Goal: Task Accomplishment & Management: Manage account settings

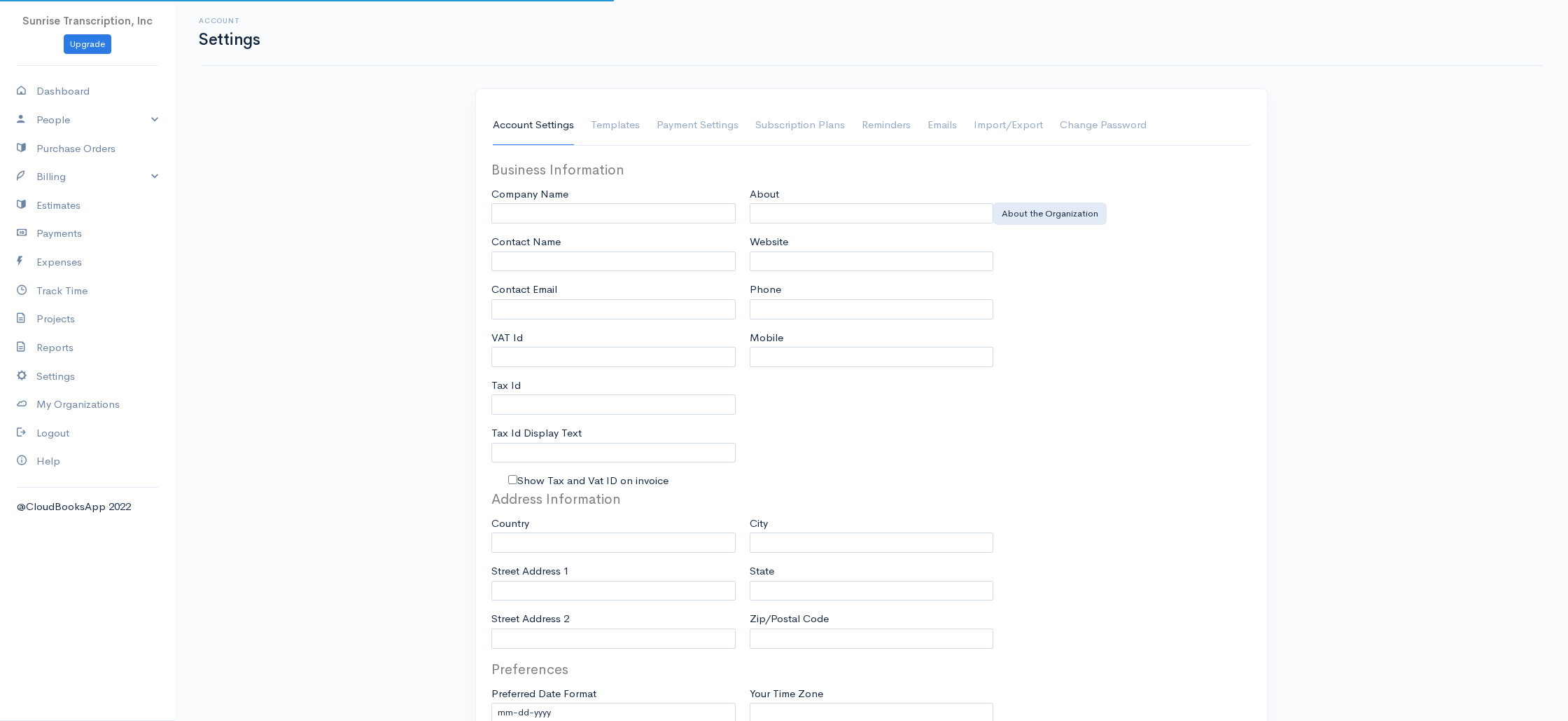
type input "Sunrise Transcription, Inc"
type input "[EMAIL_ADDRESS][DOMAIN_NAME]"
type input "Tax Id"
type input "Medical Transcription Service"
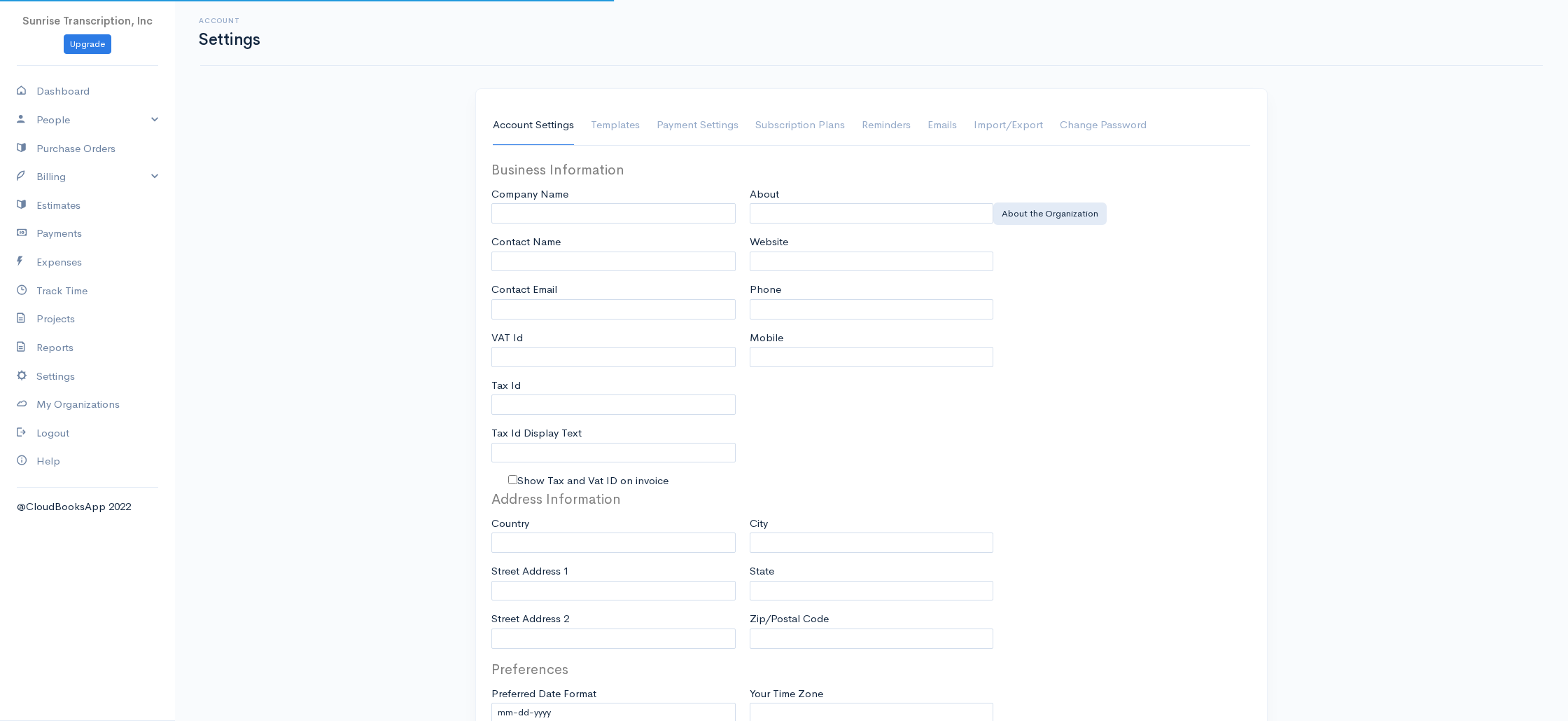
type input "[DOMAIN_NAME]"
type input "[PHONE_NUMBER]"
select select
type input "[STREET_ADDRESS]"
type input "[GEOGRAPHIC_DATA]"
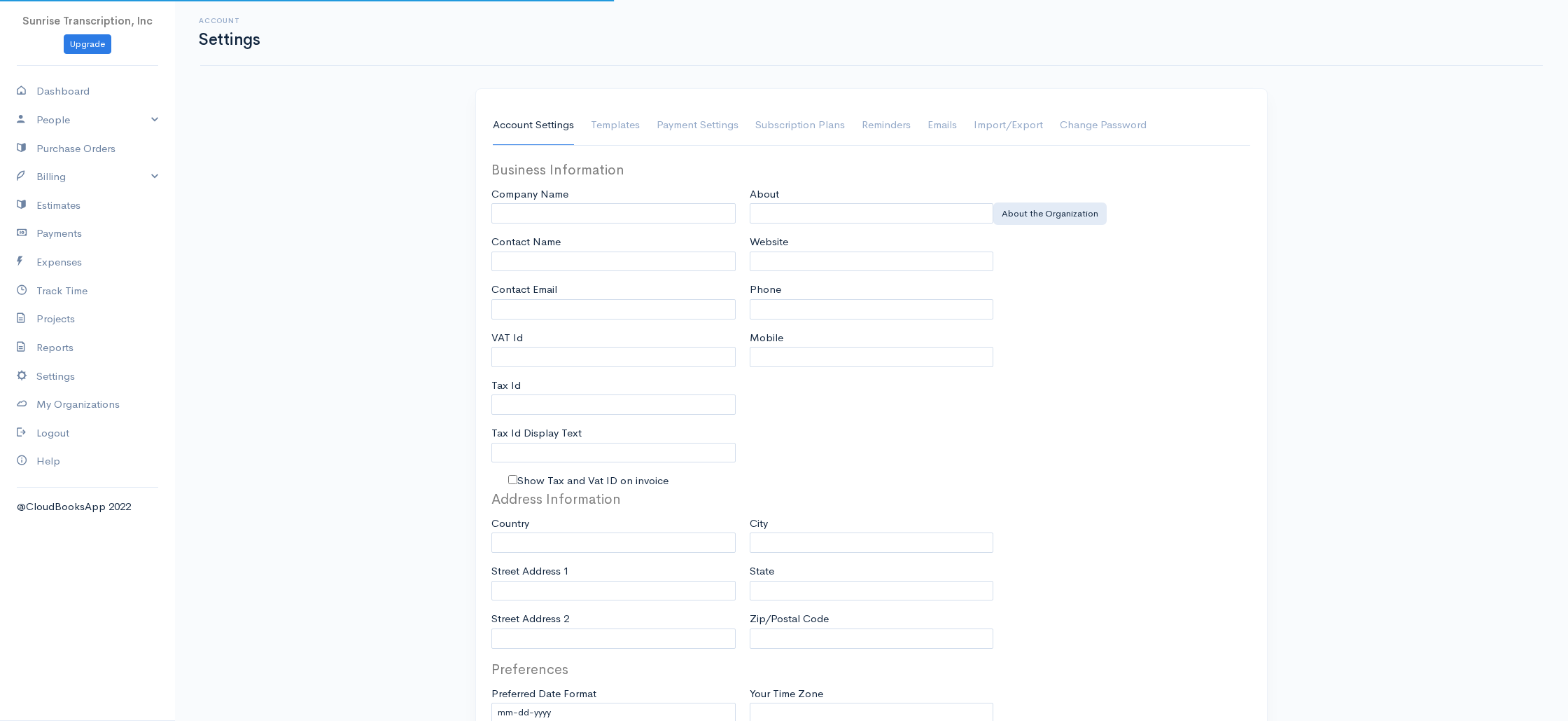
type input "[US_STATE]"
type input "33179-3899"
select select
type input "INVOICE"
type input "1333"
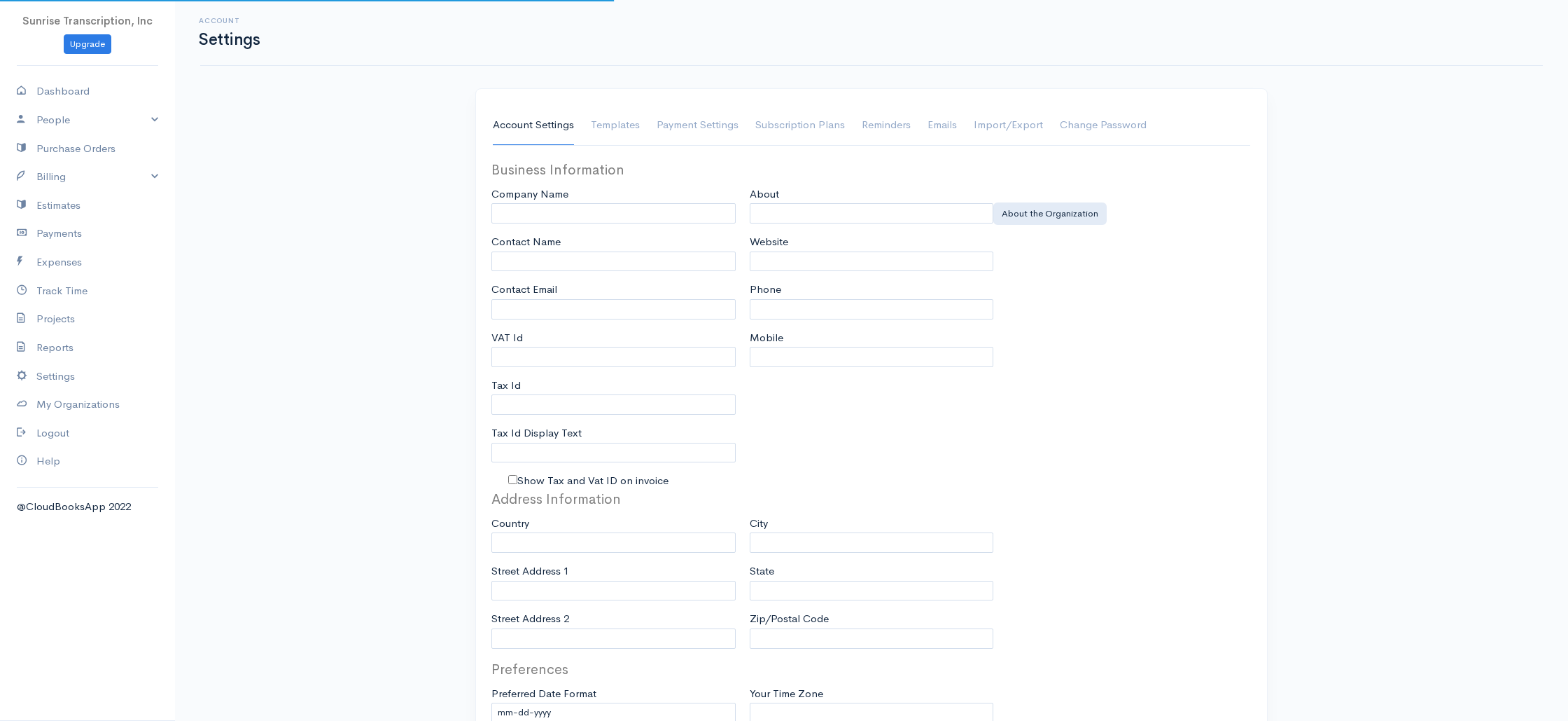
type input "103"
select select "3"
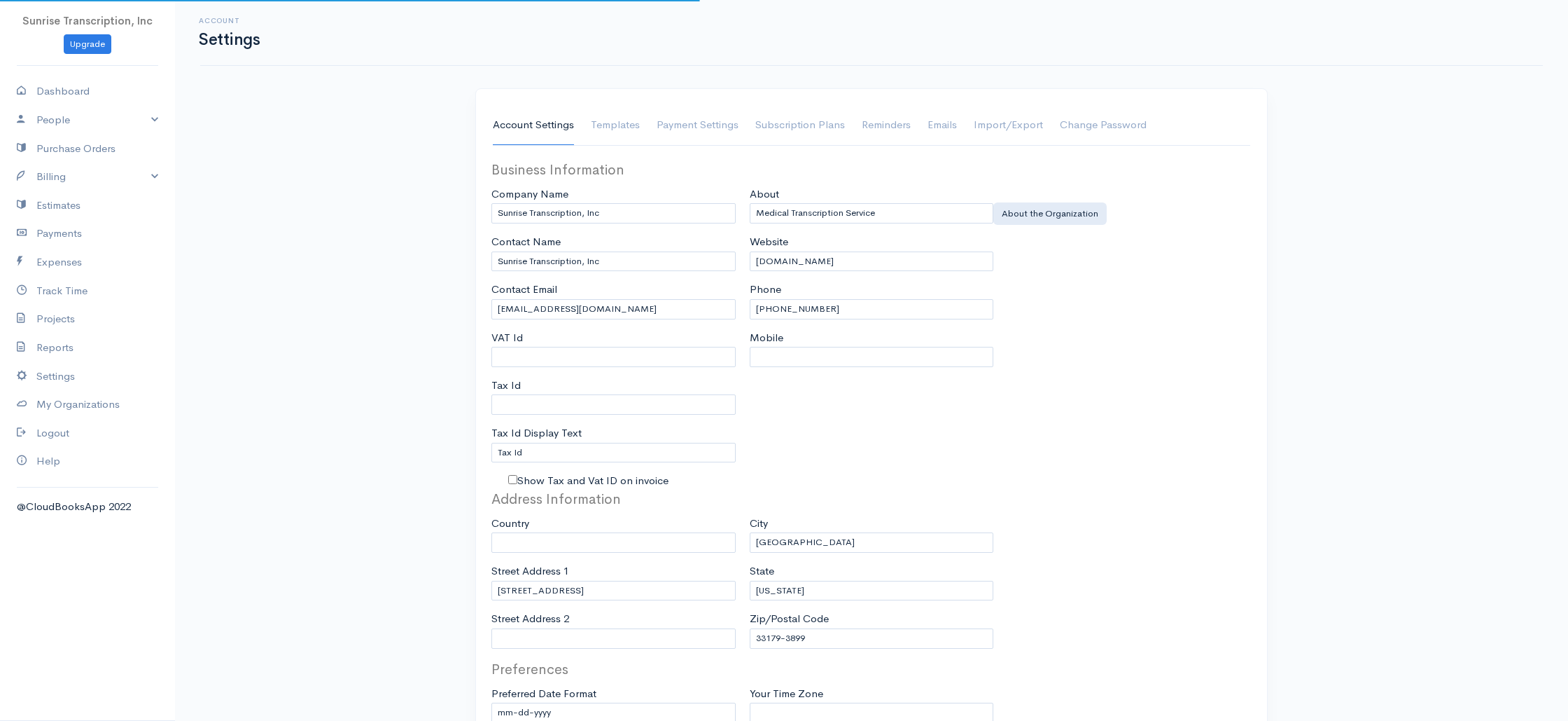
select select "[GEOGRAPHIC_DATA]"
select select "USD"
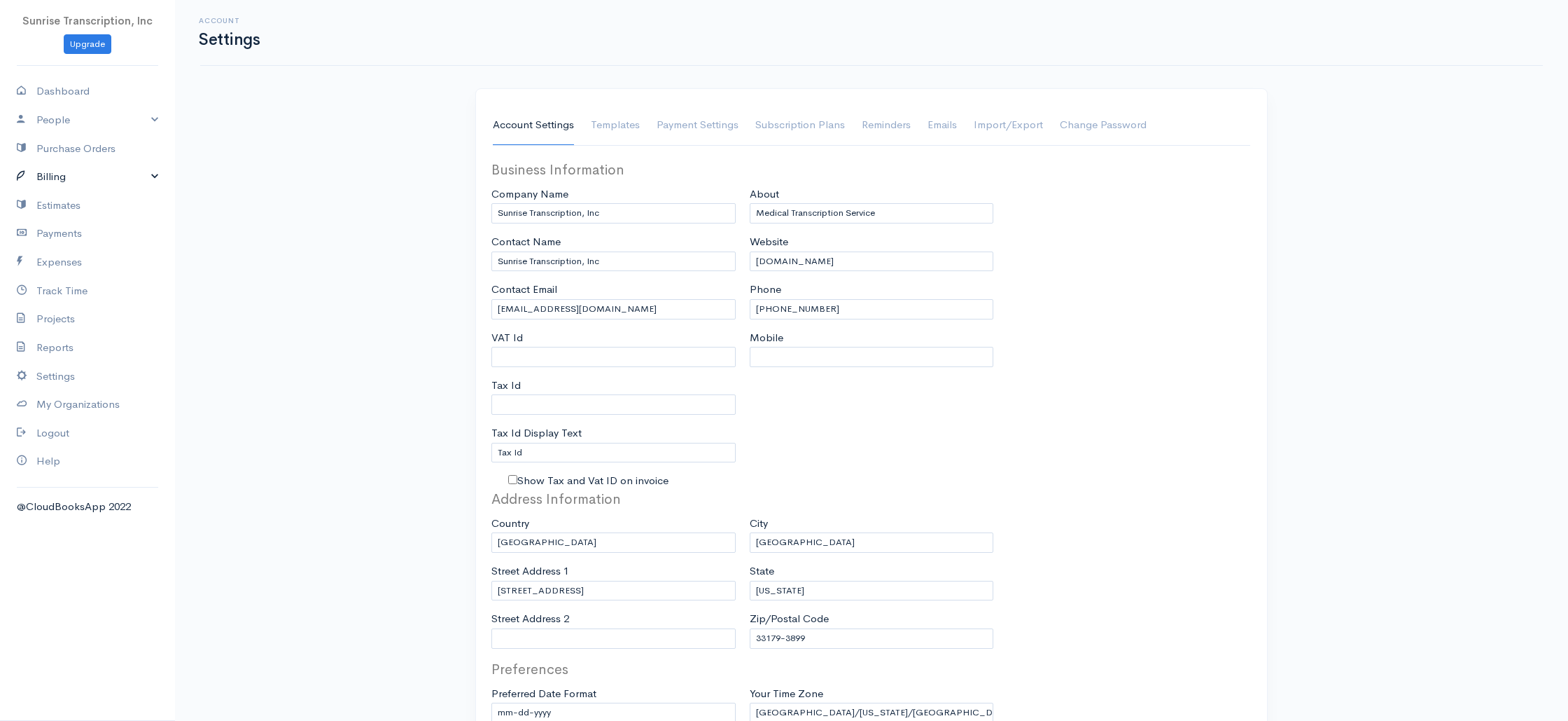
click at [73, 173] on link "Billing" at bounding box center [87, 176] width 175 height 28
click at [63, 207] on link "Invoice" at bounding box center [87, 204] width 175 height 25
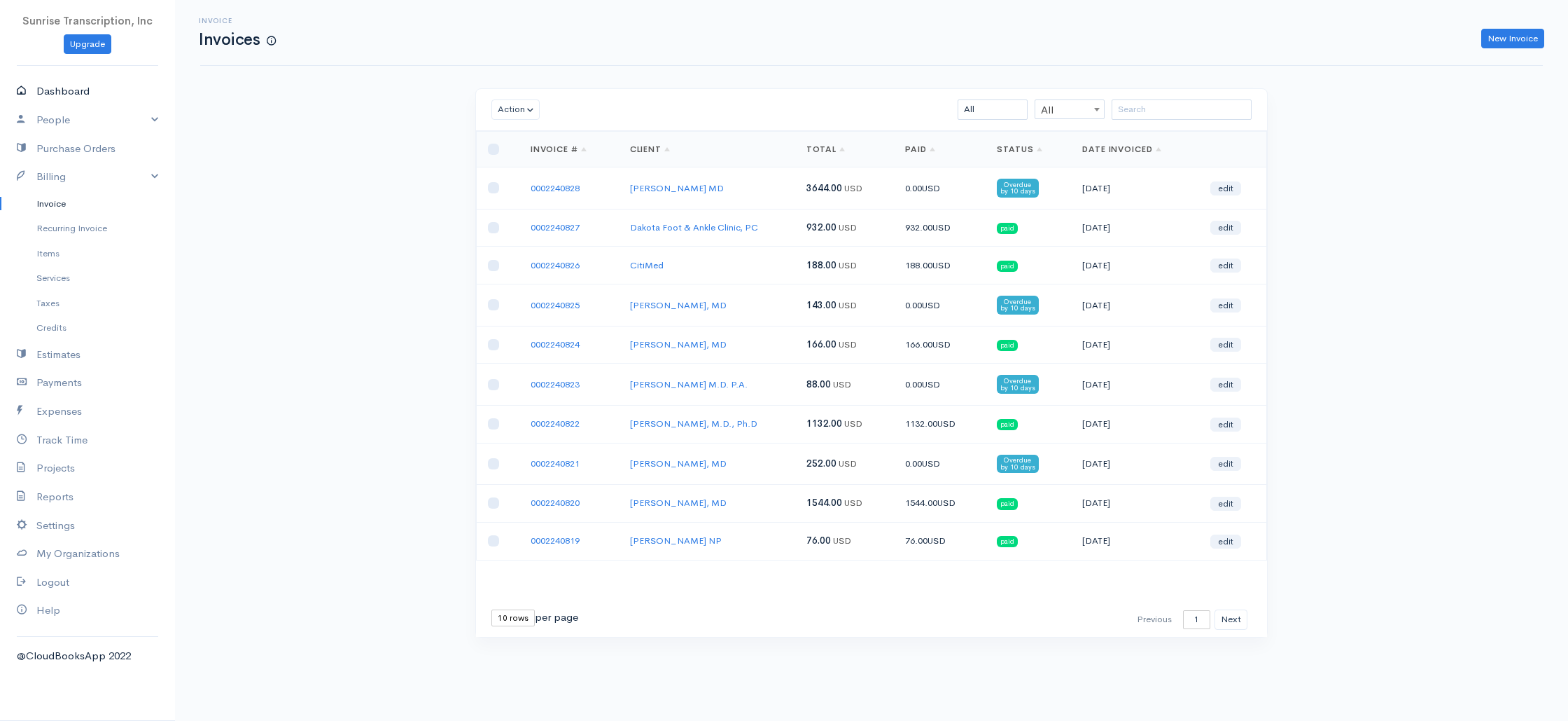
click at [62, 88] on link "Dashboard" at bounding box center [87, 91] width 175 height 28
select select "365"
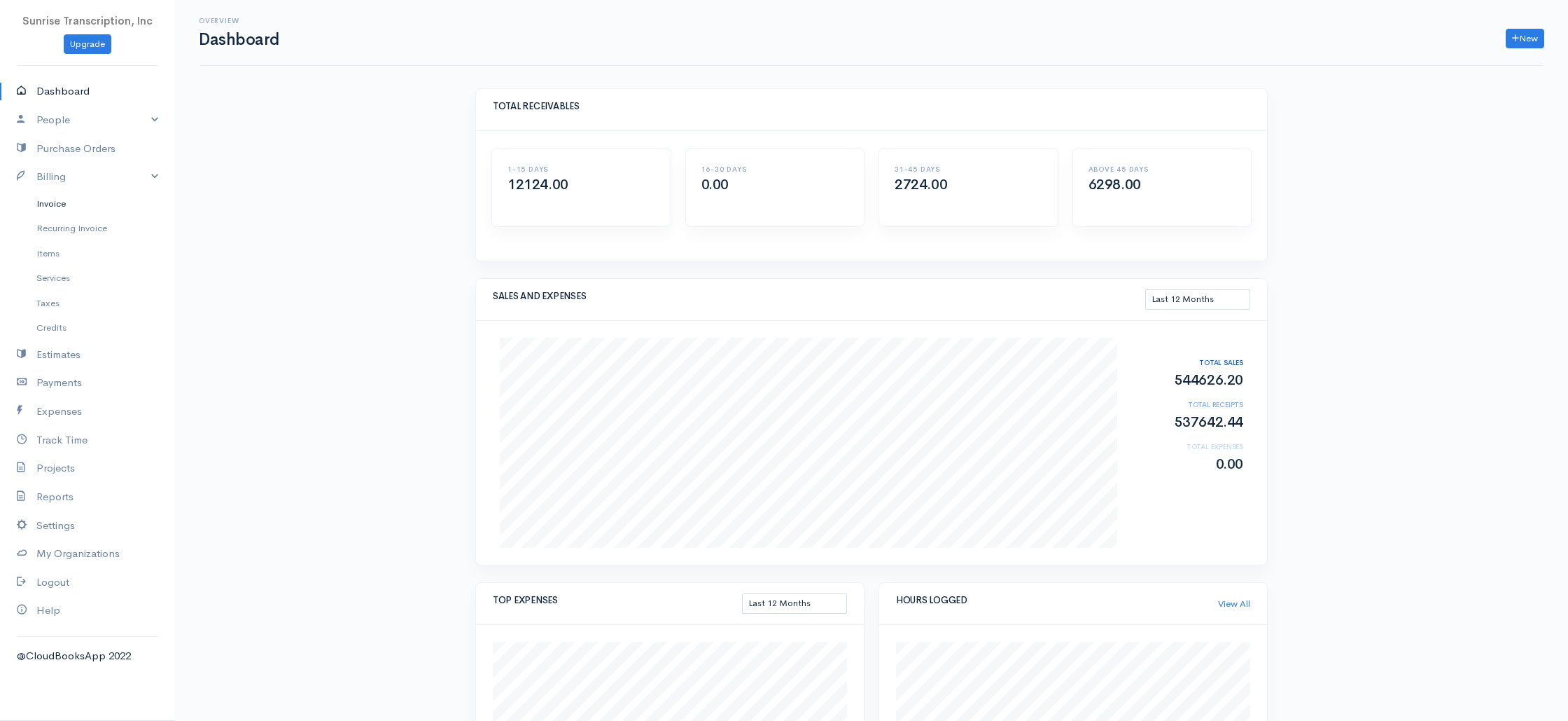
click at [65, 211] on link "Invoice" at bounding box center [87, 204] width 175 height 25
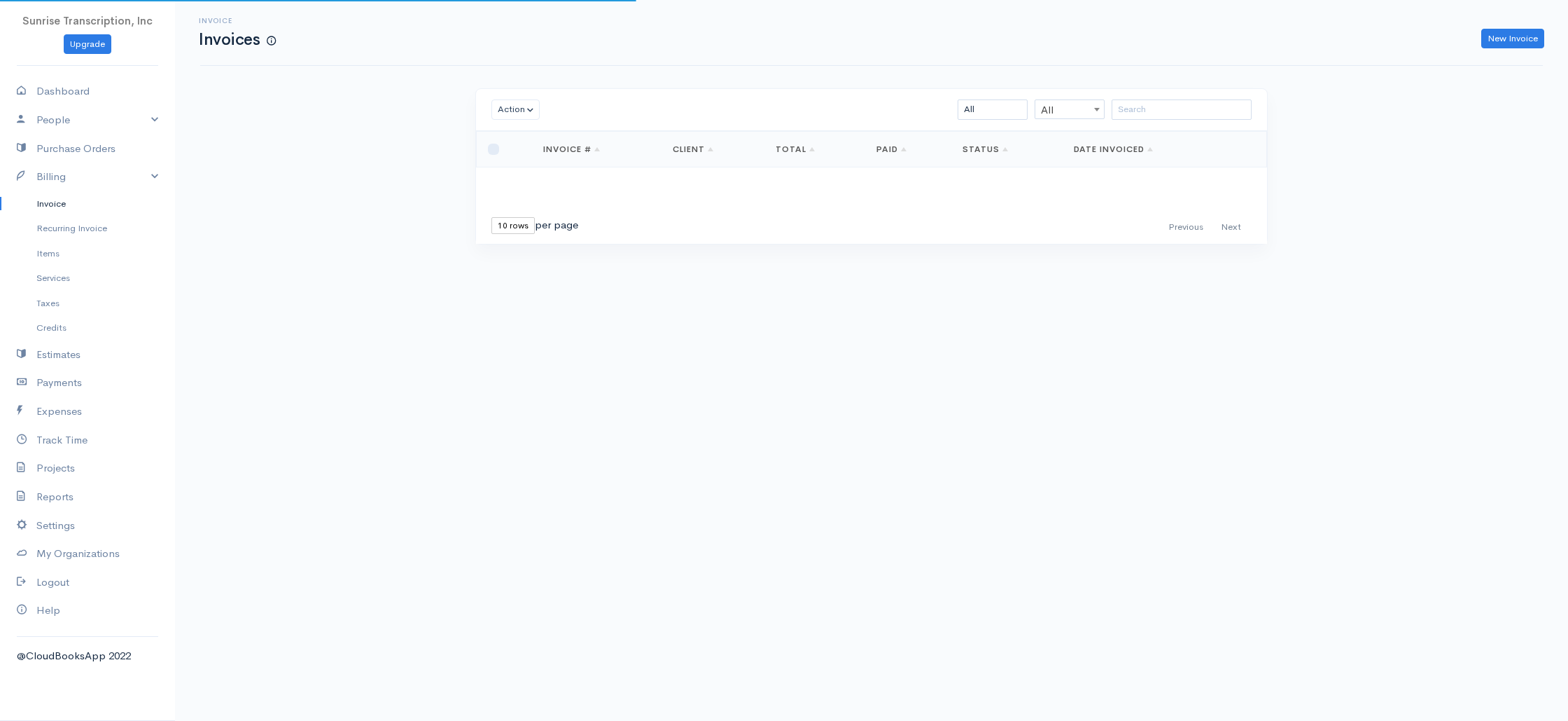
click at [267, 222] on div "Invoice Invoices New Invoice Action Archive Delete Download PDF Send [PERSON_NA…" at bounding box center [871, 148] width 1393 height 296
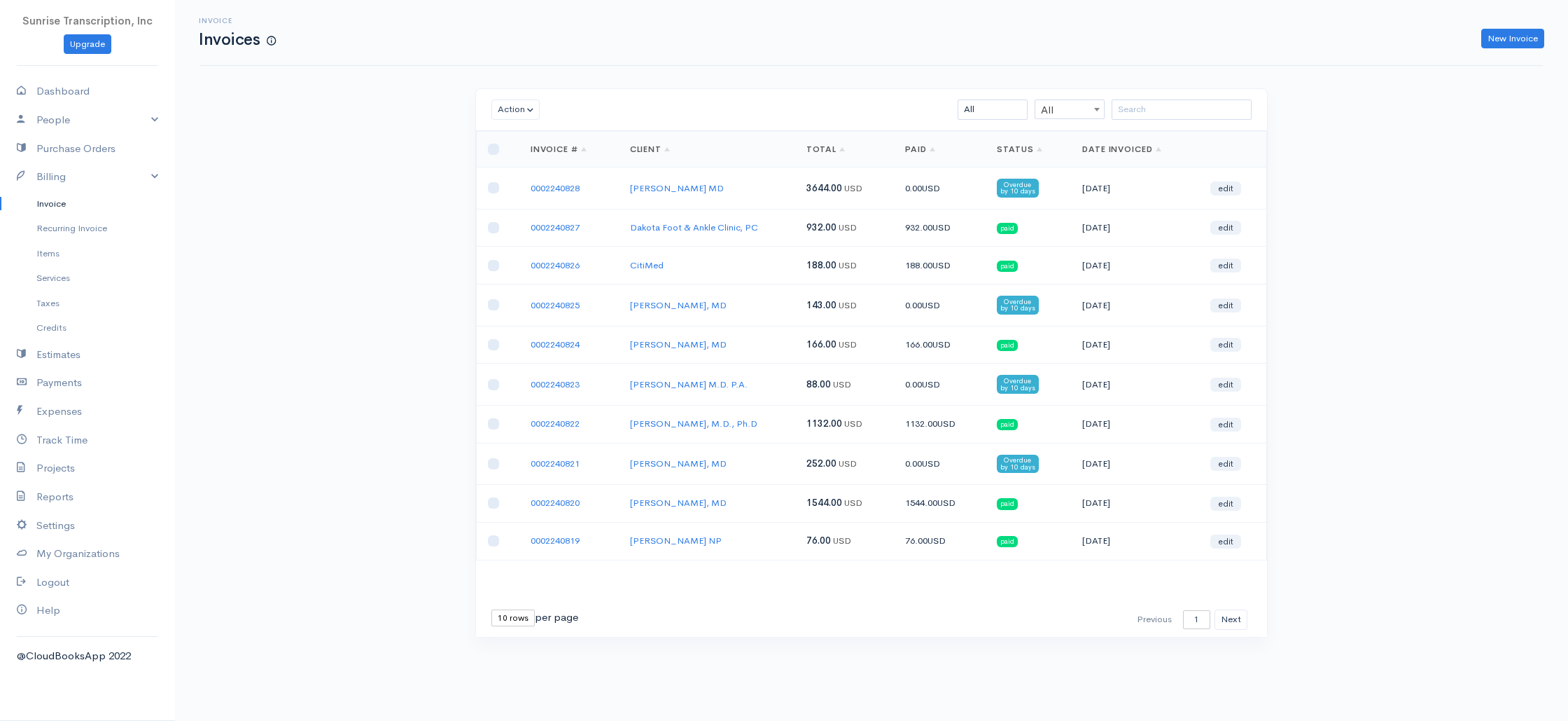
click at [358, 106] on div "Invoice Invoices New Invoice Action Archive Delete Download PDF Send [PERSON_NA…" at bounding box center [871, 344] width 1393 height 689
click at [62, 205] on link "Invoice" at bounding box center [87, 204] width 175 height 25
click at [234, 228] on div "Invoice Invoices New Invoice Action Archive Delete Download PDF Send [PERSON_NA…" at bounding box center [871, 344] width 1393 height 689
click at [49, 495] on link "Reports" at bounding box center [87, 497] width 175 height 28
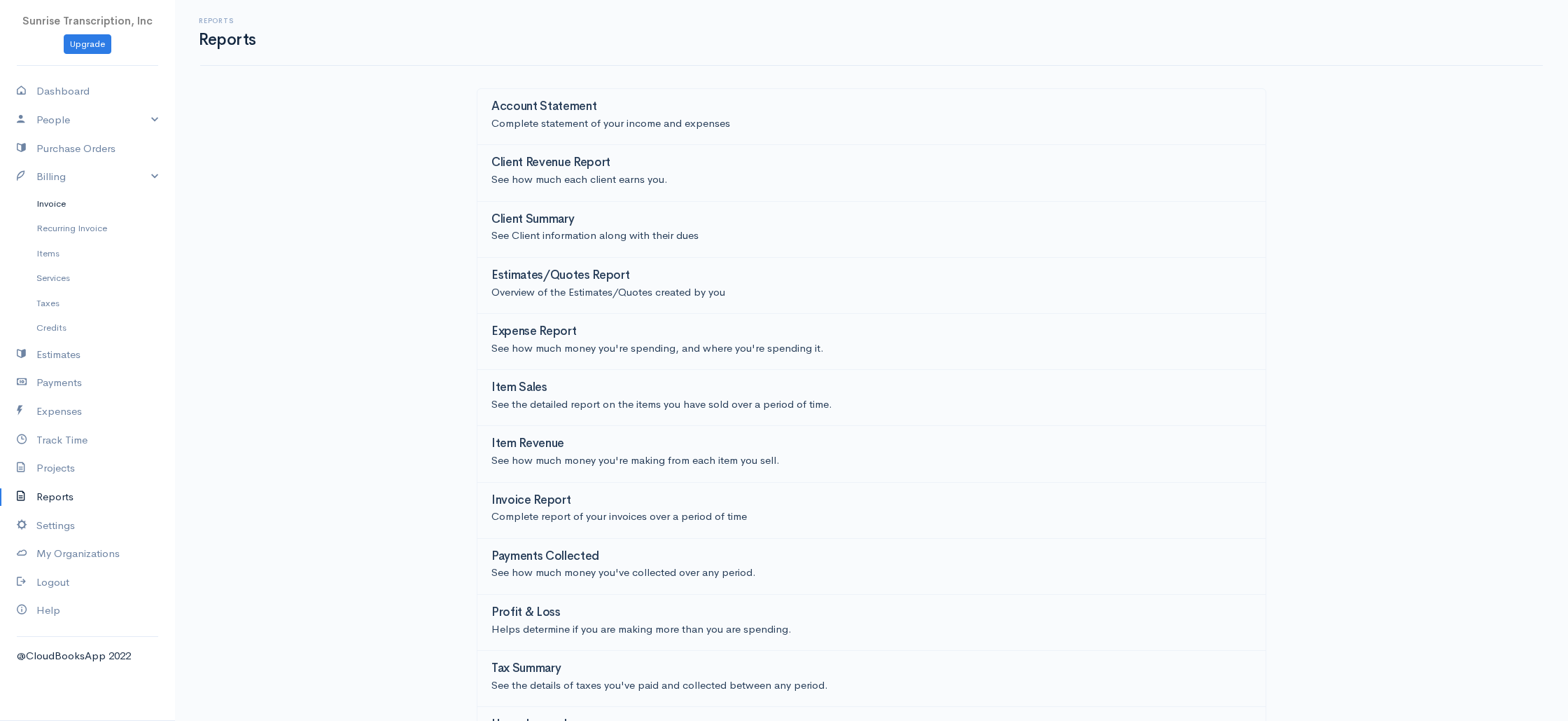
click at [64, 203] on link "Invoice" at bounding box center [87, 204] width 175 height 25
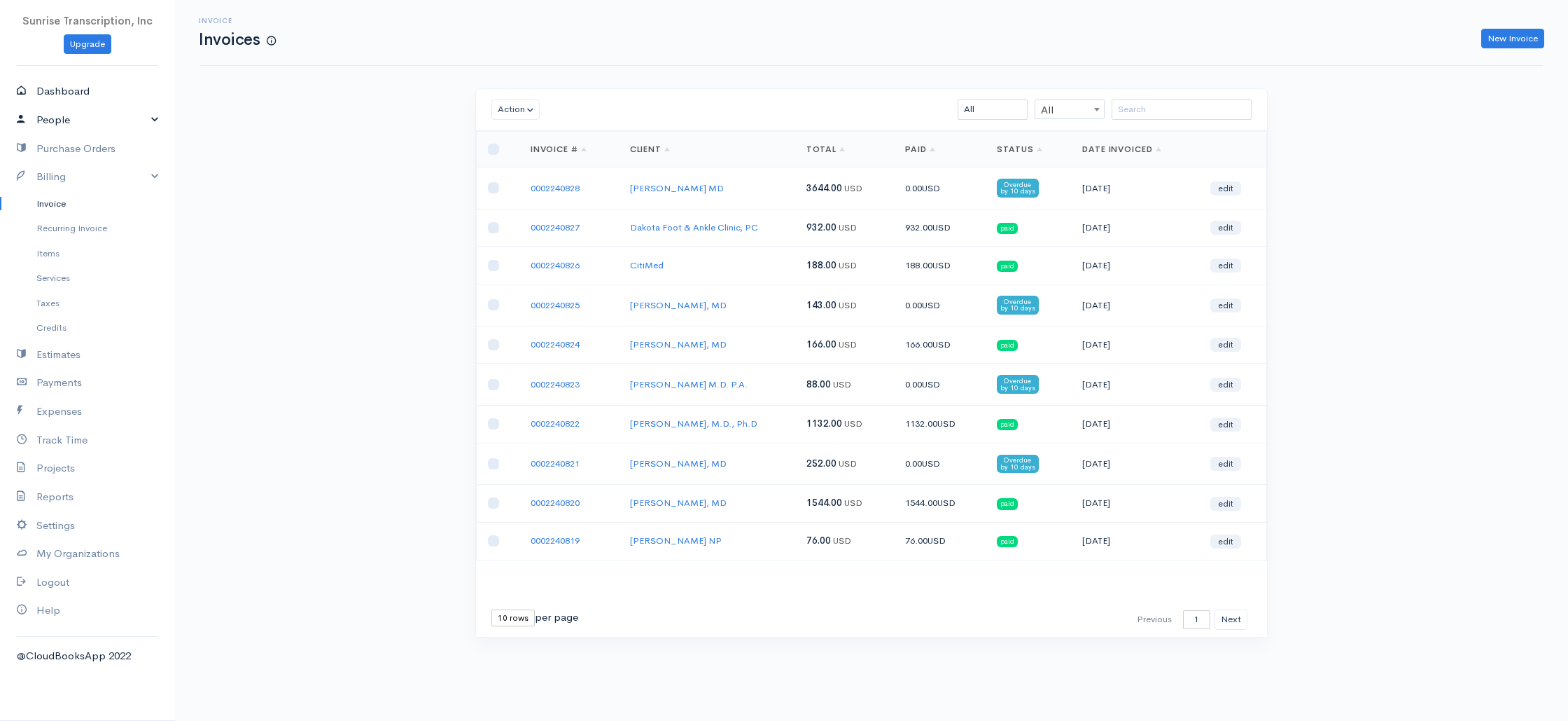
drag, startPoint x: 81, startPoint y: 100, endPoint x: 83, endPoint y: 106, distance: 6.3
click at [81, 100] on link "Dashboard" at bounding box center [87, 91] width 175 height 28
select select "365"
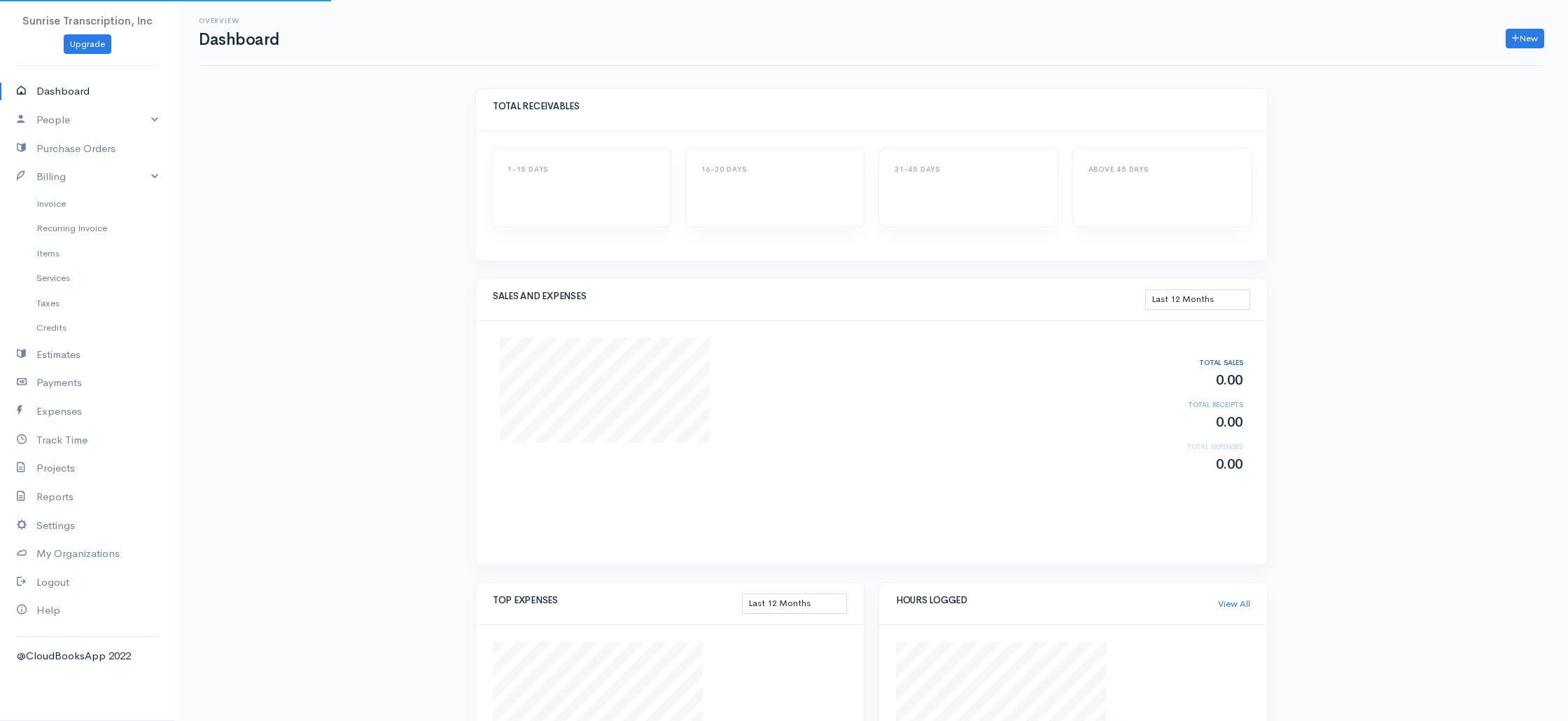
click at [301, 194] on div "Overview Dashboard New Invoice Client Quote Project Invoices Quotes Clients Exp…" at bounding box center [871, 490] width 1393 height 980
click at [1517, 36] on link "New" at bounding box center [1524, 39] width 39 height 21
click at [1470, 65] on link "Invoice" at bounding box center [1490, 67] width 111 height 25
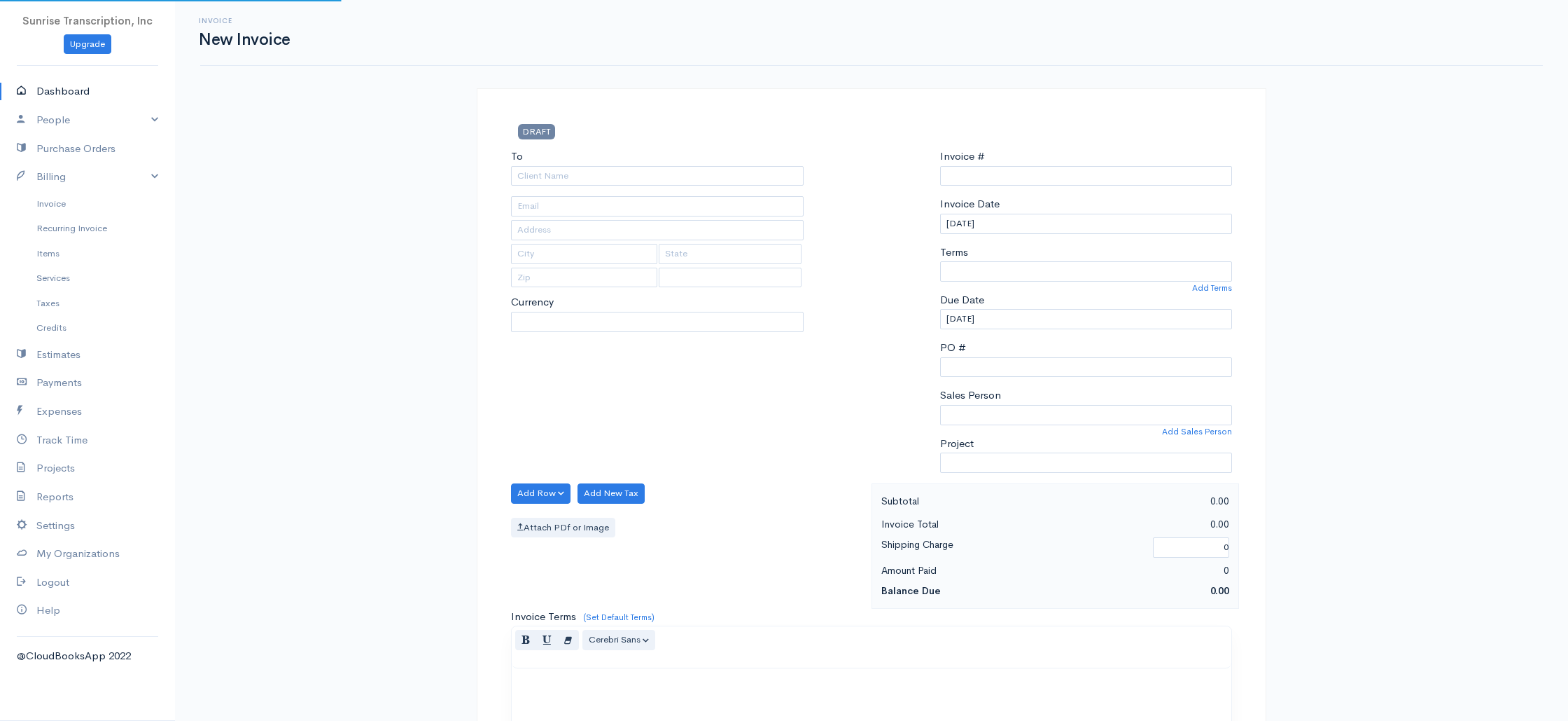
select select "[GEOGRAPHIC_DATA]"
select select "USD"
type input "0002240829"
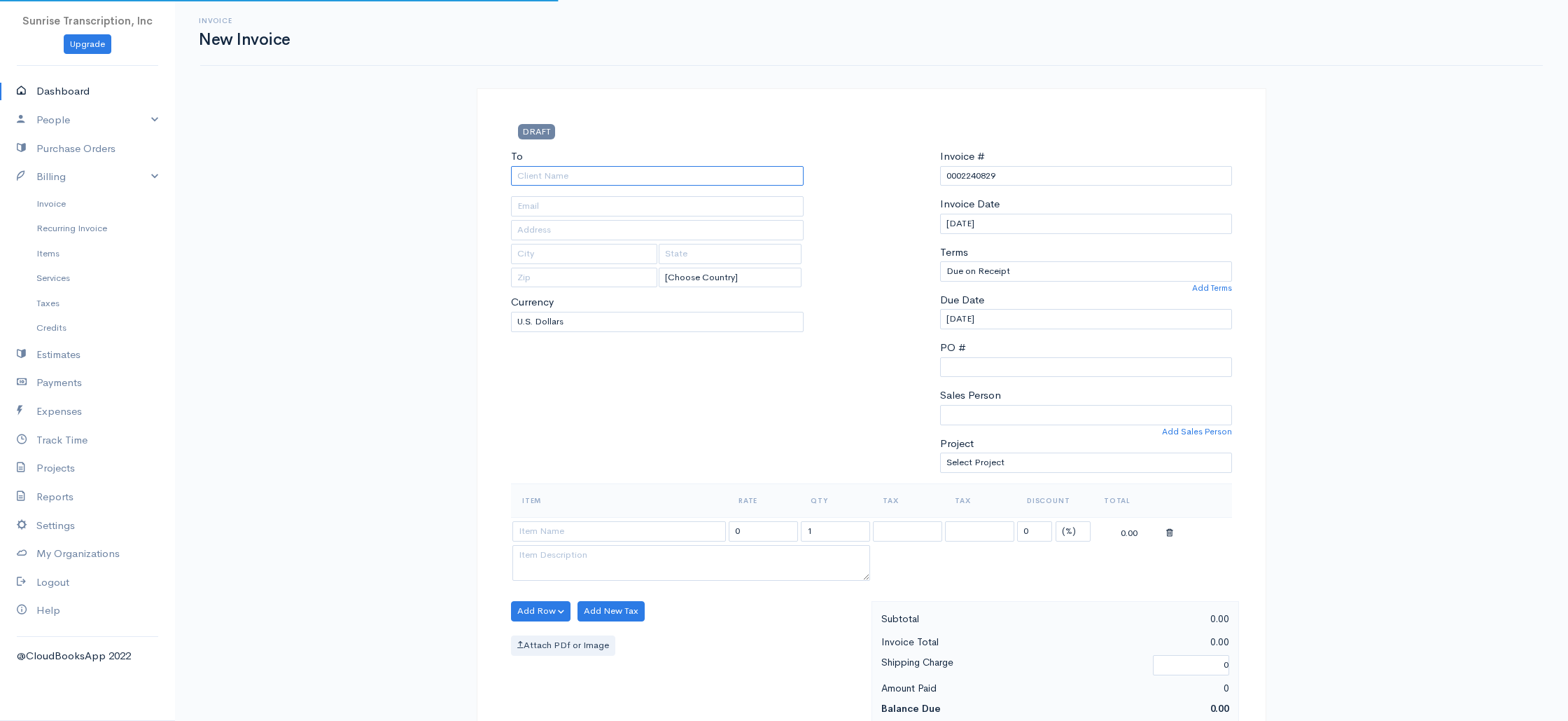
click at [597, 180] on input "To" at bounding box center [657, 176] width 293 height 21
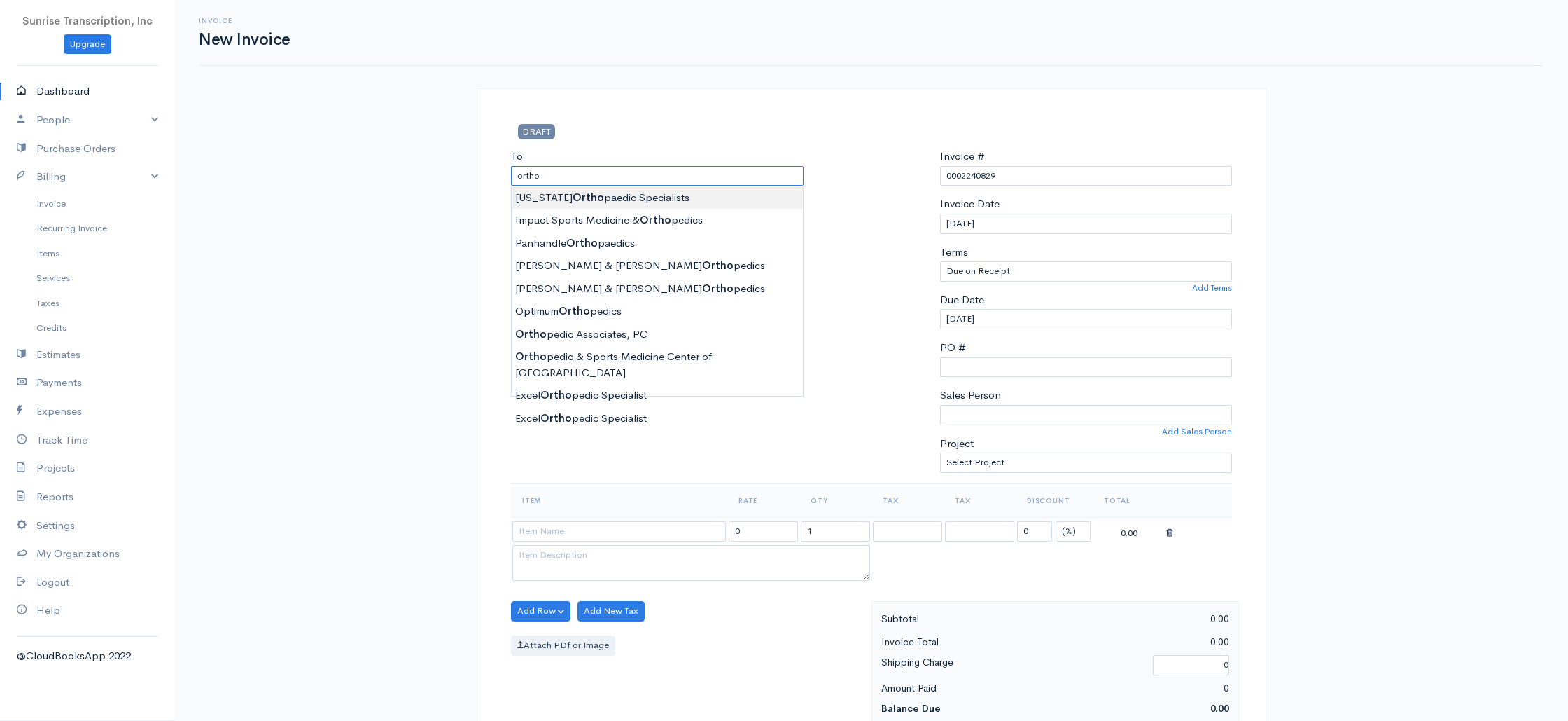
type input "[US_STATE] Orthopaedic Specialists"
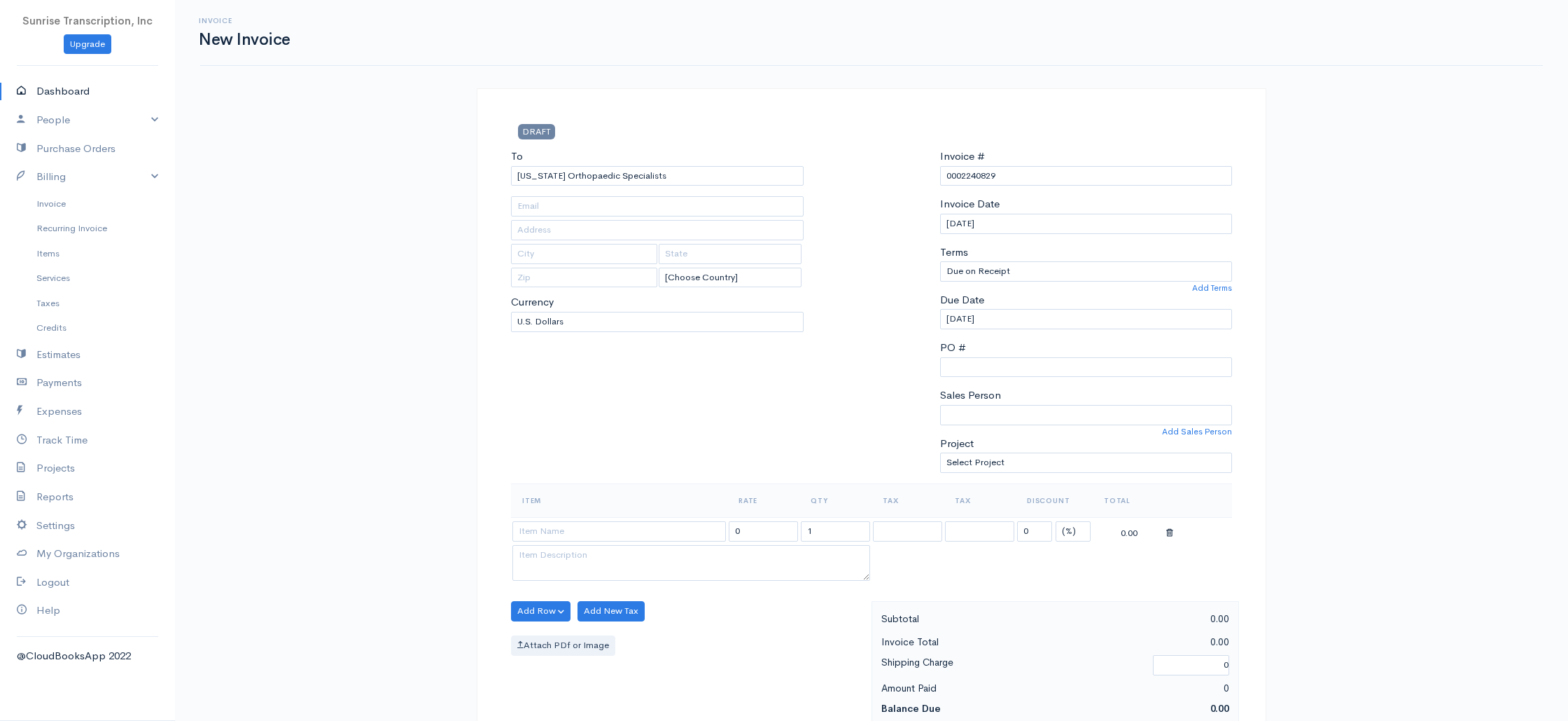
click at [611, 532] on input at bounding box center [619, 531] width 214 height 21
type input "[EMAIL_ADDRESS][DOMAIN_NAME]"
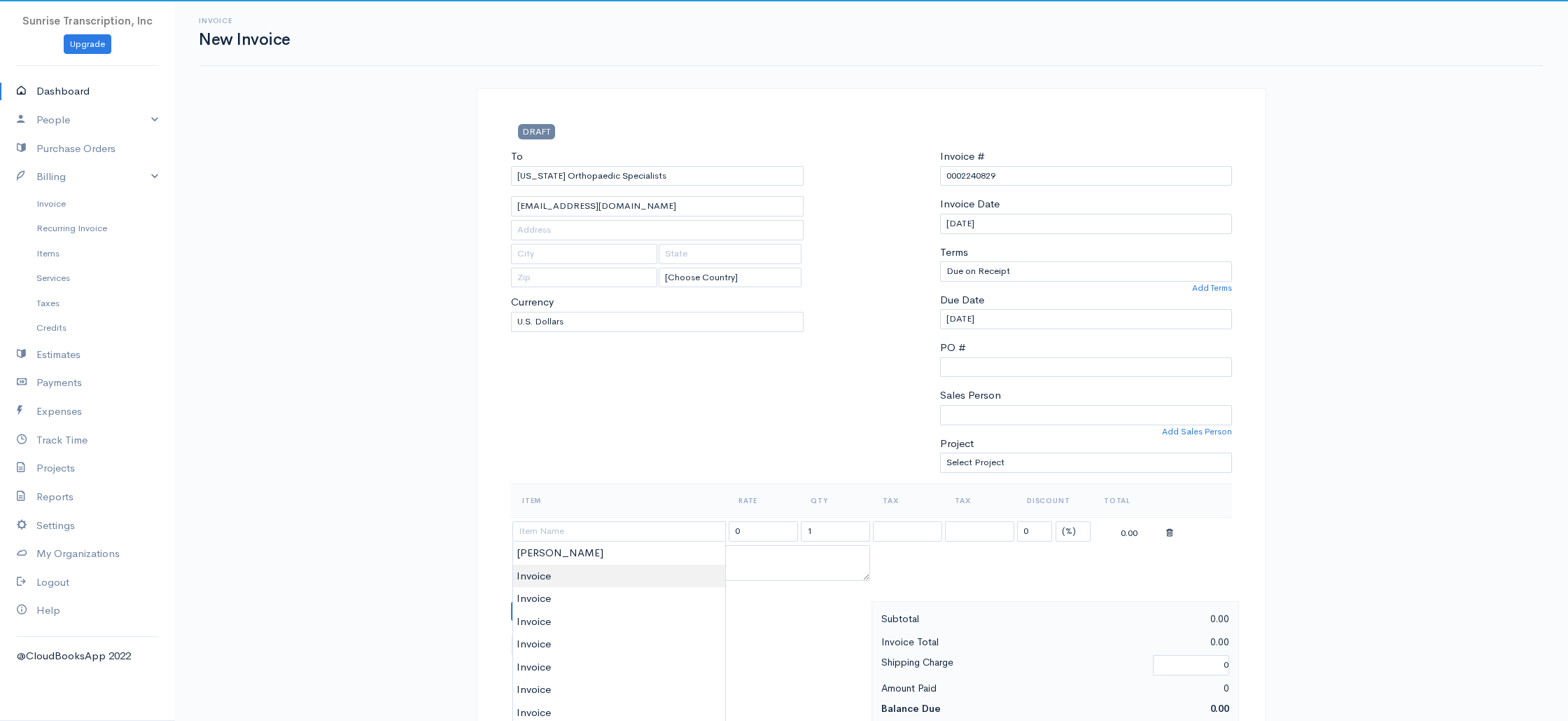
type input "Invoice"
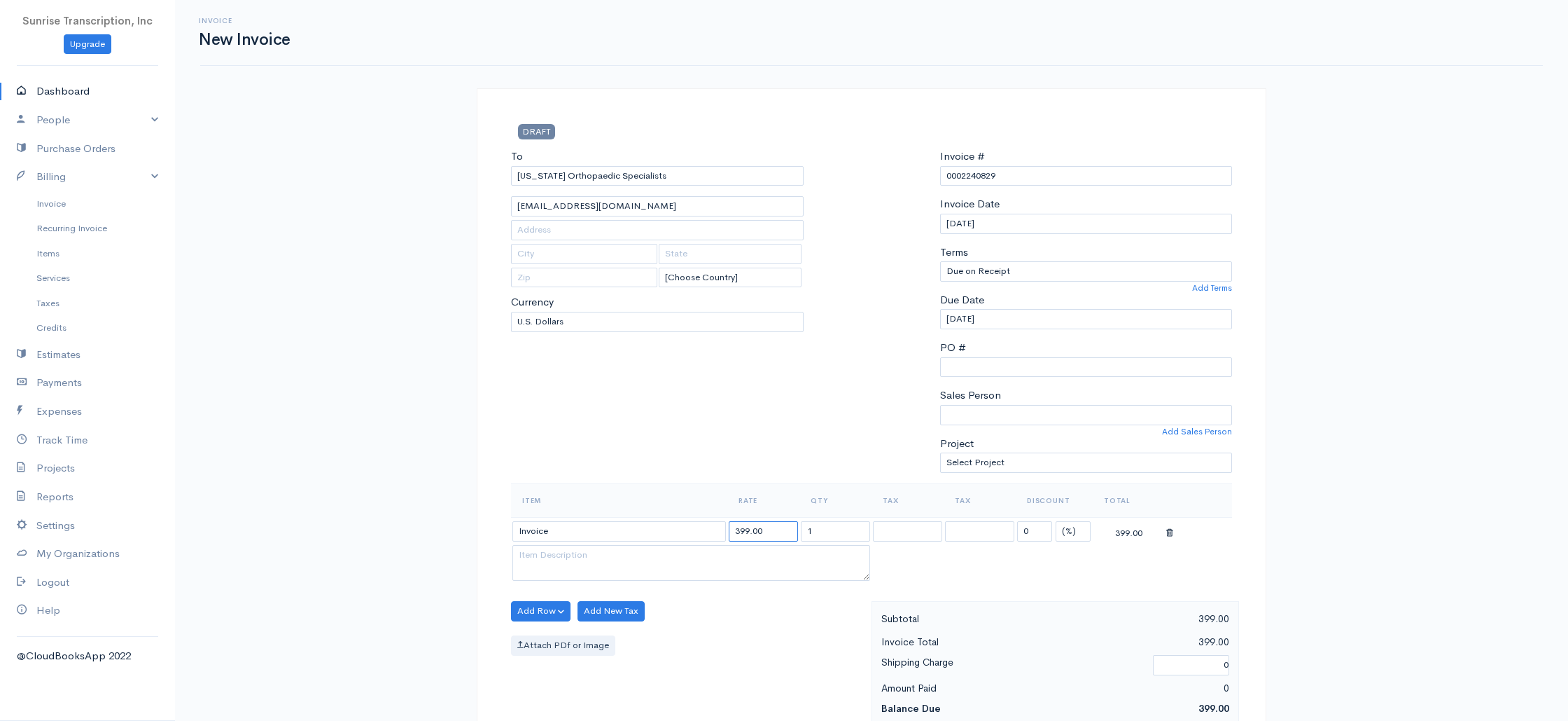
click at [733, 532] on input "399.00" at bounding box center [763, 531] width 70 height 21
type input "17399.00"
click at [1051, 217] on input "[DATE]" at bounding box center [1086, 224] width 293 height 21
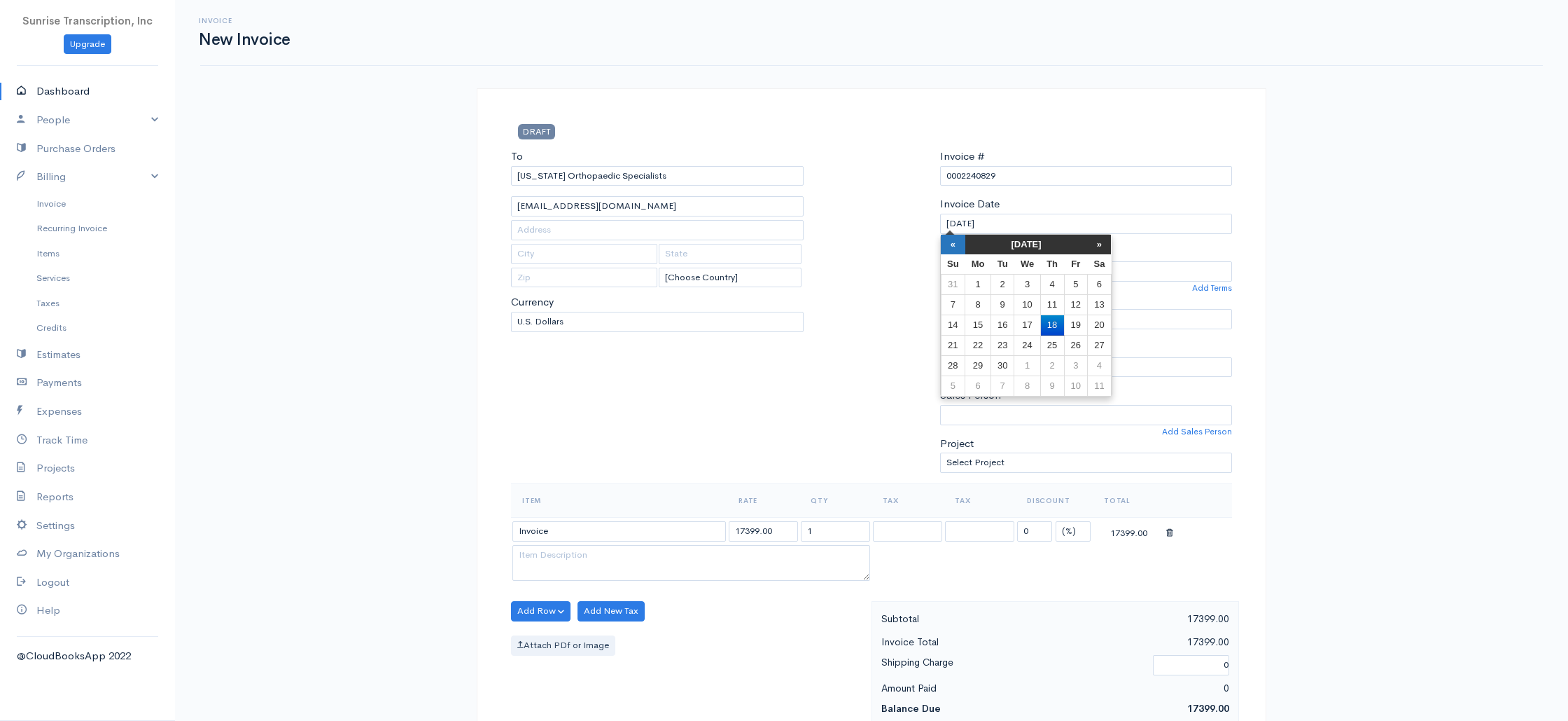
click at [954, 244] on th "«" at bounding box center [953, 244] width 25 height 20
drag, startPoint x: 1025, startPoint y: 306, endPoint x: 952, endPoint y: 389, distance: 110.5
click at [1025, 306] on td "6" at bounding box center [1027, 305] width 26 height 21
type input "[DATE]"
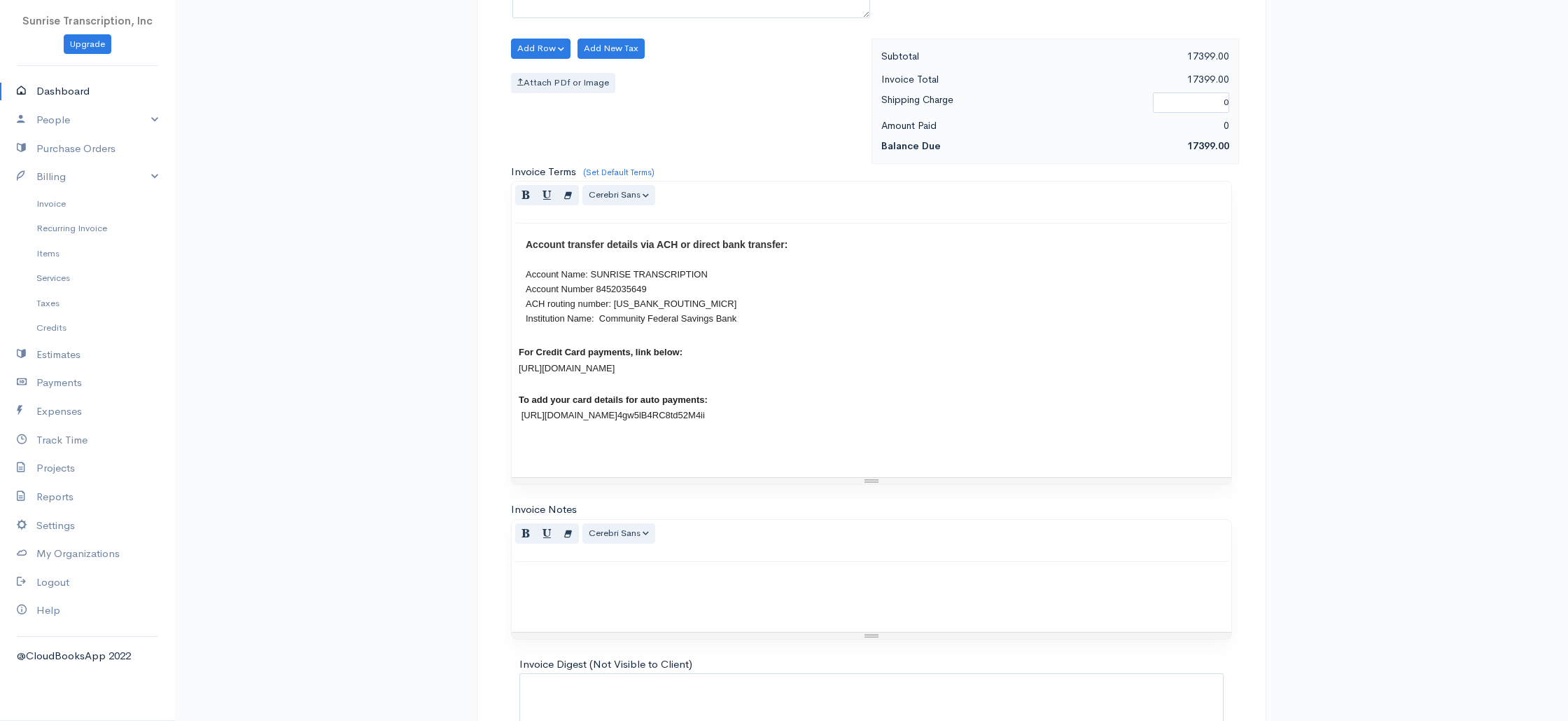
scroll to position [674, 0]
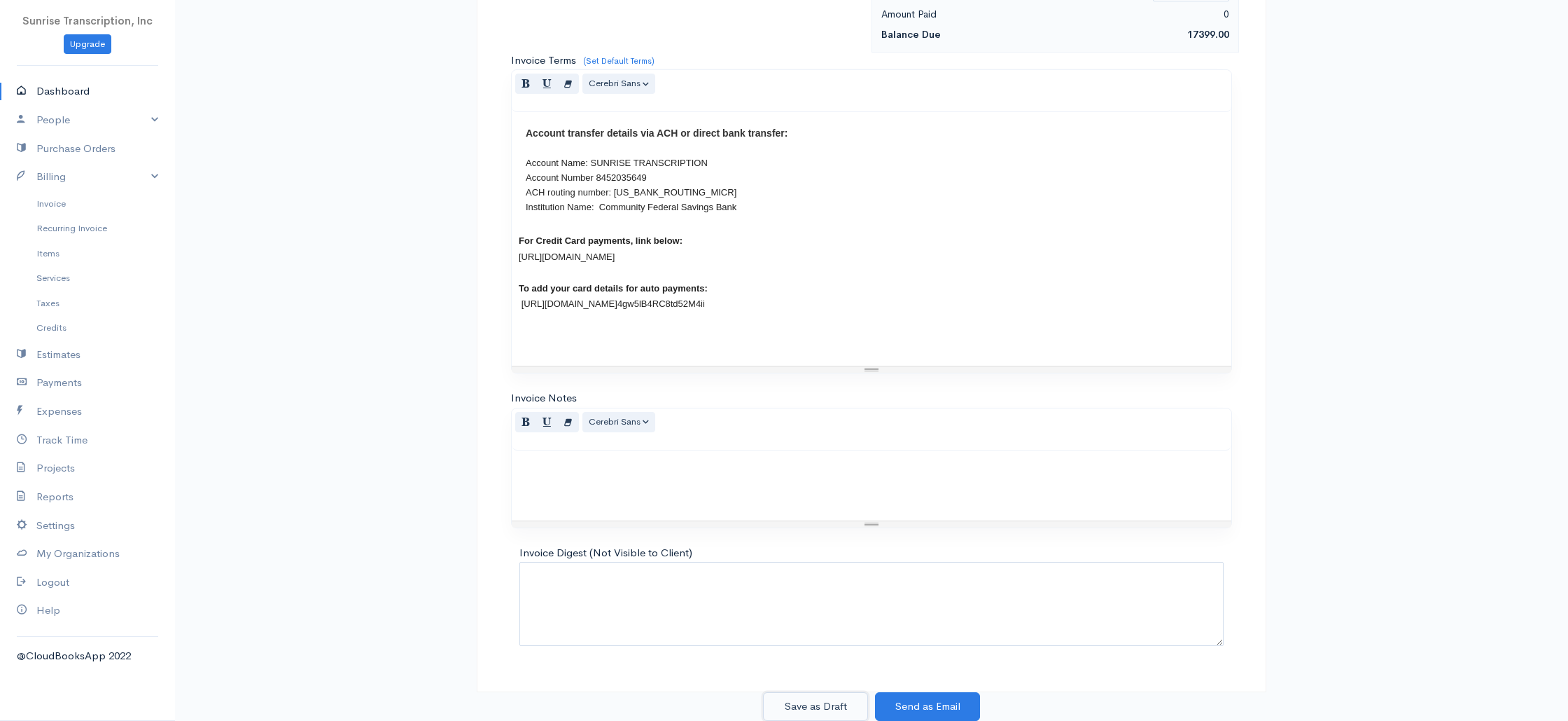
click at [828, 710] on button "Save as Draft" at bounding box center [815, 706] width 105 height 28
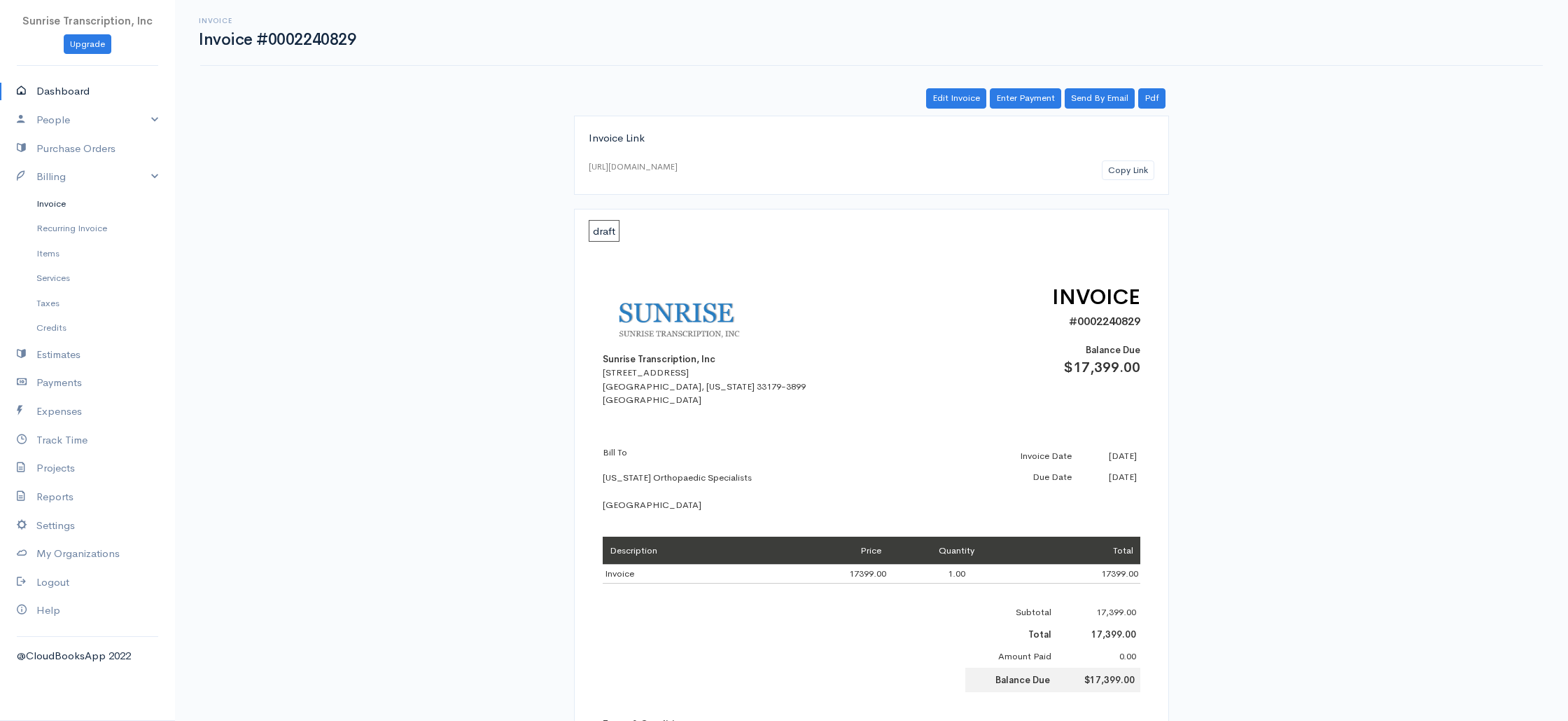
click at [69, 206] on link "Invoice" at bounding box center [87, 204] width 175 height 25
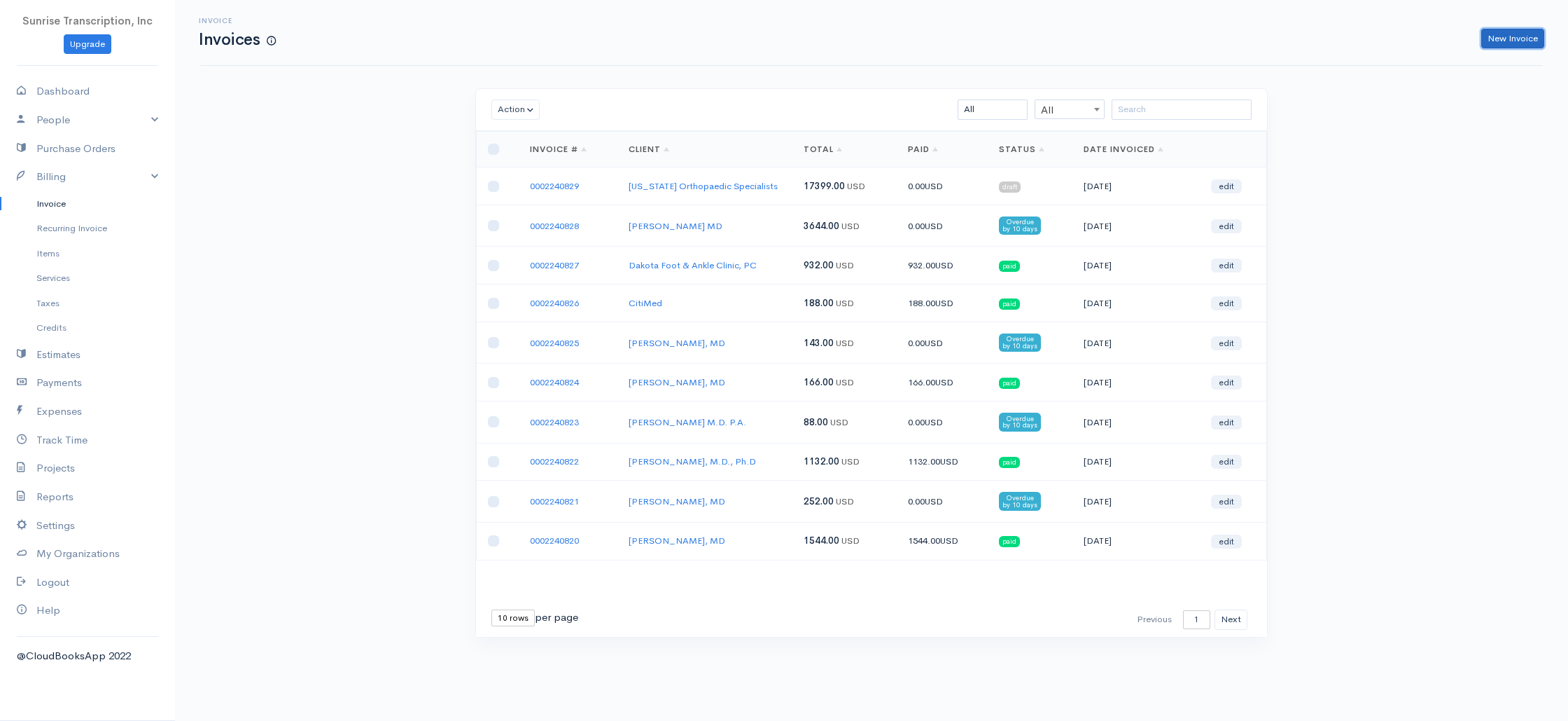
drag, startPoint x: 1495, startPoint y: 39, endPoint x: 1474, endPoint y: 46, distance: 22.1
click at [1494, 39] on link "New Invoice" at bounding box center [1513, 39] width 63 height 21
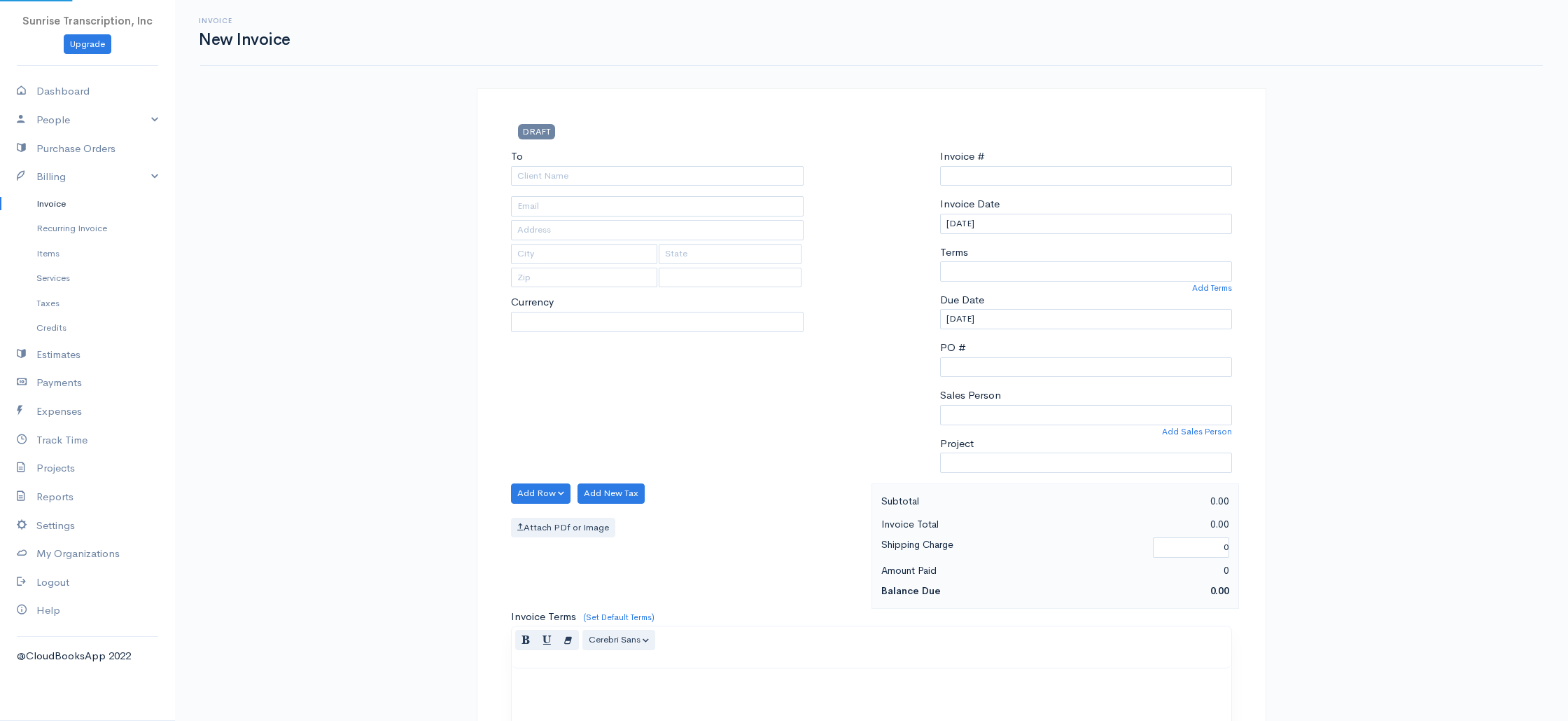
select select "USD"
select select "[GEOGRAPHIC_DATA]"
type input "0002240830"
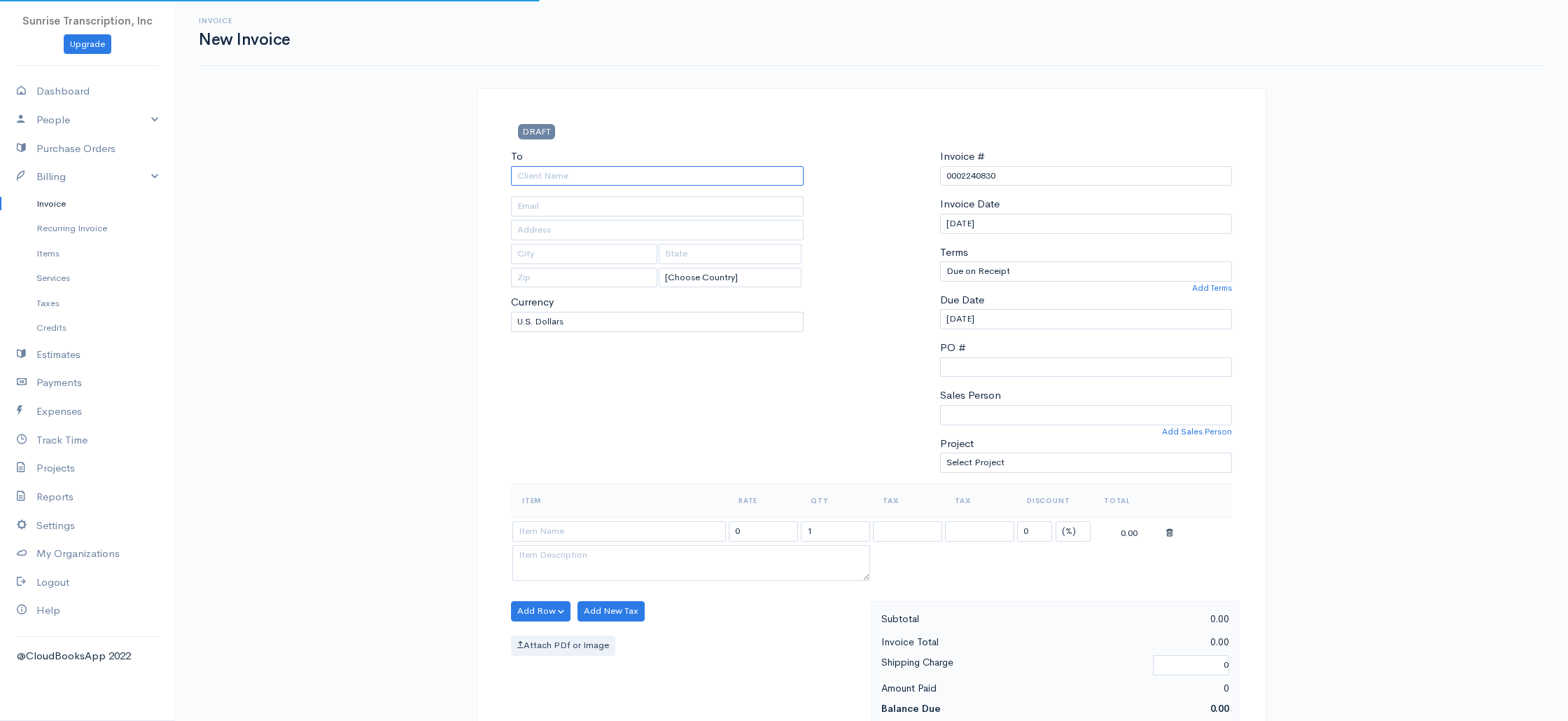
click at [739, 173] on input "To" at bounding box center [657, 176] width 293 height 21
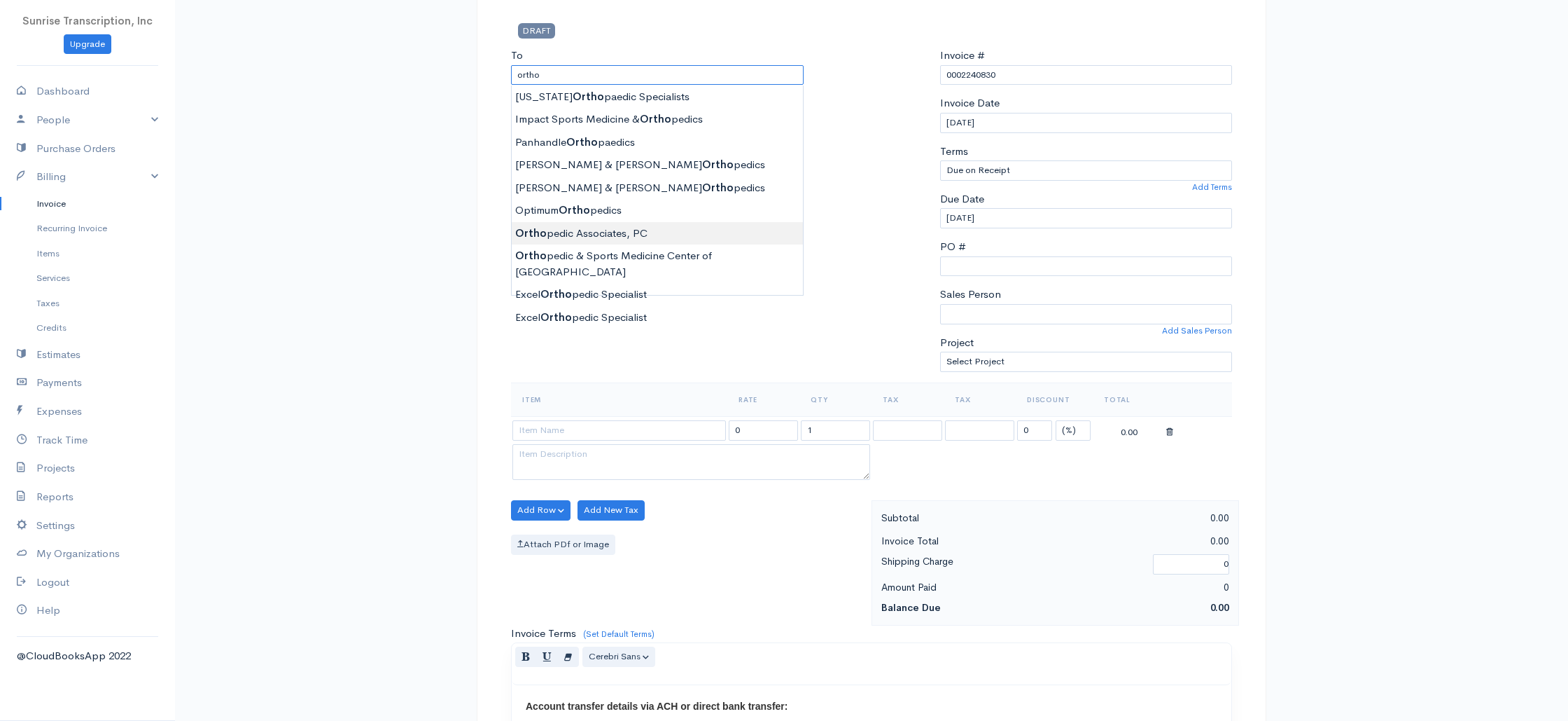
scroll to position [146, 0]
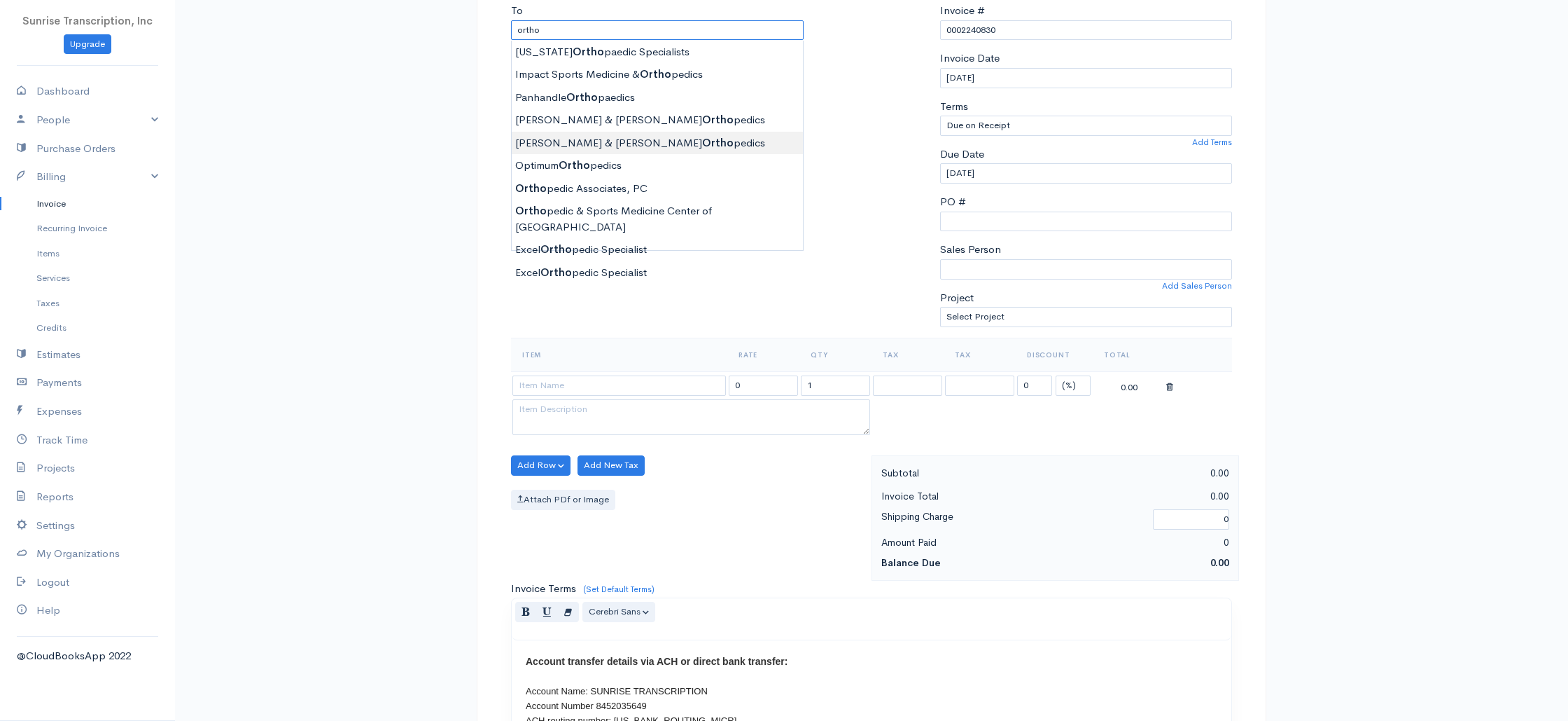
type input "[PERSON_NAME] & [PERSON_NAME] Orthopedics"
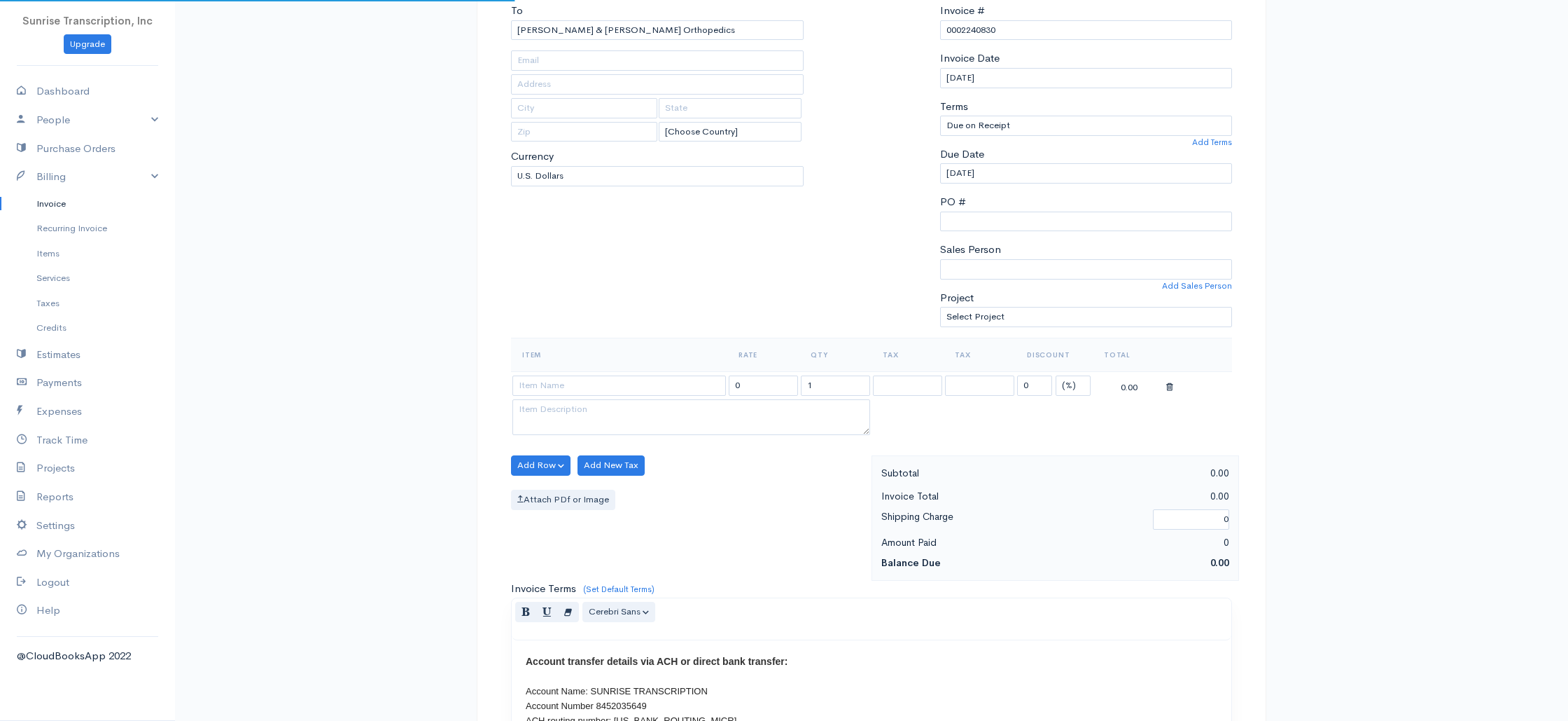
type input "[EMAIL_ADDRESS][DOMAIN_NAME]"
type input "[STREET_ADDRESS]"
type input "Brookline"
type input "[US_STATE]"
type input "02446-5587"
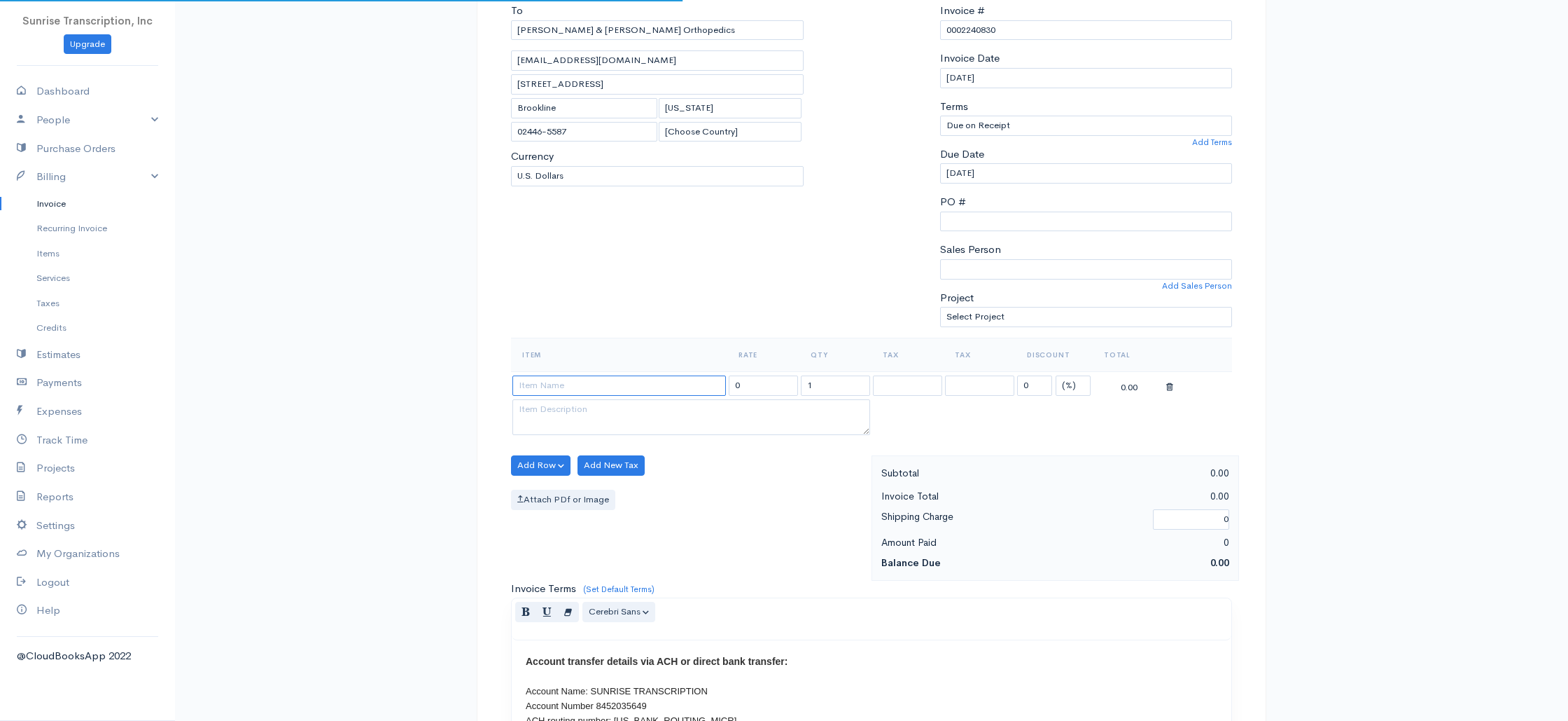
click at [555, 395] on input at bounding box center [619, 385] width 214 height 21
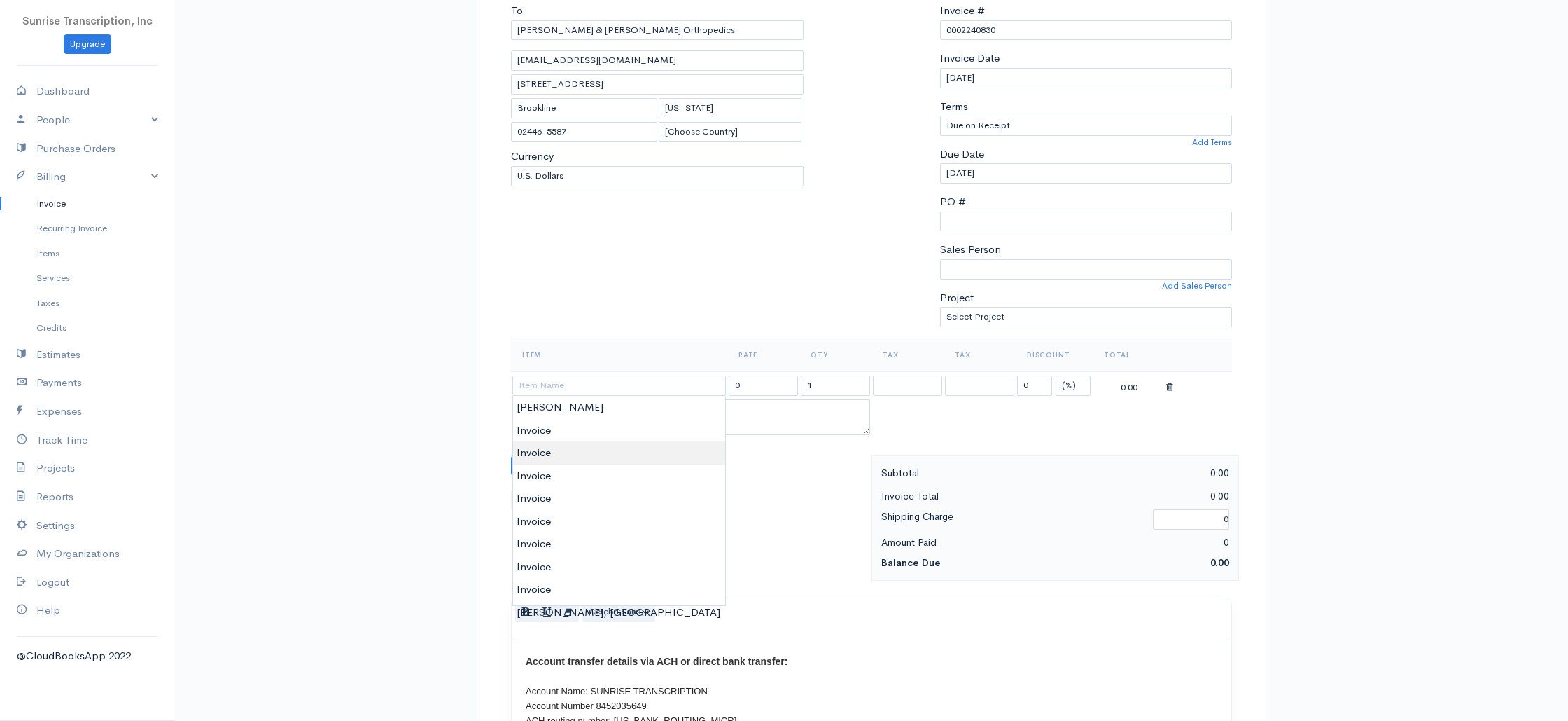
type input "Invoice"
type input "23000.00"
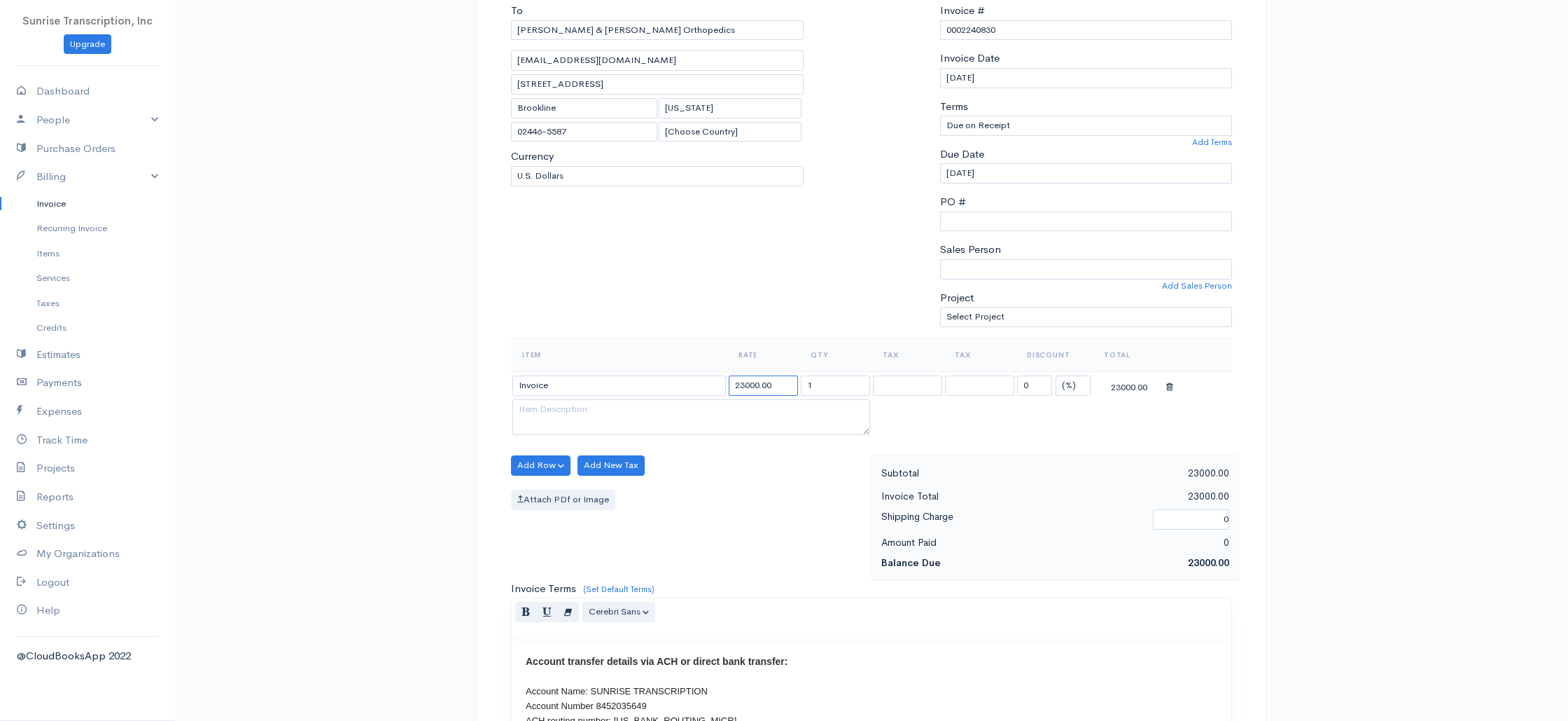
click at [740, 389] on input "23000.00" at bounding box center [763, 385] width 70 height 21
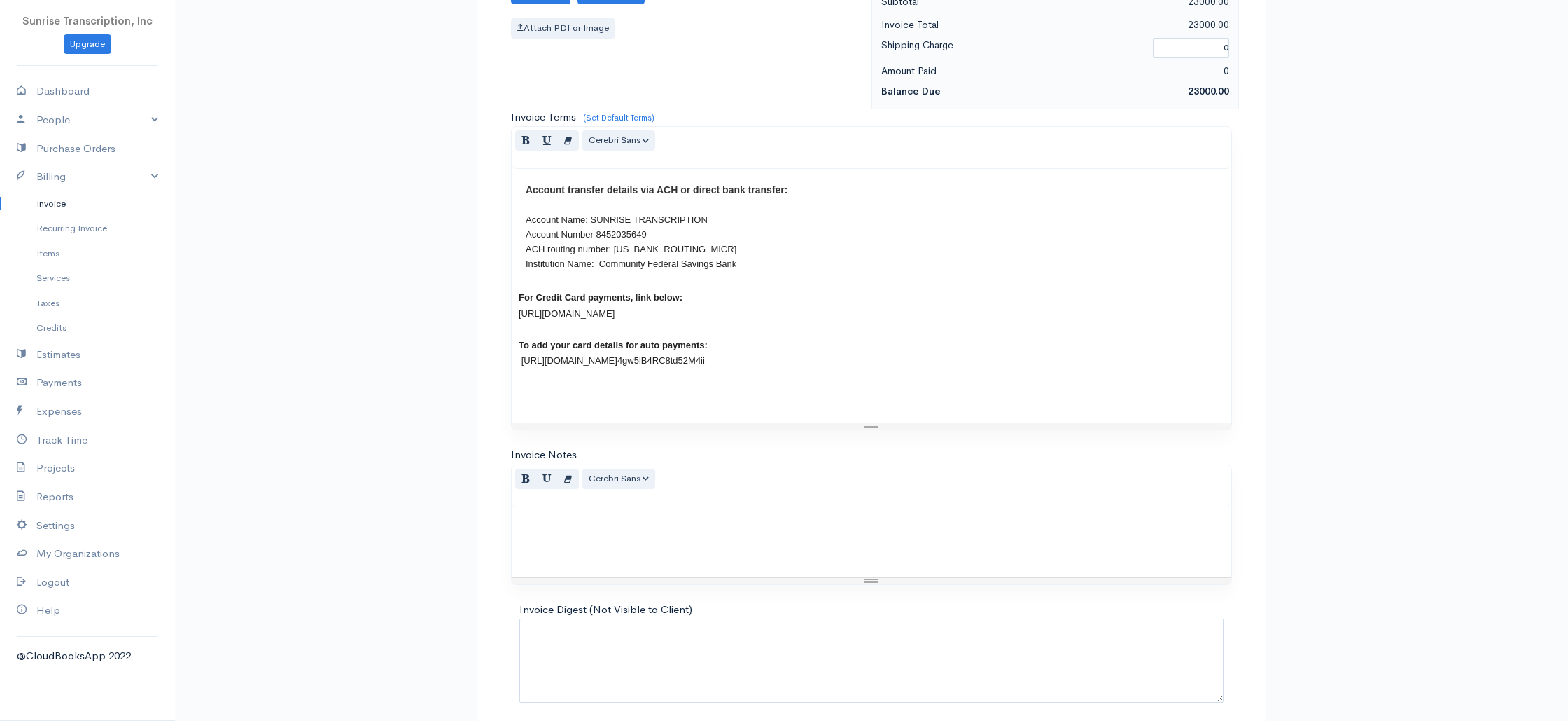
scroll to position [674, 0]
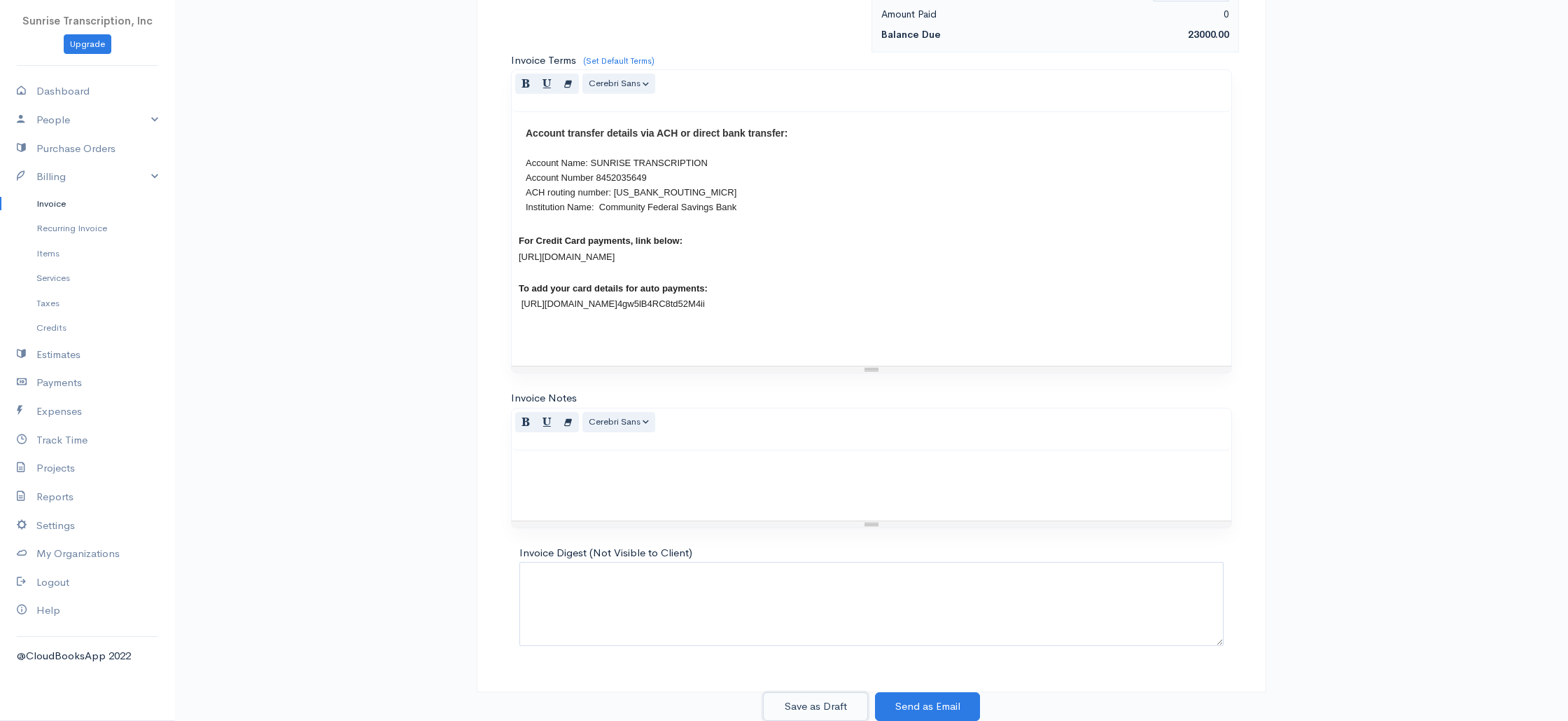
click at [823, 701] on button "Save as Draft" at bounding box center [815, 706] width 105 height 28
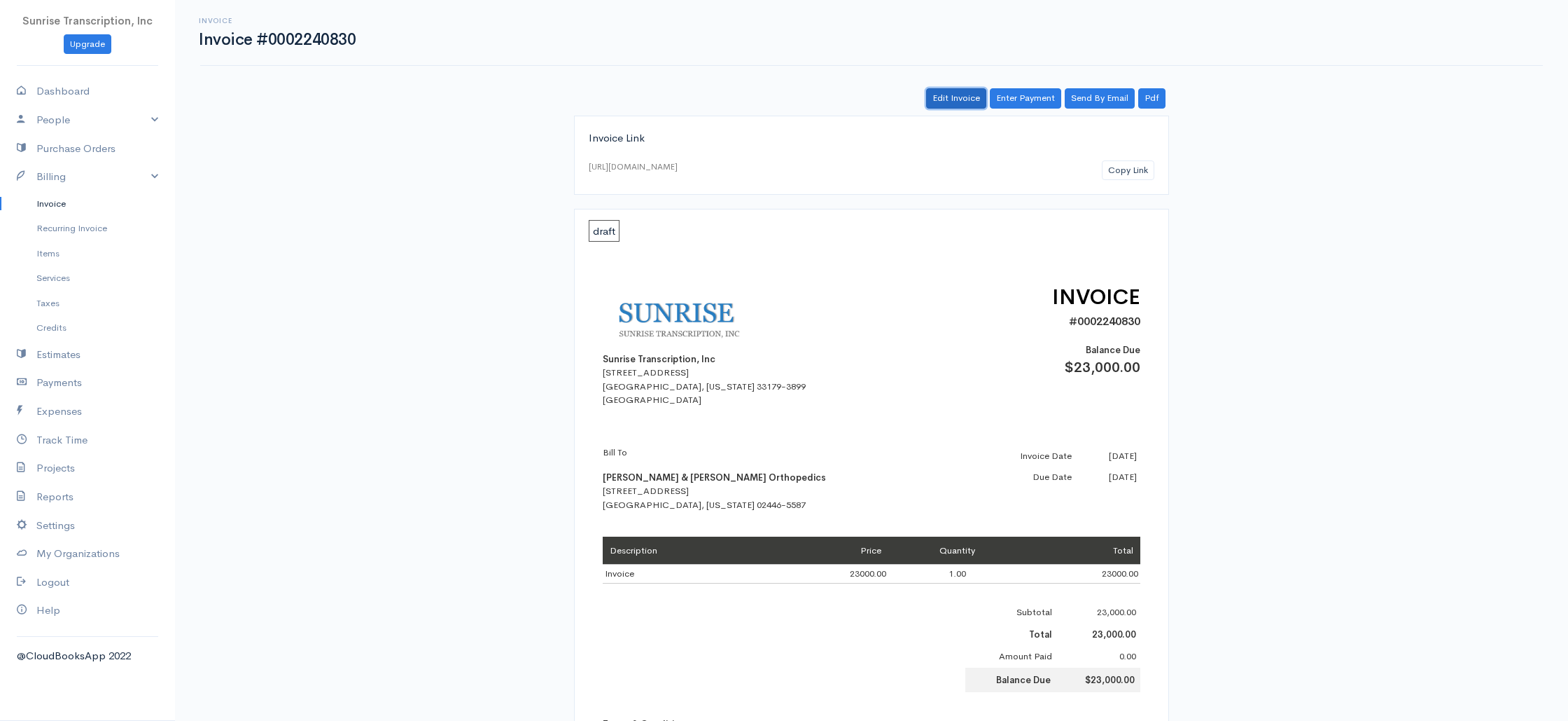
drag, startPoint x: 934, startPoint y: 101, endPoint x: 922, endPoint y: 119, distance: 21.6
click at [934, 101] on link "Edit Invoice" at bounding box center [956, 98] width 60 height 21
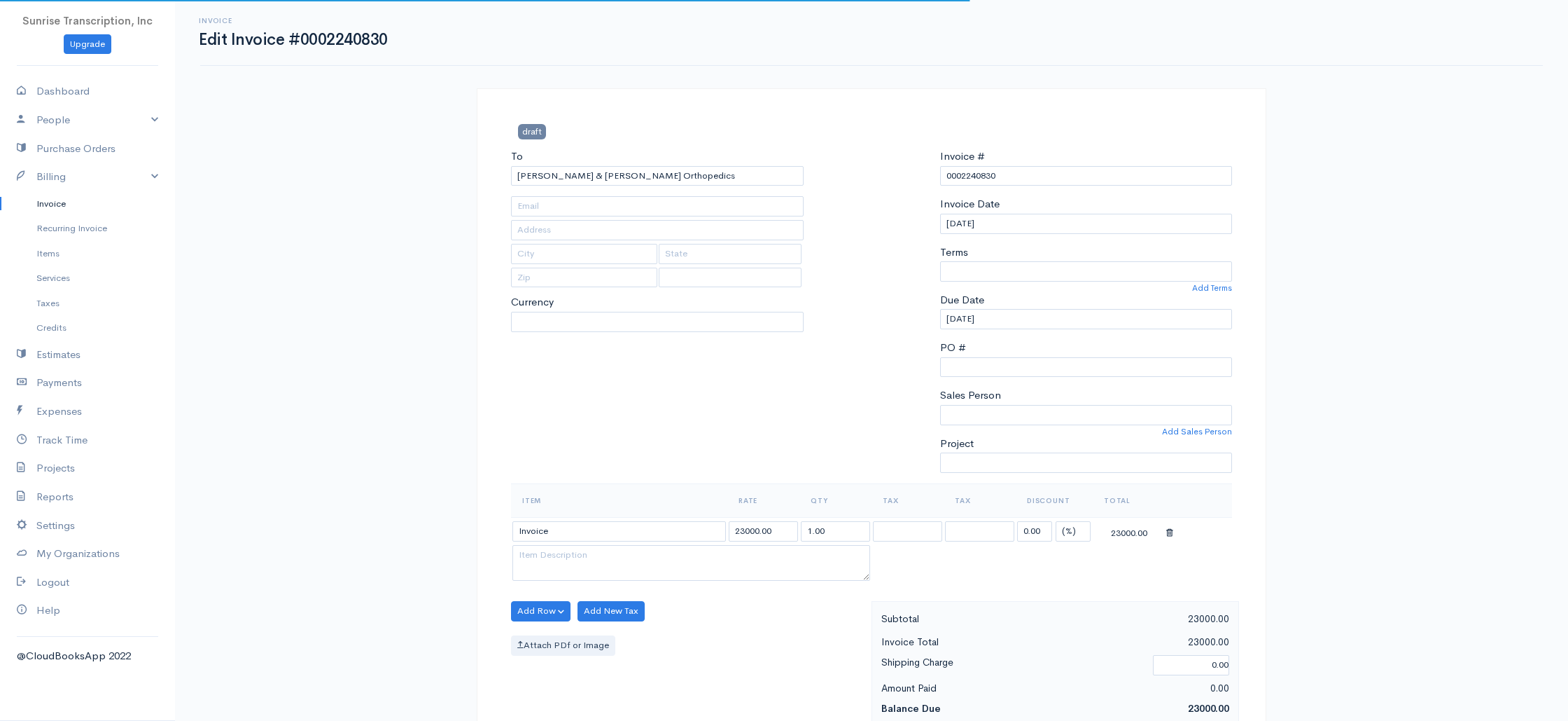
type input "[EMAIL_ADDRESS][DOMAIN_NAME]"
type input "[STREET_ADDRESS]"
type input "Brookline"
type input "[US_STATE]"
type input "02446-5587"
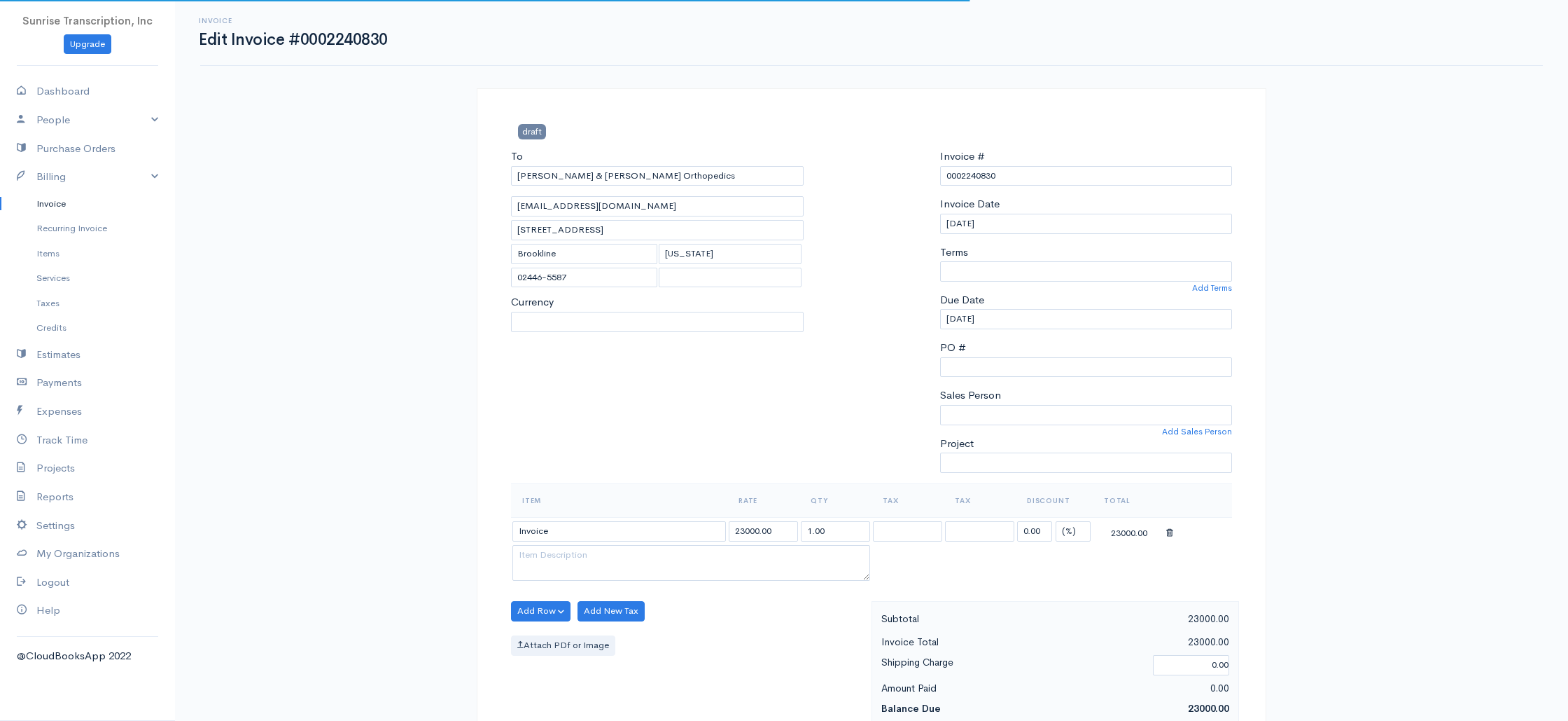
select select
select select "0"
click at [1055, 215] on input "[DATE]" at bounding box center [1086, 224] width 293 height 21
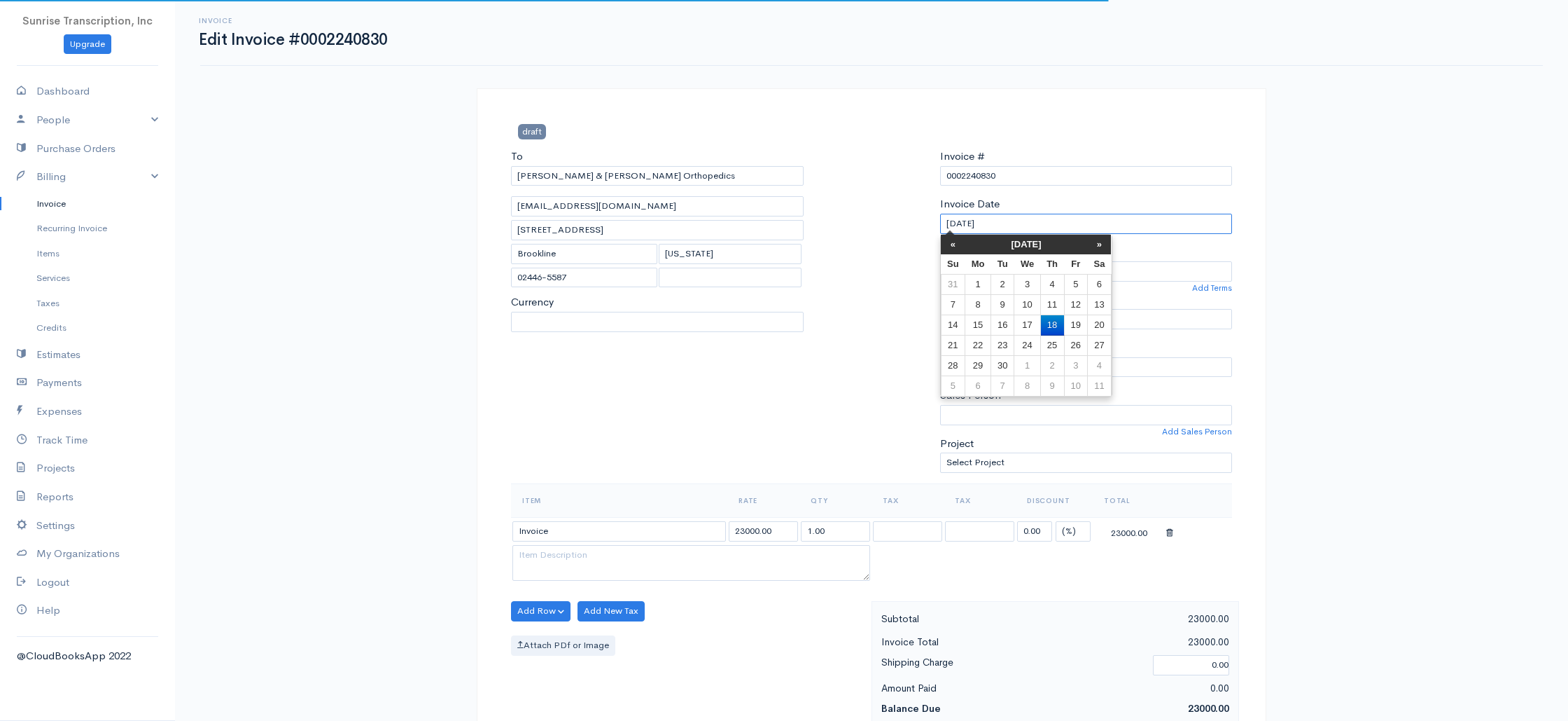
select select "[GEOGRAPHIC_DATA]"
select select "USD"
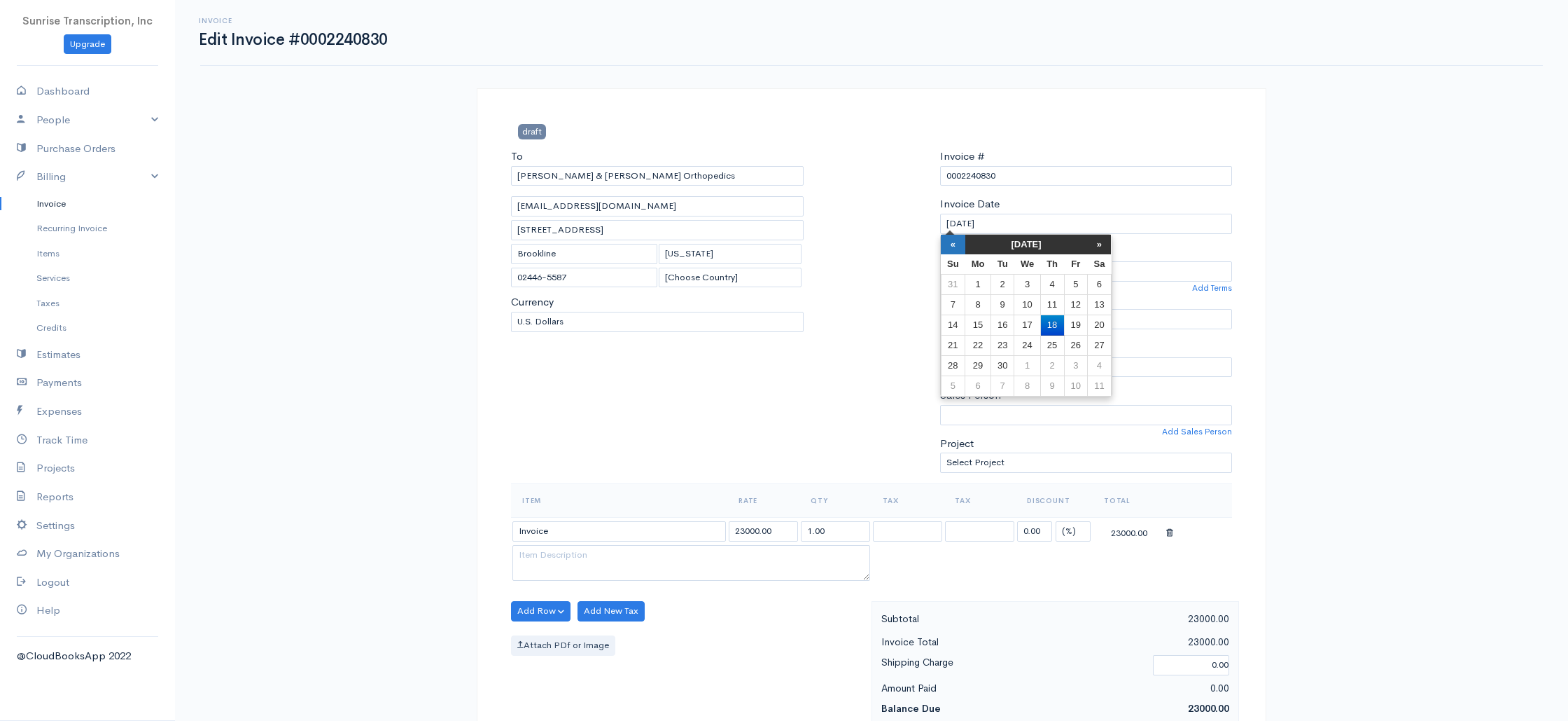
click at [954, 247] on th "«" at bounding box center [953, 244] width 25 height 20
click at [1030, 320] on td "13" at bounding box center [1027, 325] width 26 height 21
type input "[DATE]"
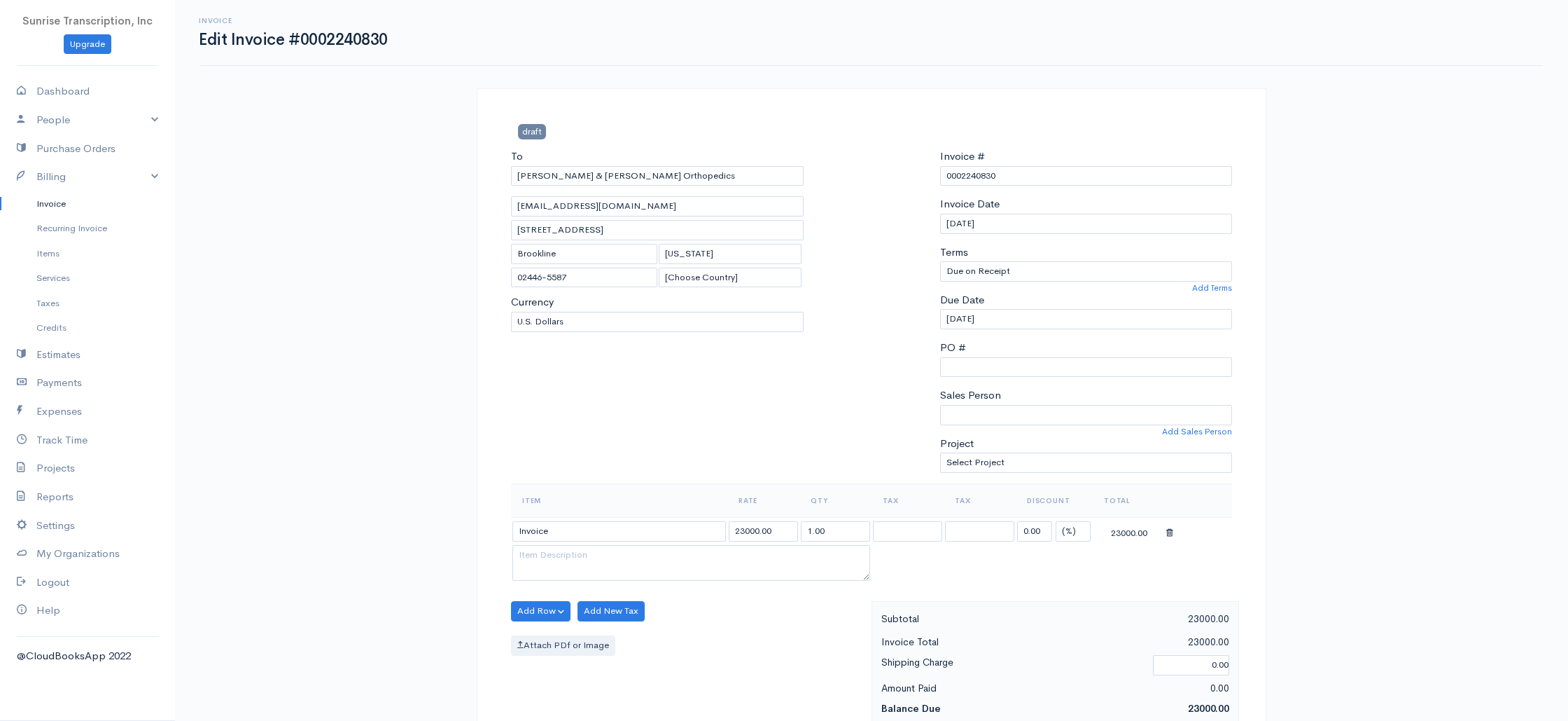
click at [1304, 294] on div "Invoice Edit Invoice #0002240830 draft To [PERSON_NAME] & [PERSON_NAME] Orthope…" at bounding box center [871, 697] width 1393 height 1395
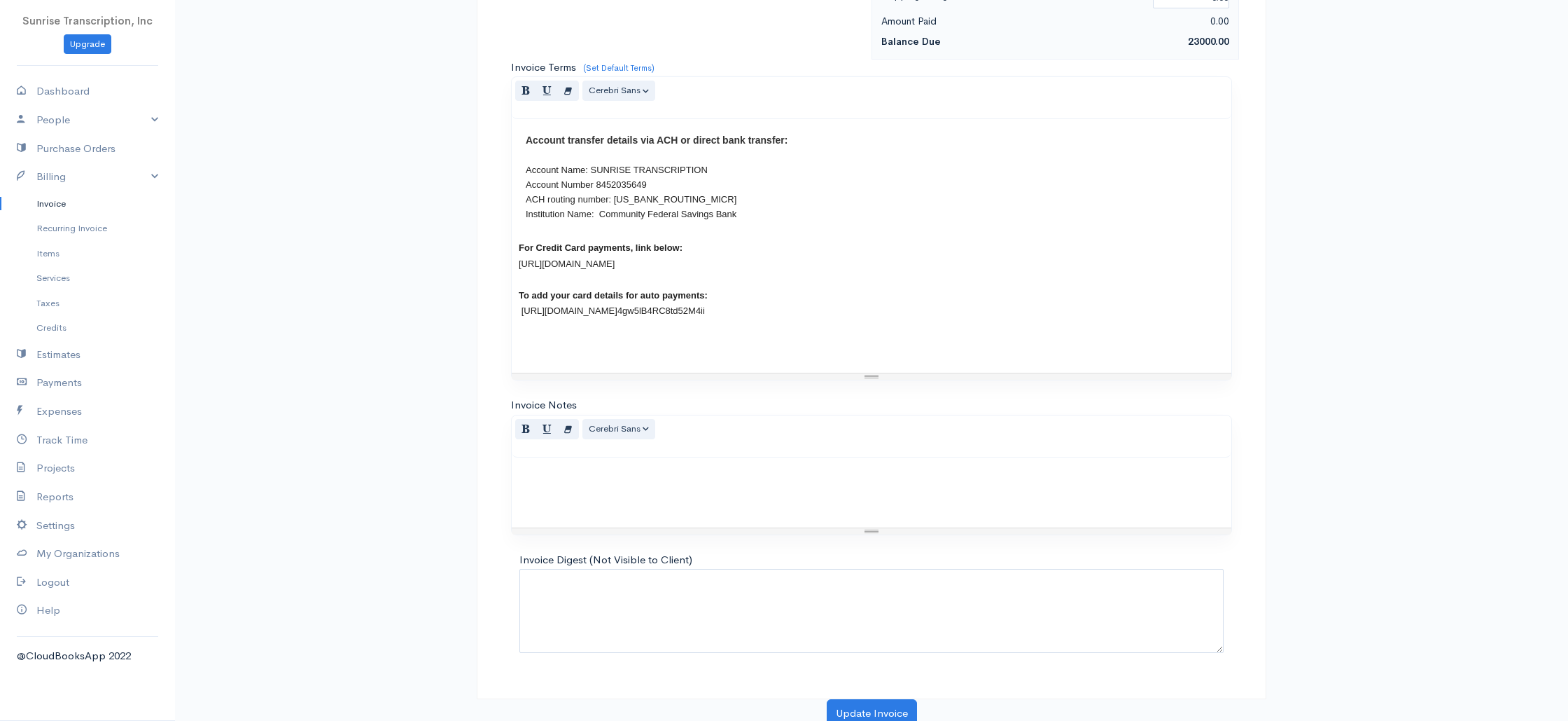
scroll to position [674, 0]
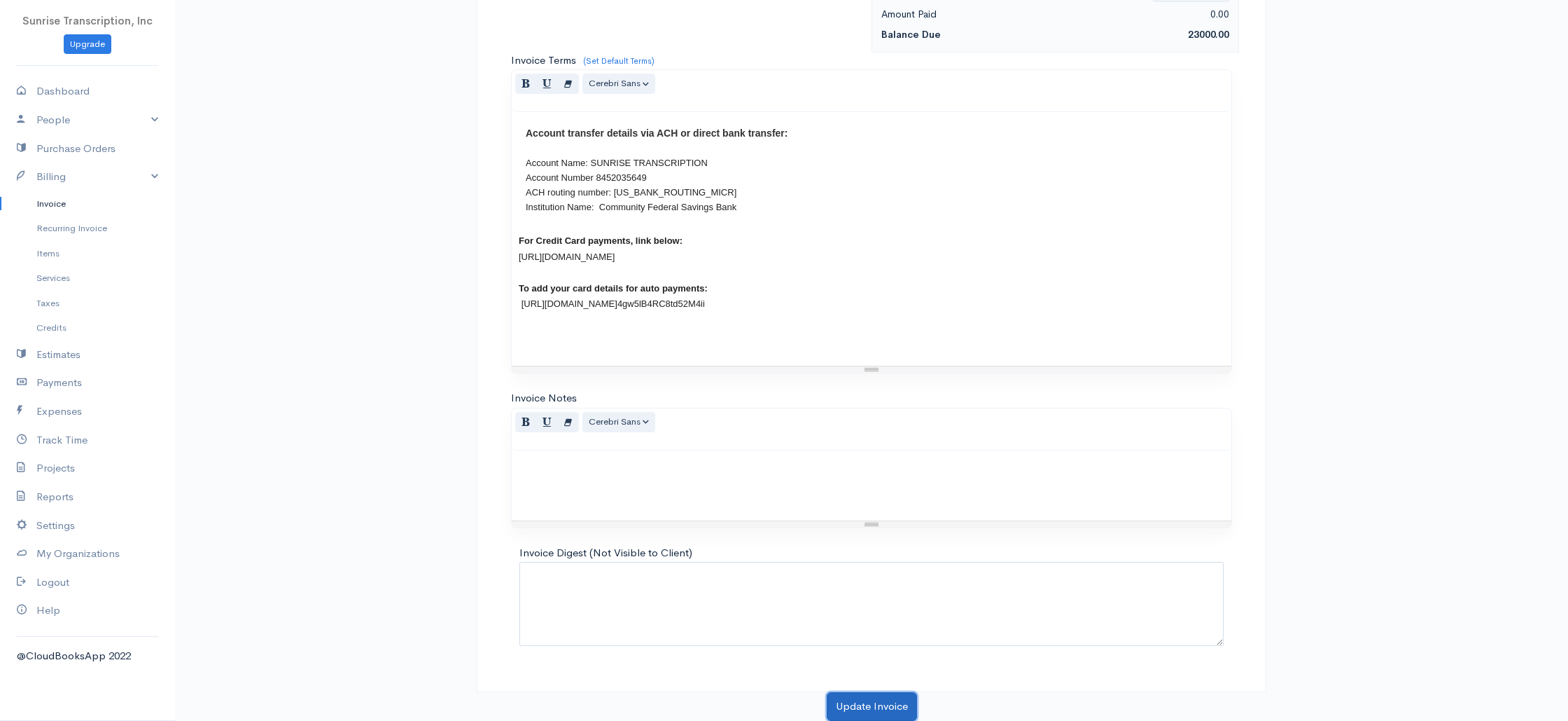
click at [864, 710] on button "Update Invoice" at bounding box center [872, 706] width 90 height 28
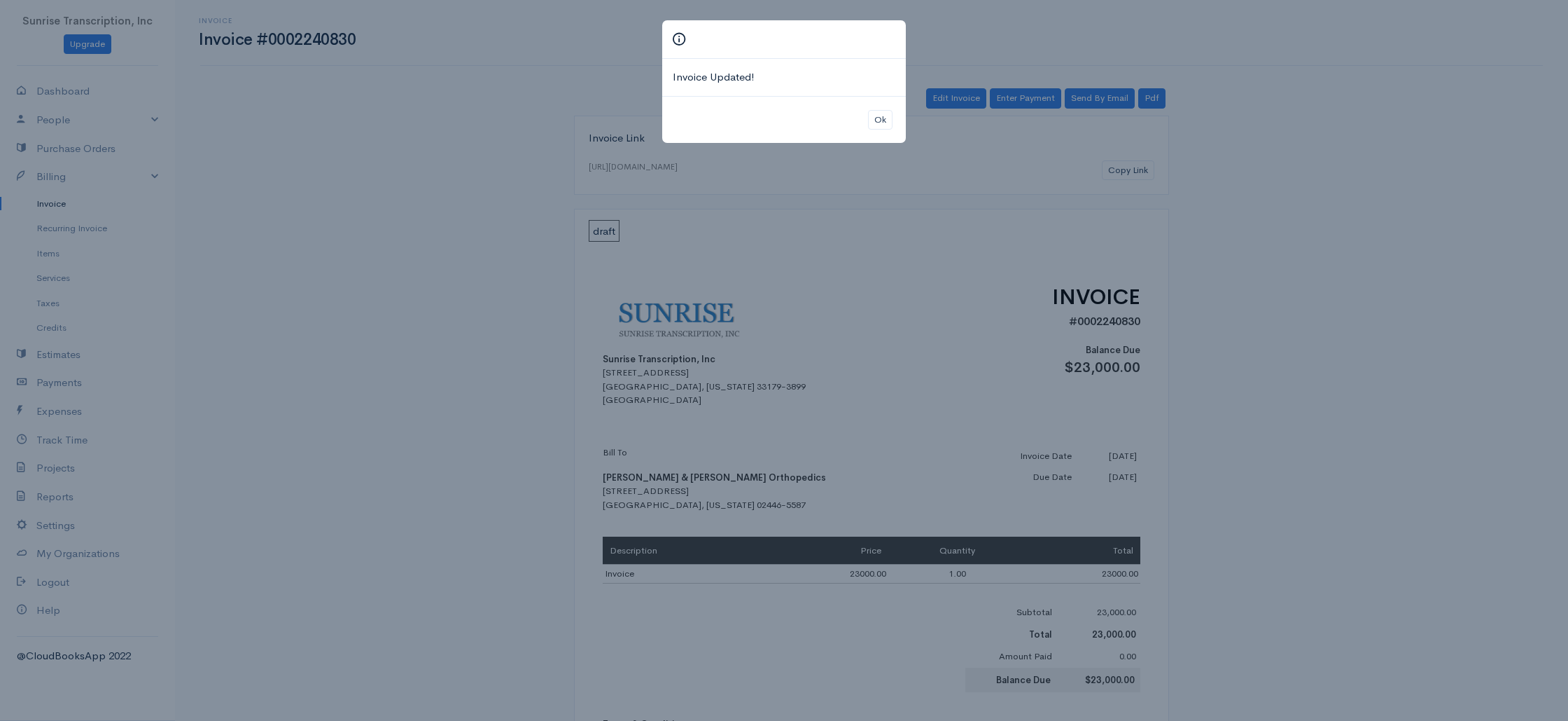
click at [448, 273] on div "Invoice Updated! Ok" at bounding box center [784, 360] width 1568 height 721
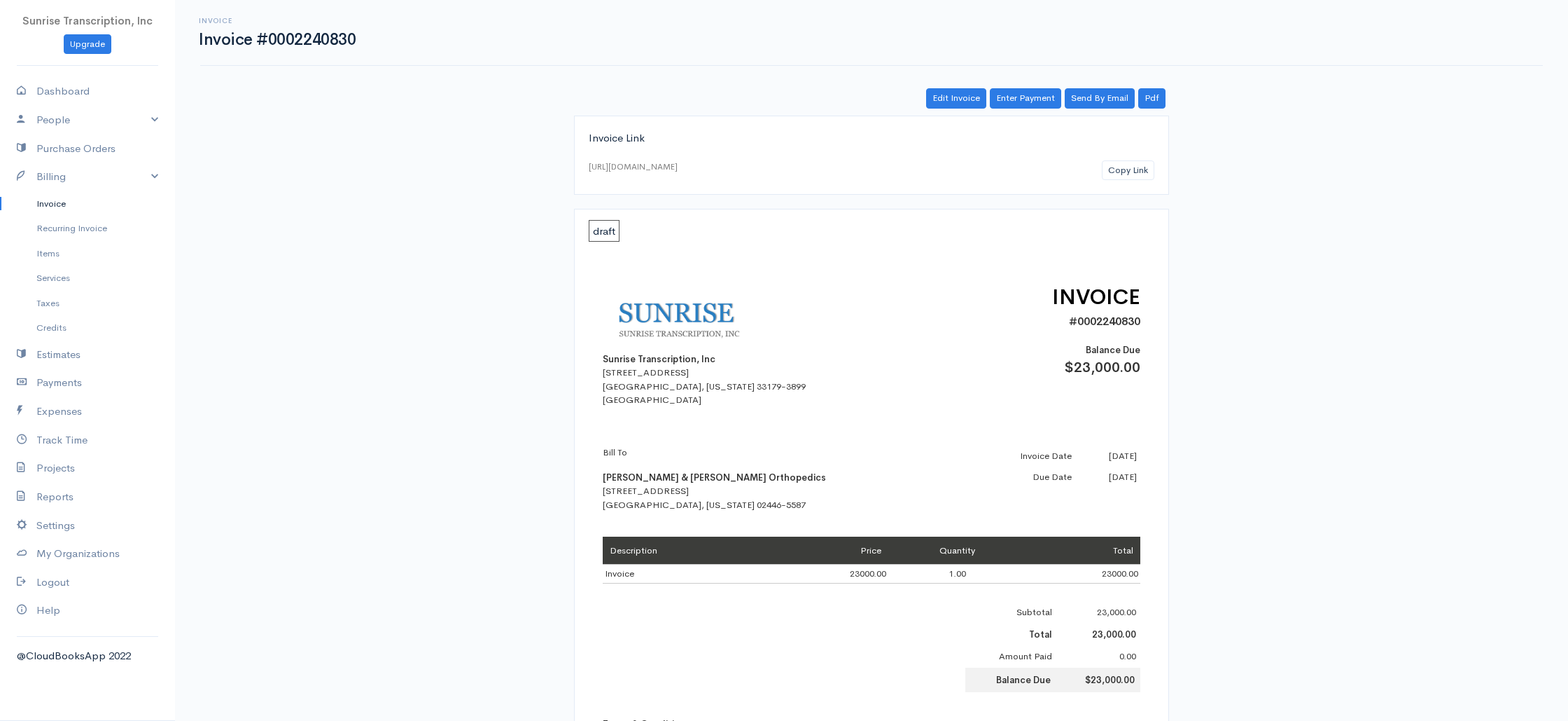
click at [64, 206] on link "Invoice" at bounding box center [87, 204] width 175 height 25
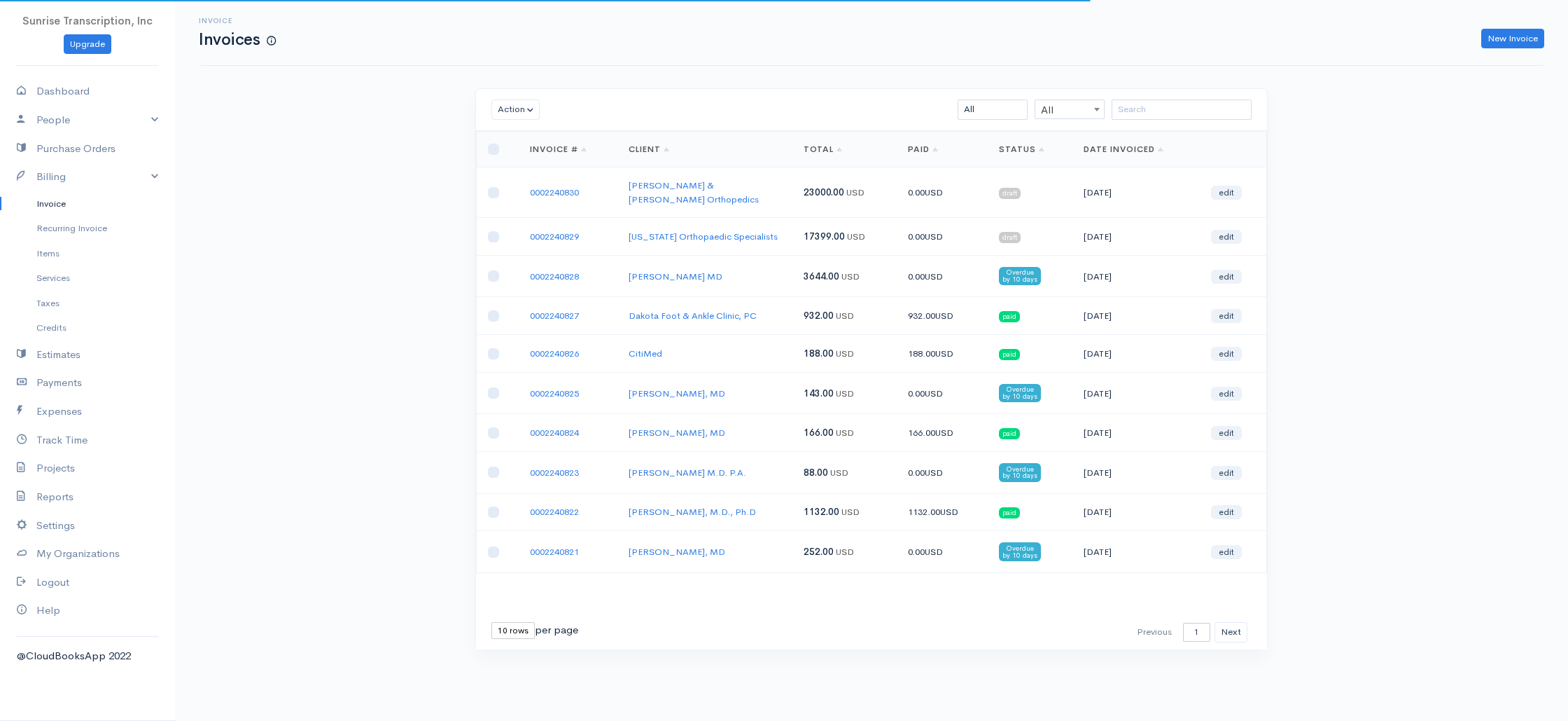
click at [288, 224] on div "Invoice Invoices New Invoice Action Archive Delete Download PDF Send [PERSON_NA…" at bounding box center [871, 351] width 1393 height 702
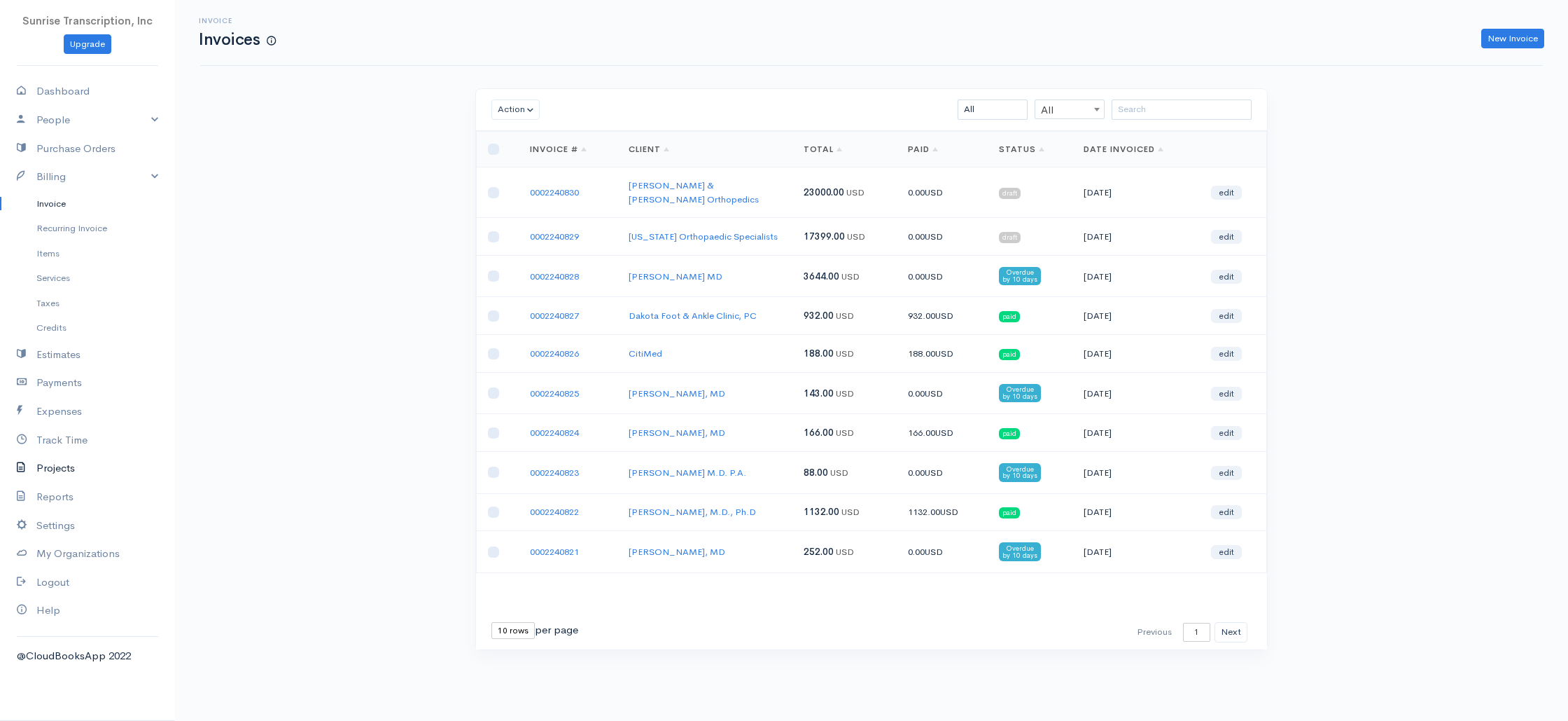
click at [37, 476] on link "Projects" at bounding box center [87, 468] width 175 height 28
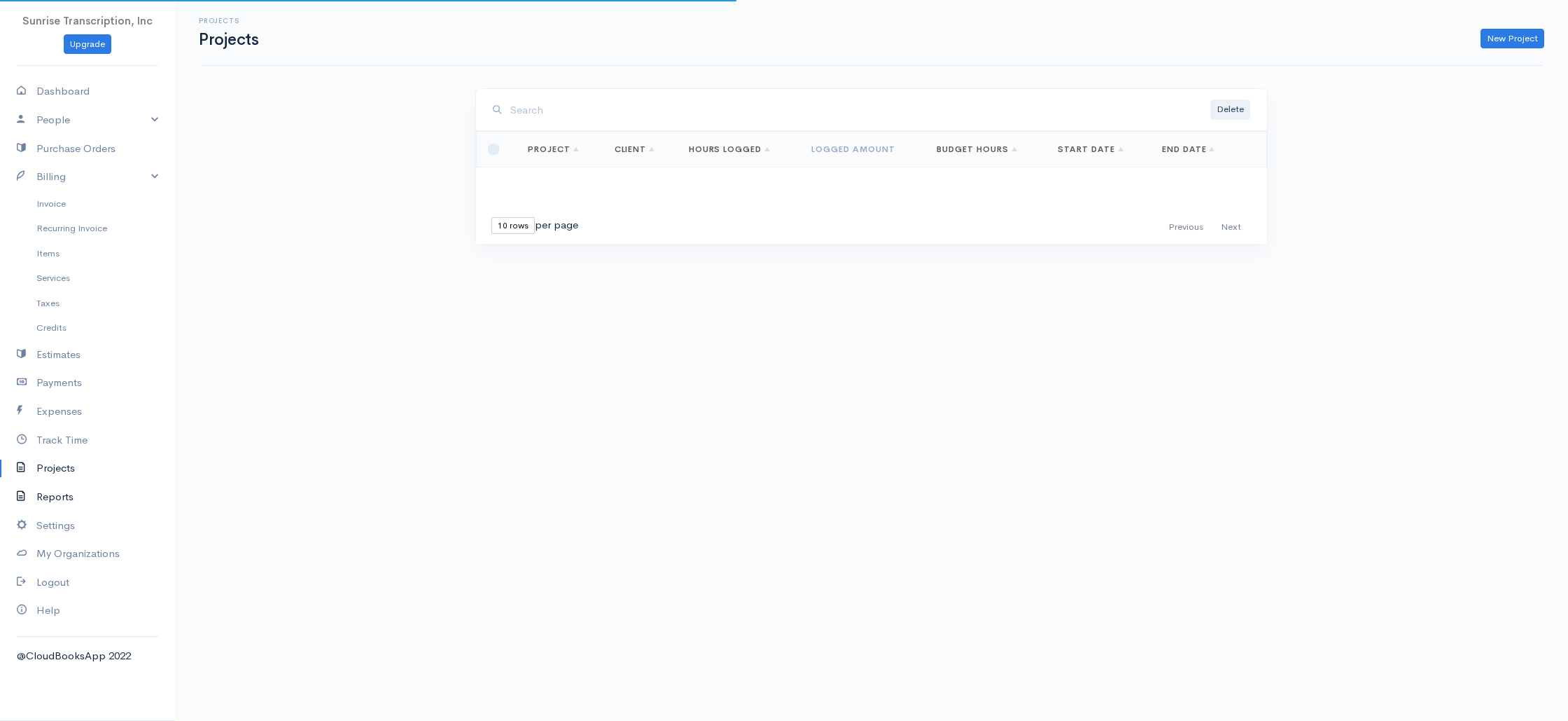
click at [51, 495] on link "Reports" at bounding box center [87, 497] width 175 height 28
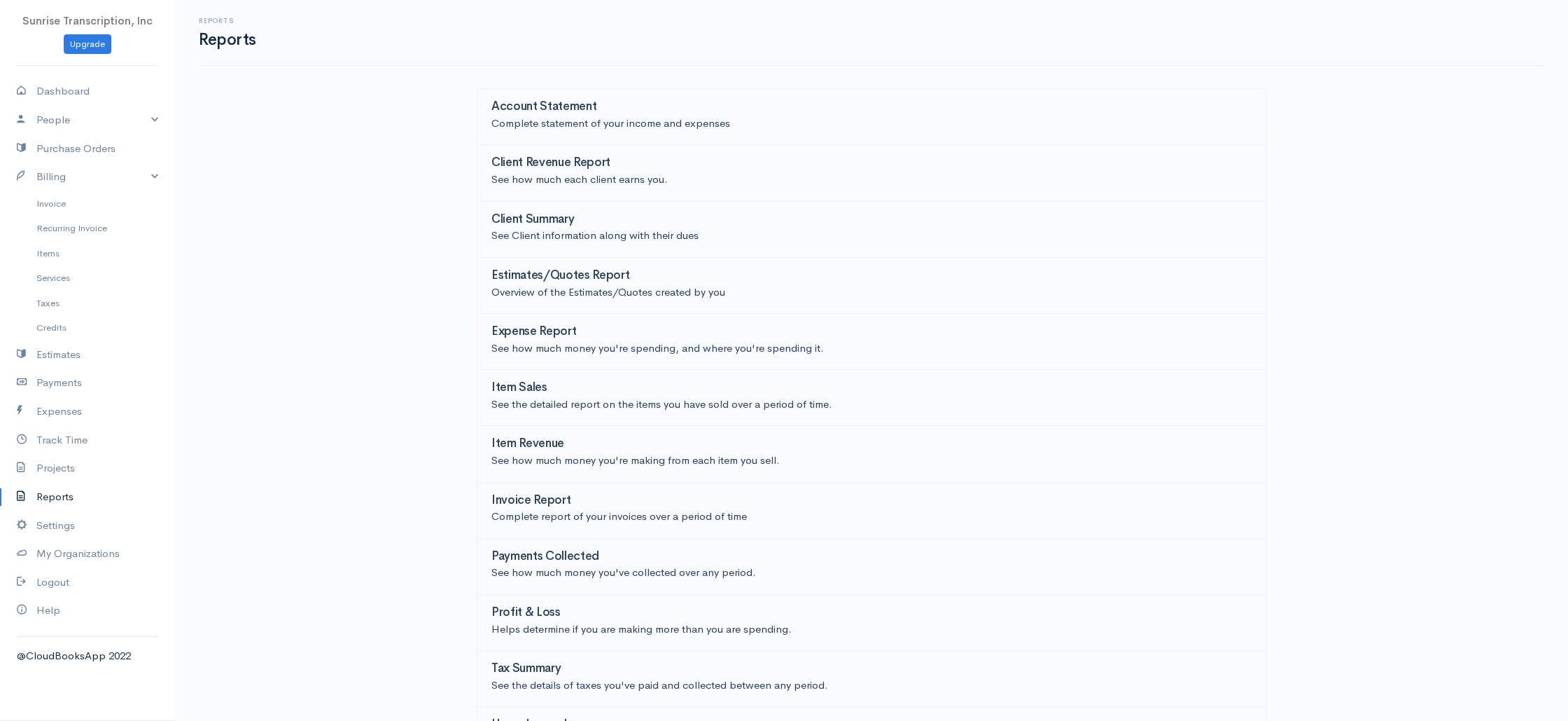
click at [294, 312] on div "Reports Reports Account Statement Complete statement of your income and expense…" at bounding box center [871, 381] width 1393 height 763
click at [47, 206] on link "Invoice" at bounding box center [87, 204] width 175 height 25
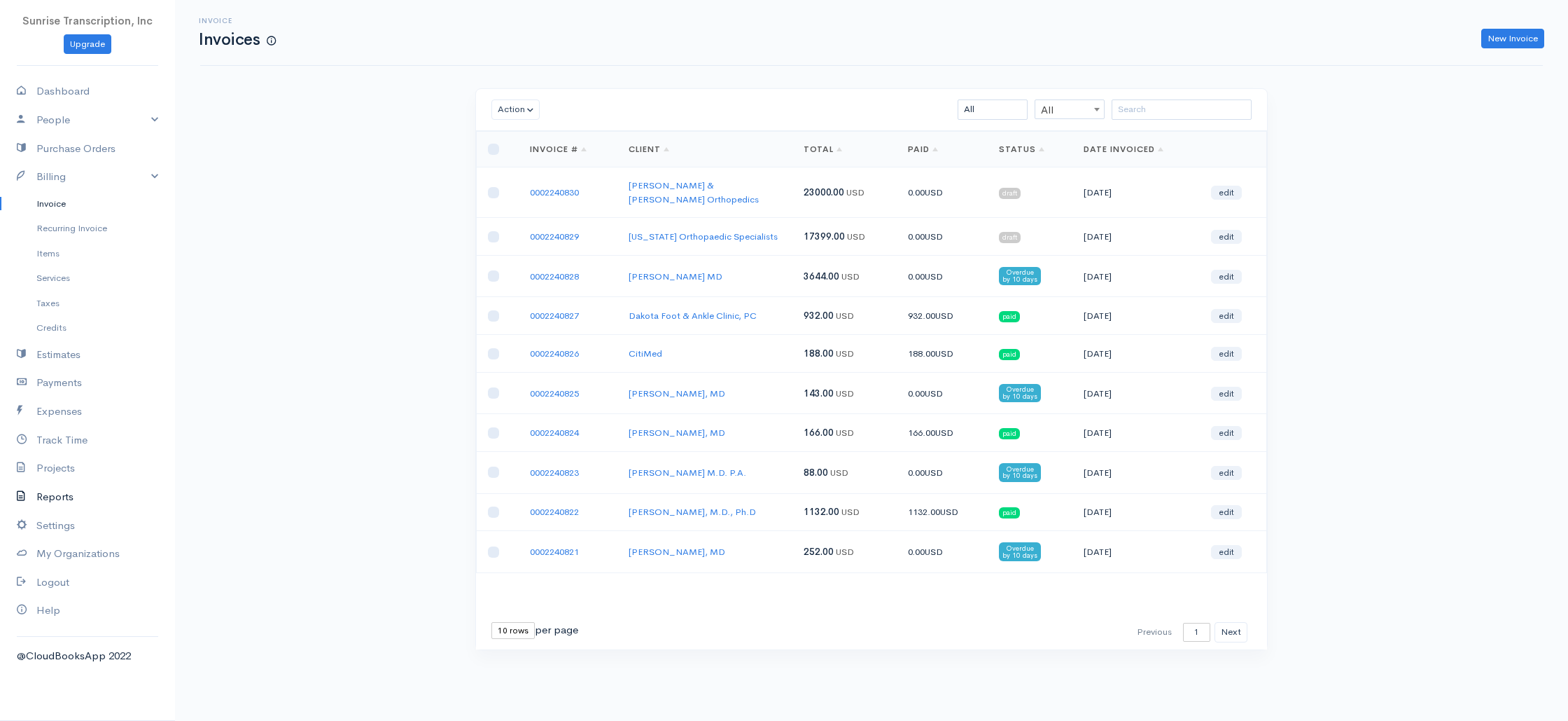
click at [66, 499] on link "Reports" at bounding box center [87, 497] width 175 height 28
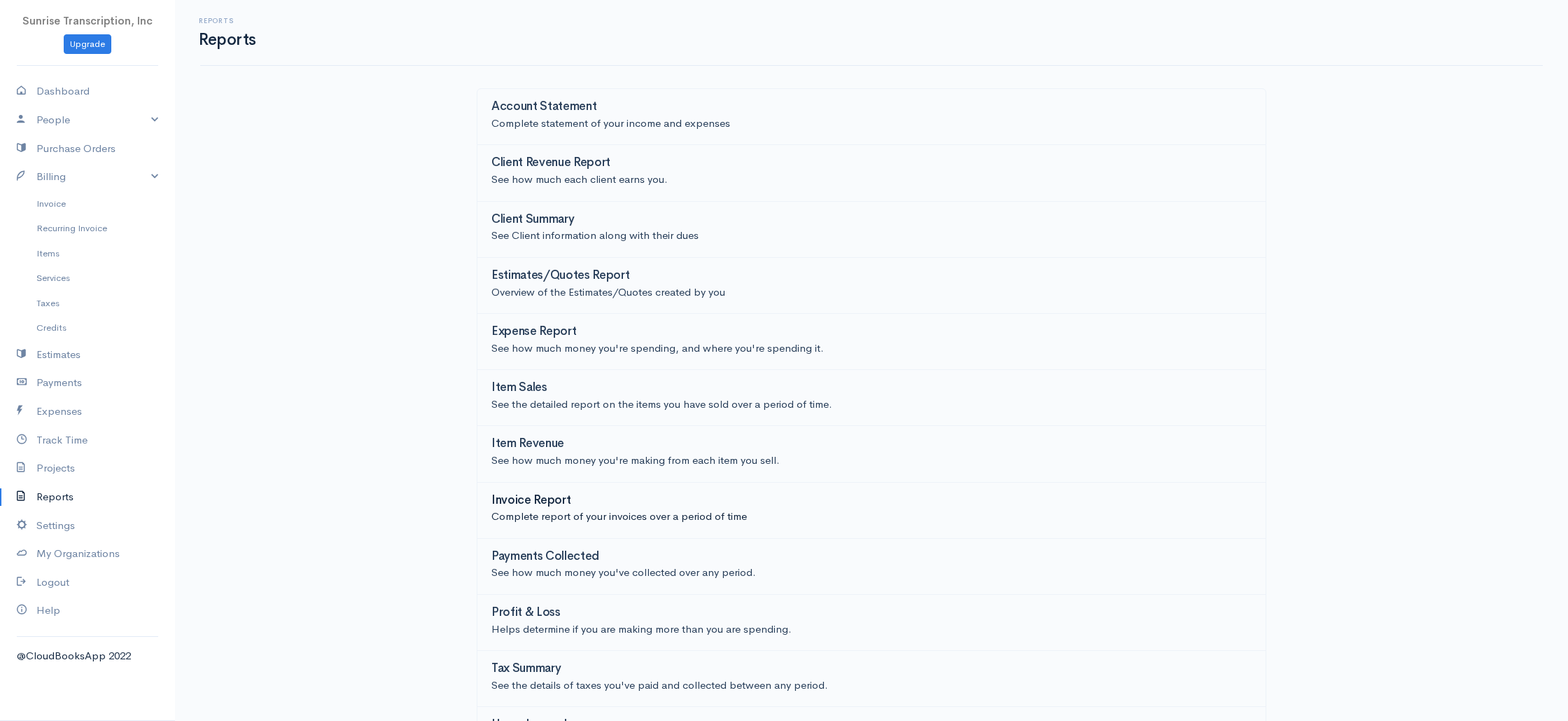
scroll to position [2, 0]
click at [528, 516] on p "Complete report of your invoices over a period of time" at bounding box center [871, 515] width 760 height 16
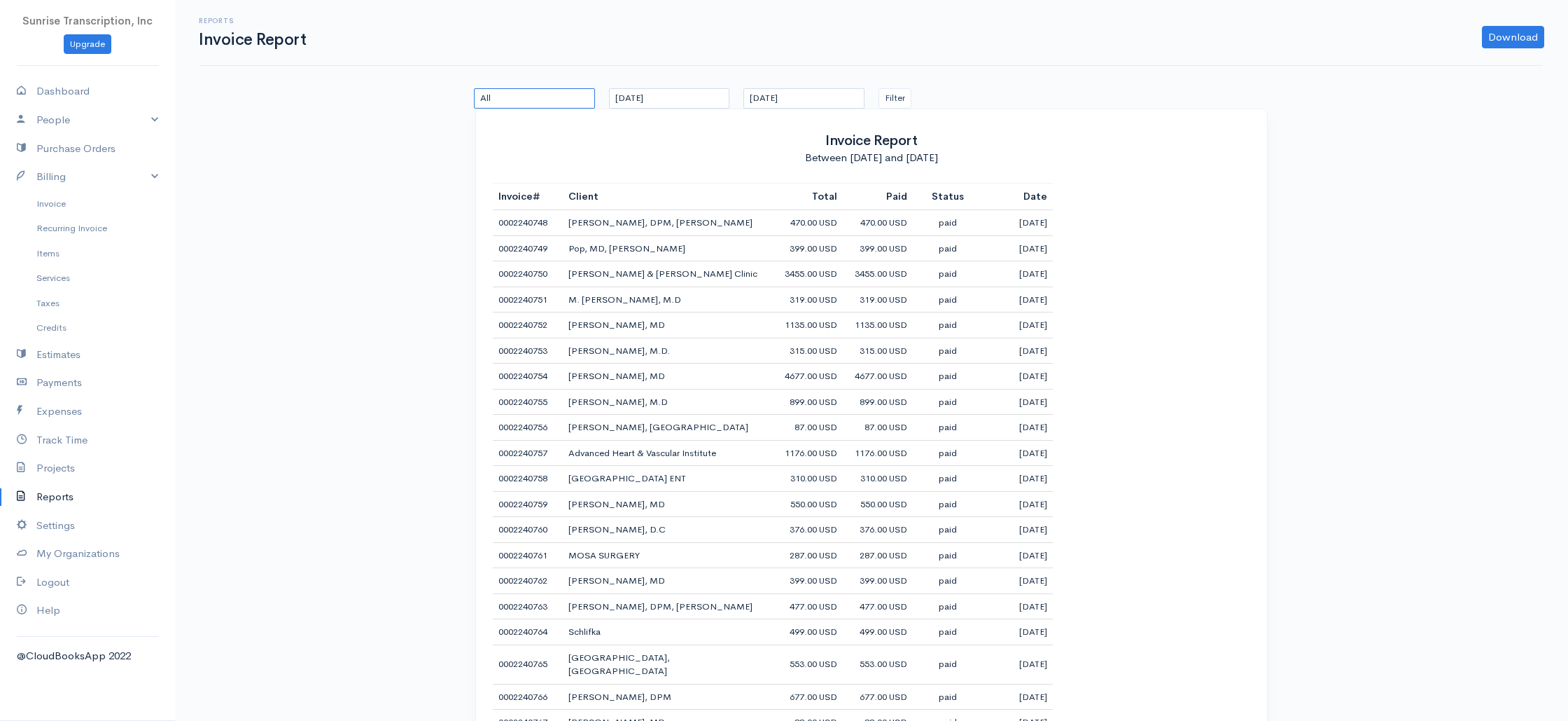
click at [525, 104] on select "All Draft Sent Viewed Paid Partial Overdue Unpaid/Open" at bounding box center [534, 98] width 121 height 21
select select "draft"
click at [474, 88] on select "All Draft Sent Viewed Paid Partial Overdue Unpaid/Open" at bounding box center [534, 98] width 121 height 21
click at [672, 159] on div "Between [DATE] and [DATE]" at bounding box center [871, 157] width 757 height 15
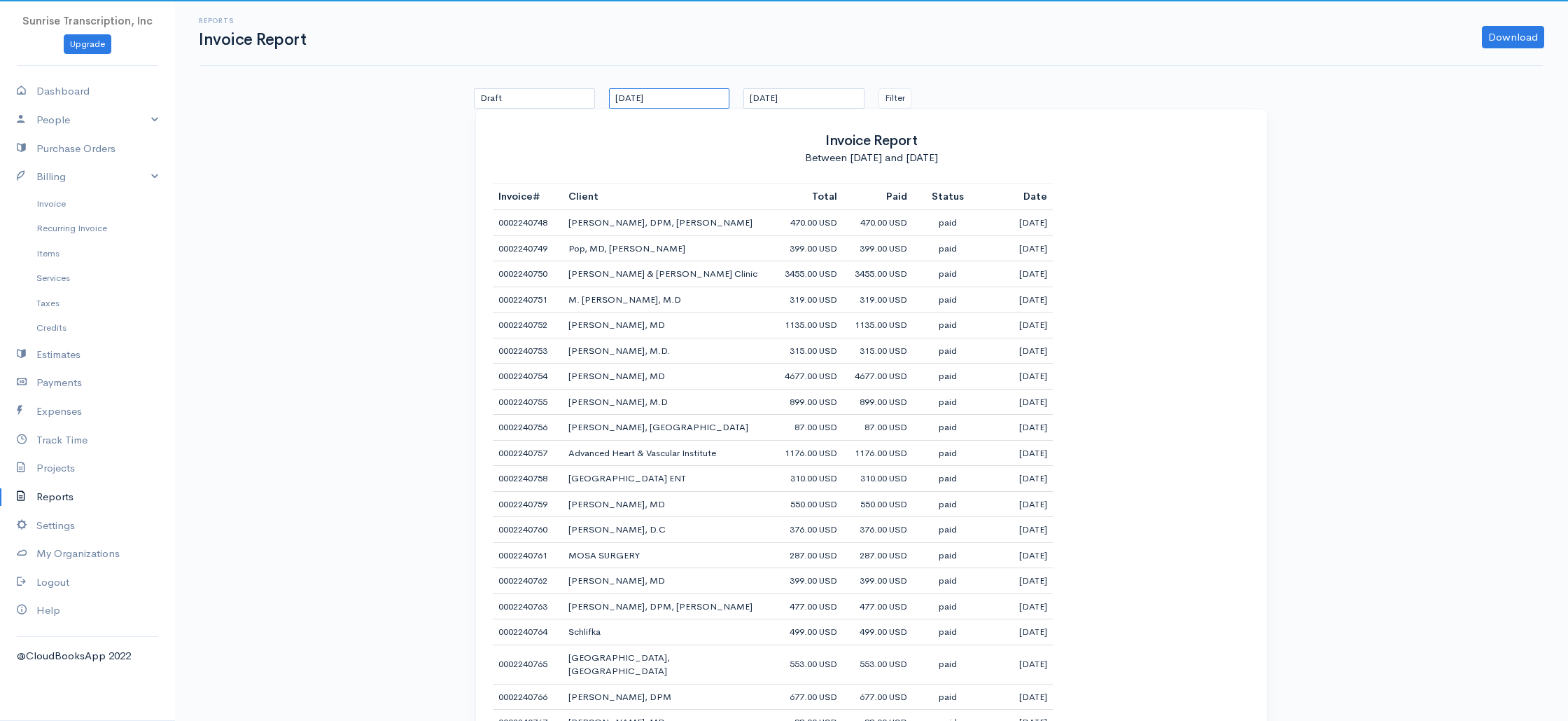
click at [651, 97] on input "[DATE]" at bounding box center [669, 98] width 121 height 21
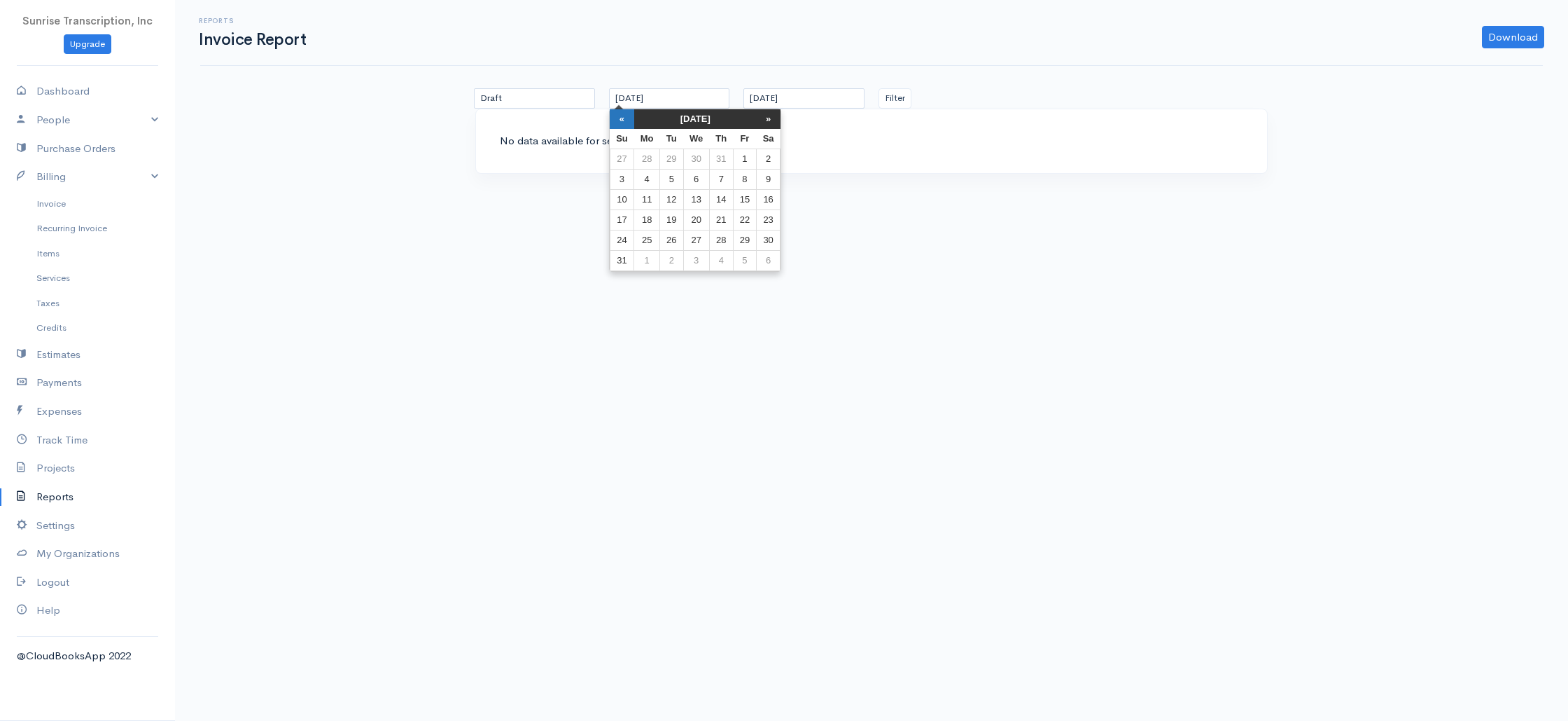
click at [627, 118] on th "«" at bounding box center [622, 119] width 25 height 20
click at [671, 161] on td "1" at bounding box center [671, 159] width 23 height 21
type input "[DATE]"
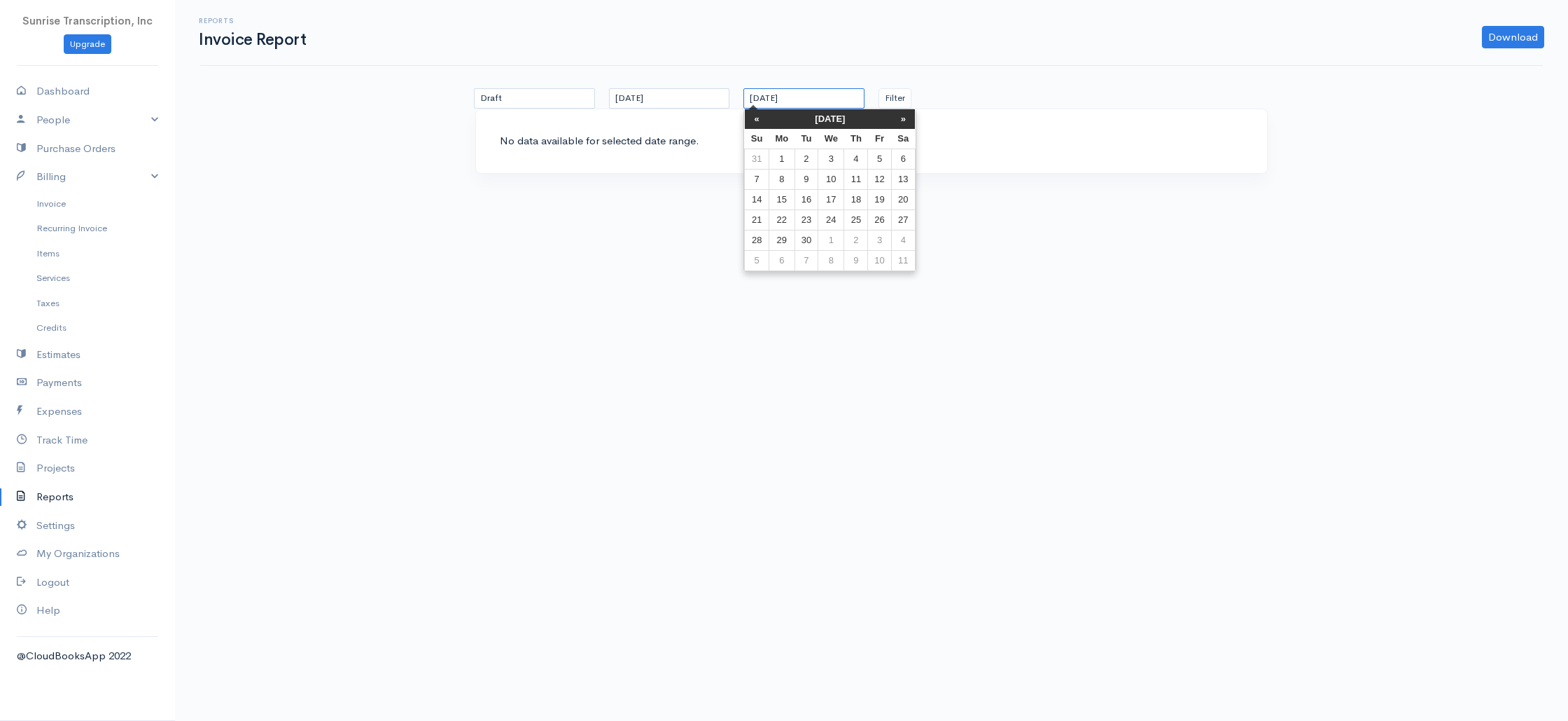
click at [805, 97] on input "[DATE]" at bounding box center [804, 98] width 121 height 21
click at [757, 122] on th "«" at bounding box center [756, 119] width 25 height 20
click at [756, 259] on td "31" at bounding box center [756, 261] width 25 height 21
type input "[DATE]"
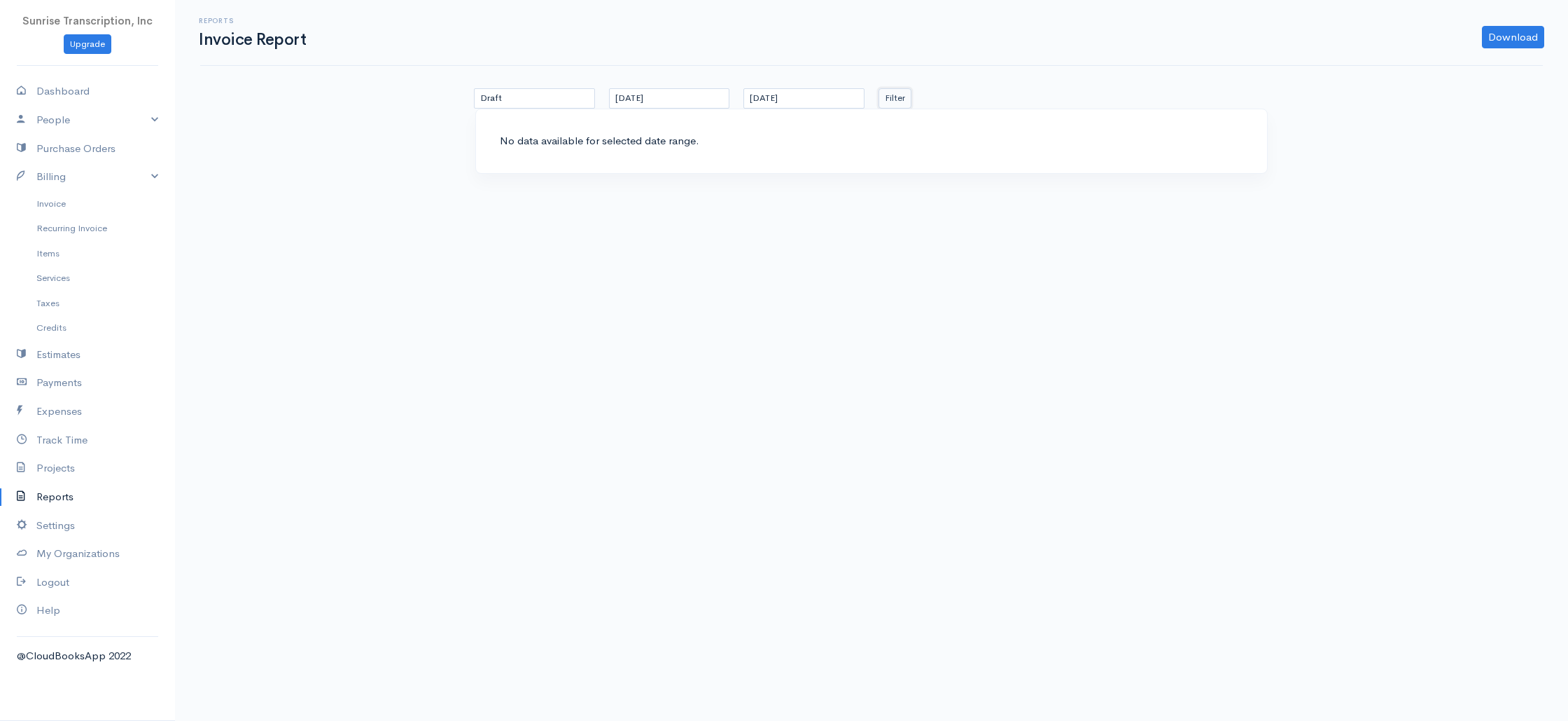
drag, startPoint x: 897, startPoint y: 97, endPoint x: 834, endPoint y: 142, distance: 77.4
click at [834, 142] on div "All Draft Sent Viewed Paid Partial Overdue Unpaid/Open [DATE] [DATE] Filter No …" at bounding box center [872, 139] width 840 height 101
click at [668, 98] on input "[DATE]" at bounding box center [669, 98] width 121 height 21
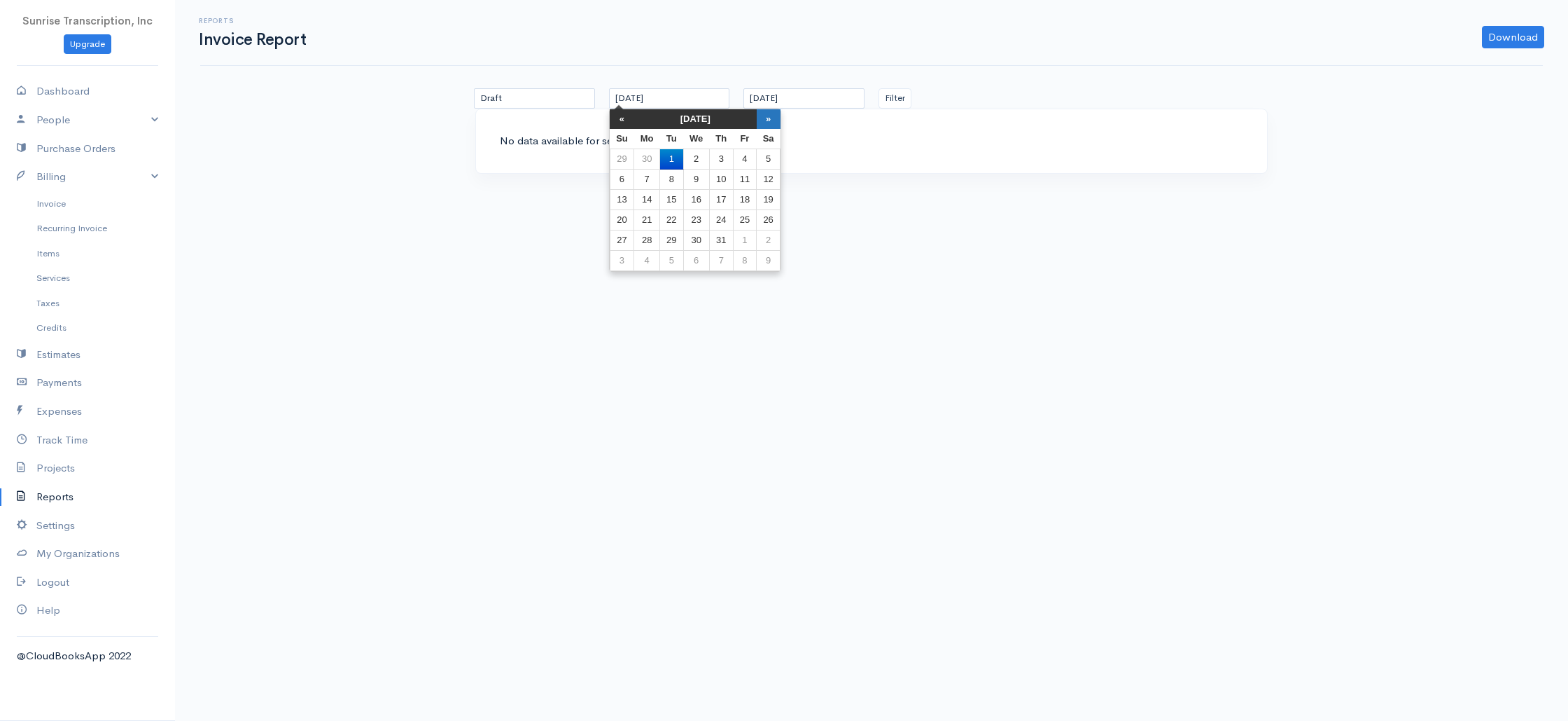
click at [769, 119] on th "»" at bounding box center [769, 119] width 24 height 20
click at [738, 159] on td "1" at bounding box center [744, 159] width 23 height 21
type input "[DATE]"
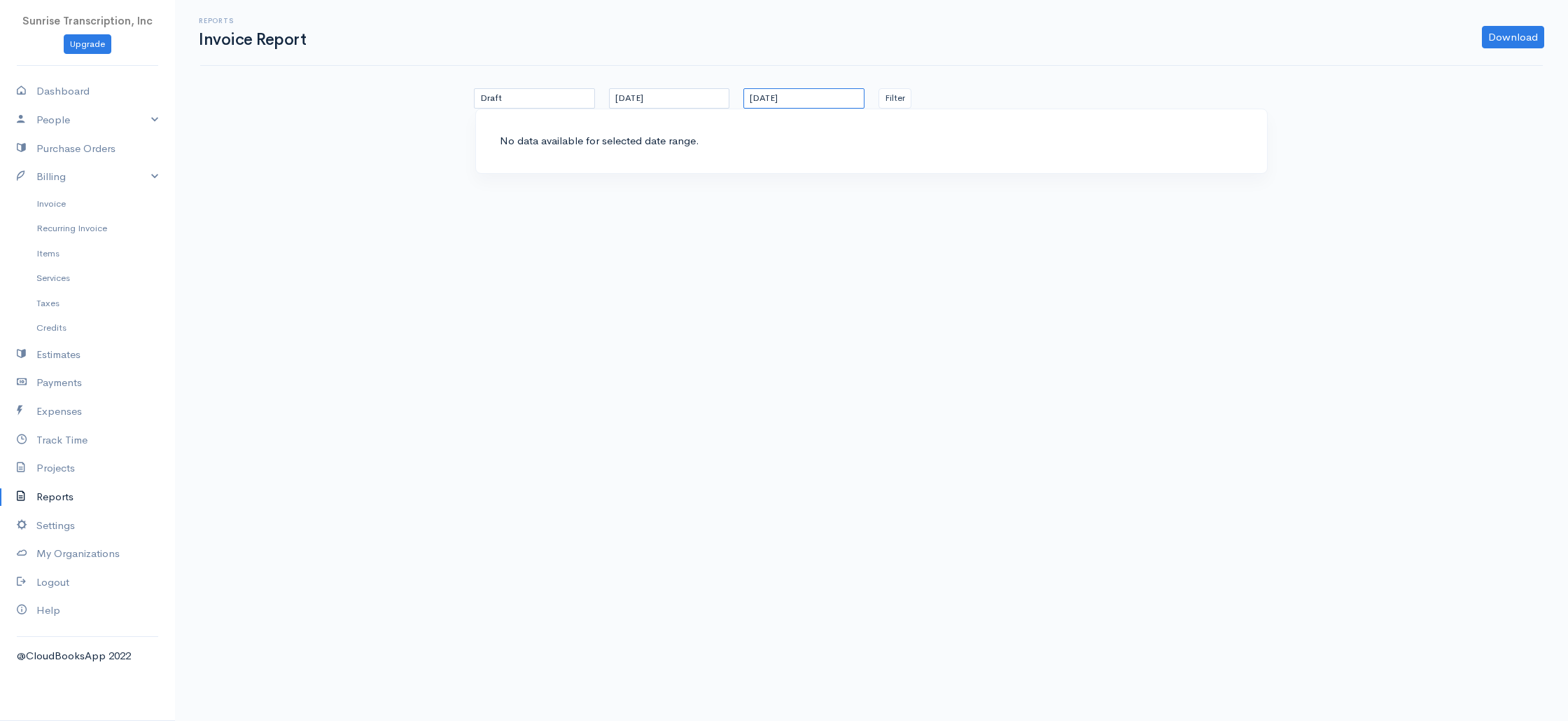
click at [805, 101] on input "[DATE]" at bounding box center [804, 98] width 121 height 21
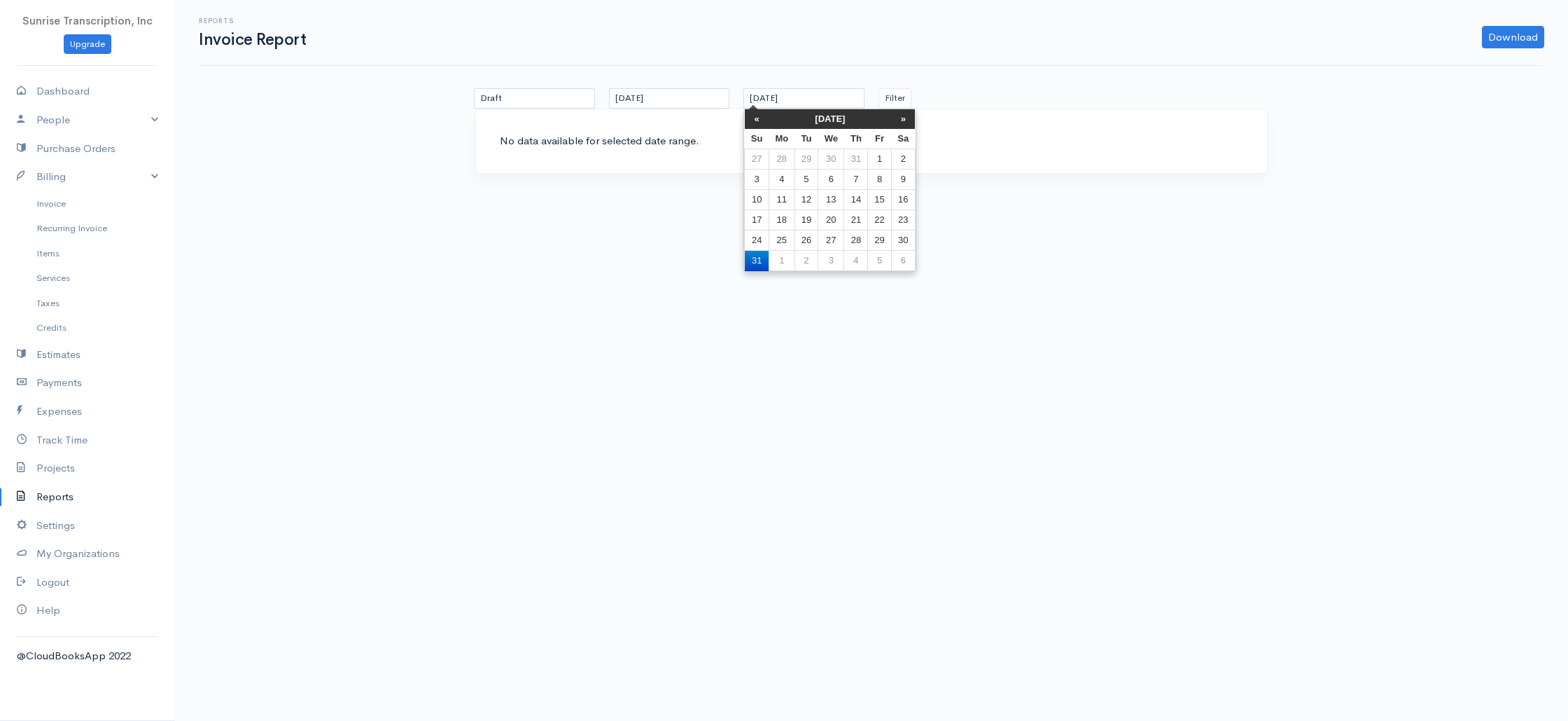
click at [986, 207] on body "Sunrise Transcription, Inc Upgrade Dashboard People Clients Vendors Staff Users…" at bounding box center [784, 495] width 1568 height 989
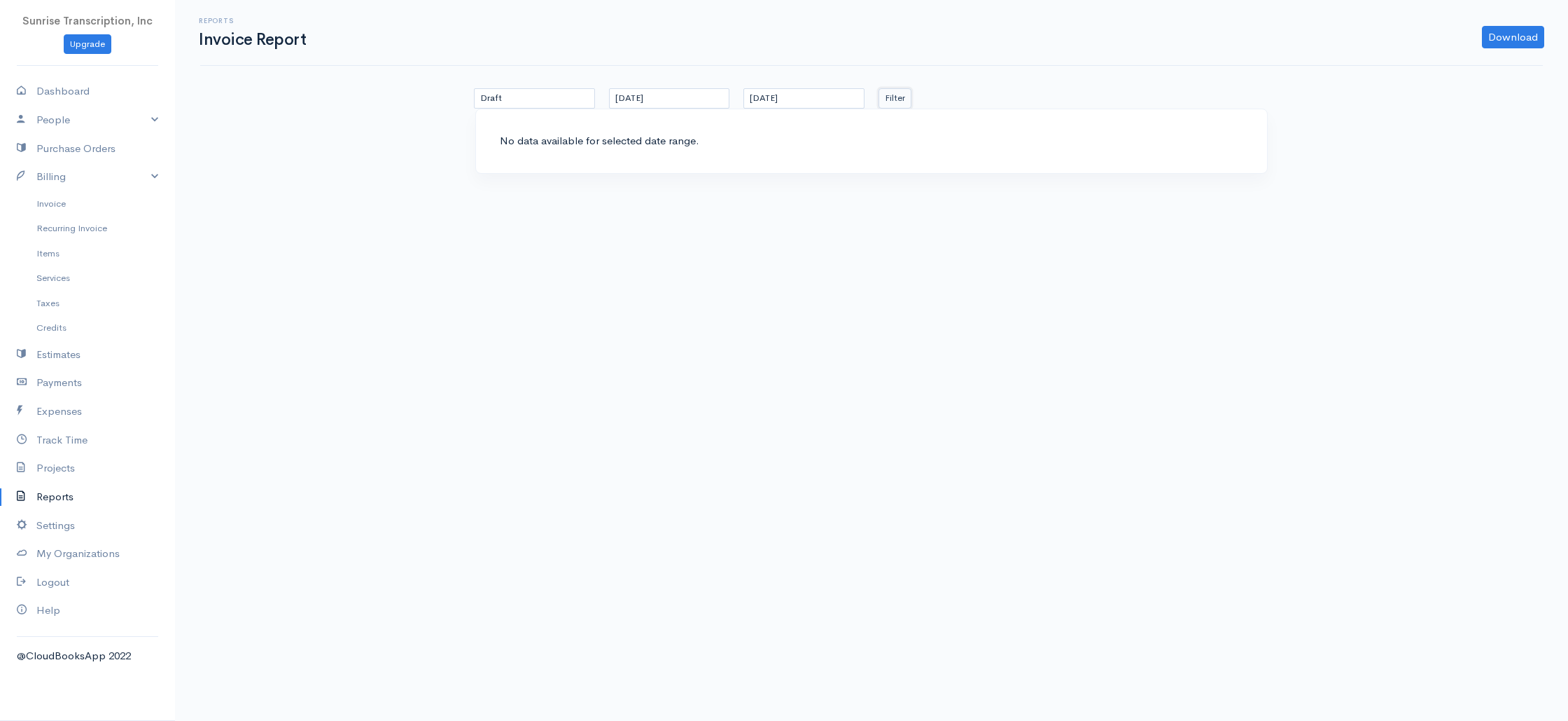
click at [883, 97] on button "Filter" at bounding box center [895, 98] width 33 height 21
click at [532, 94] on select "All Draft Sent Viewed Paid Partial Overdue Unpaid/Open" at bounding box center [534, 98] width 121 height 21
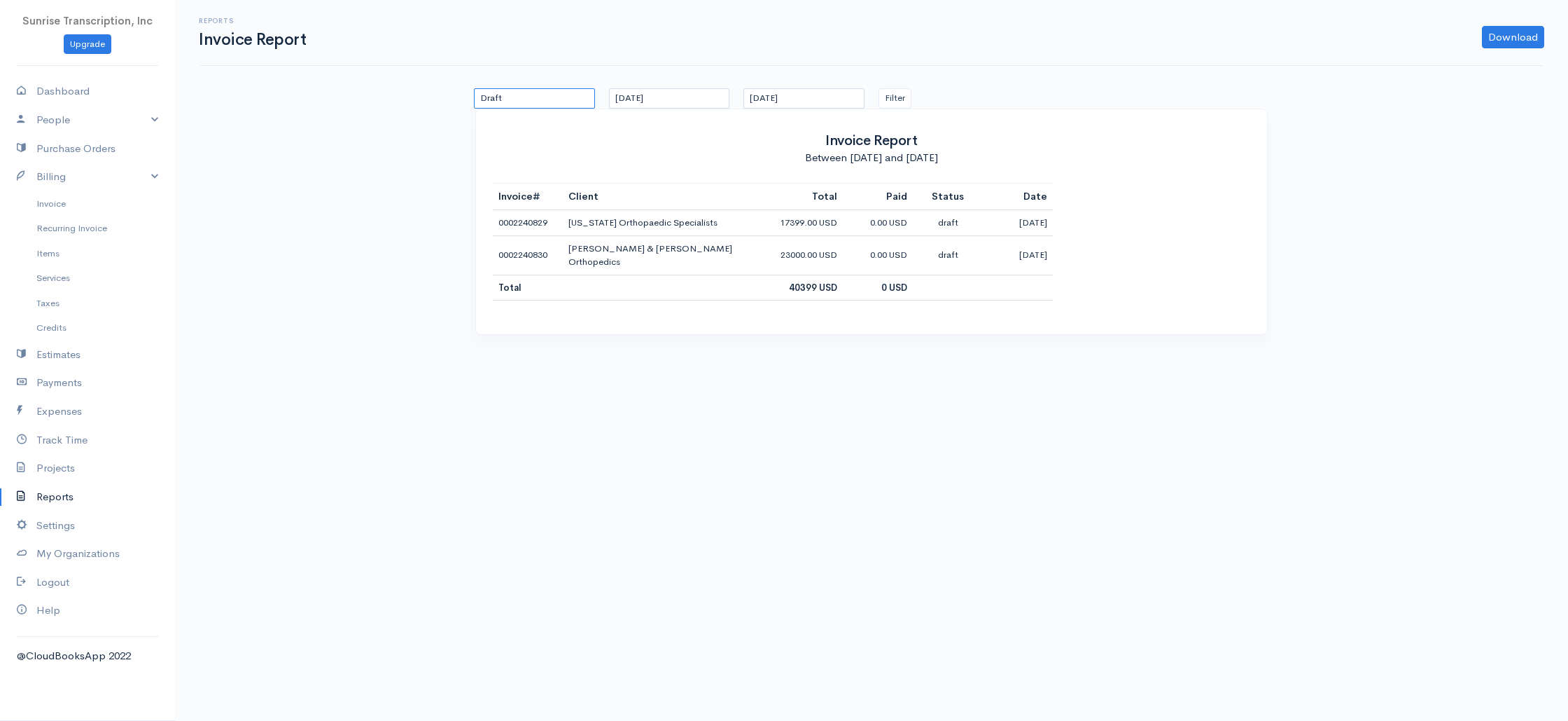
select select
click at [474, 88] on select "All Draft Sent Viewed Paid Partial Overdue Unpaid/Open" at bounding box center [534, 98] width 121 height 21
click at [892, 101] on button "Filter" at bounding box center [895, 98] width 33 height 21
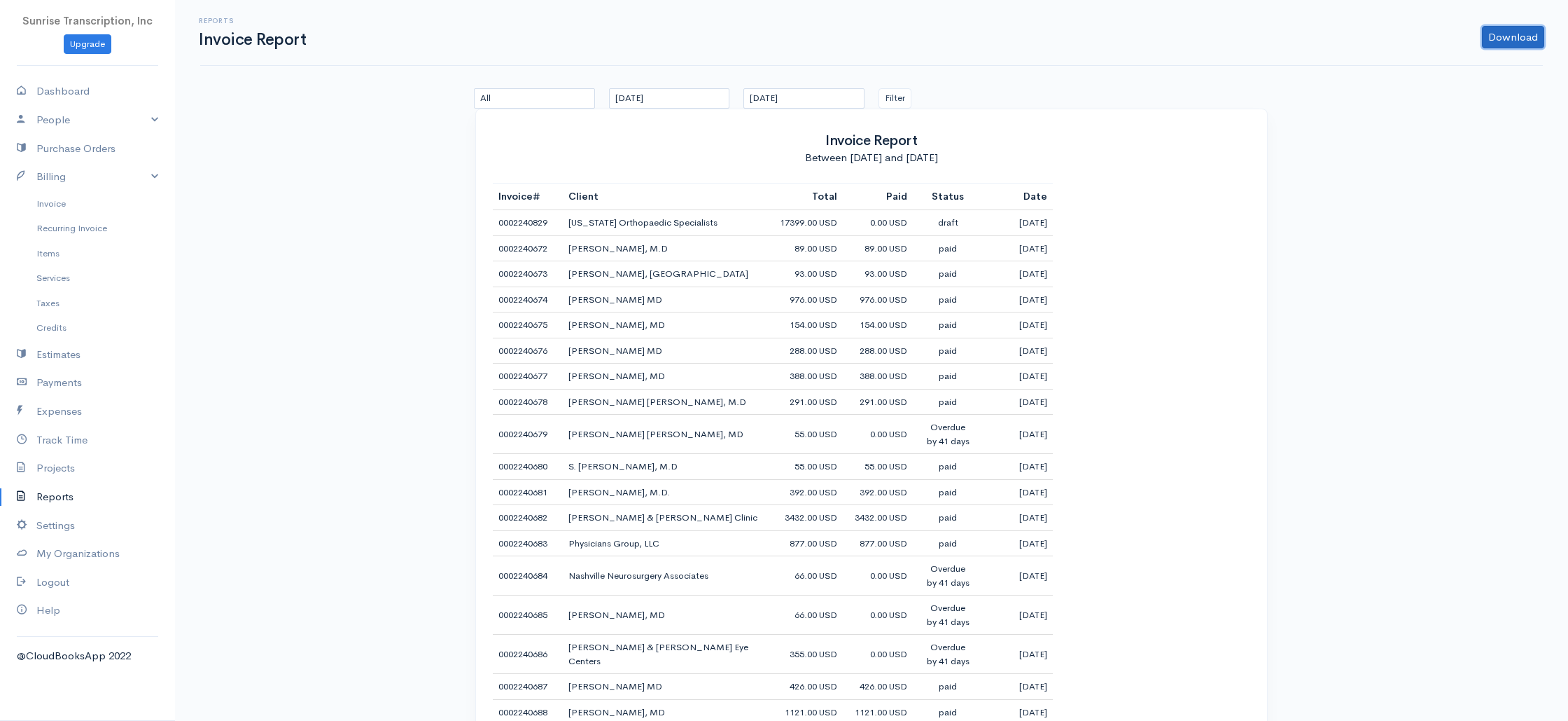
click at [1538, 32] on link "Download" at bounding box center [1513, 37] width 62 height 22
click at [1470, 64] on link "PDF" at bounding box center [1487, 66] width 111 height 25
click at [91, 97] on link "Dashboard" at bounding box center [87, 91] width 175 height 28
select select "365"
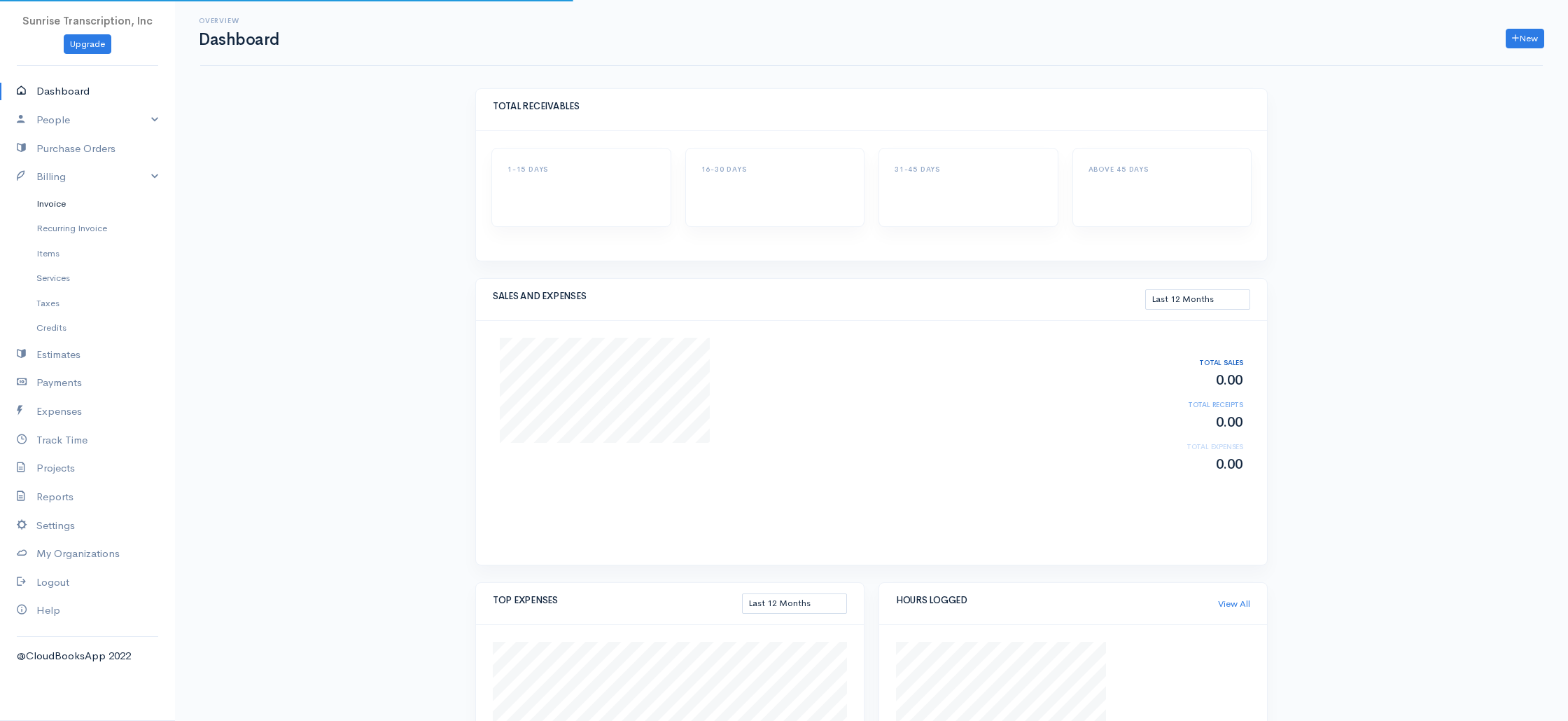
click at [58, 203] on link "Invoice" at bounding box center [87, 204] width 175 height 25
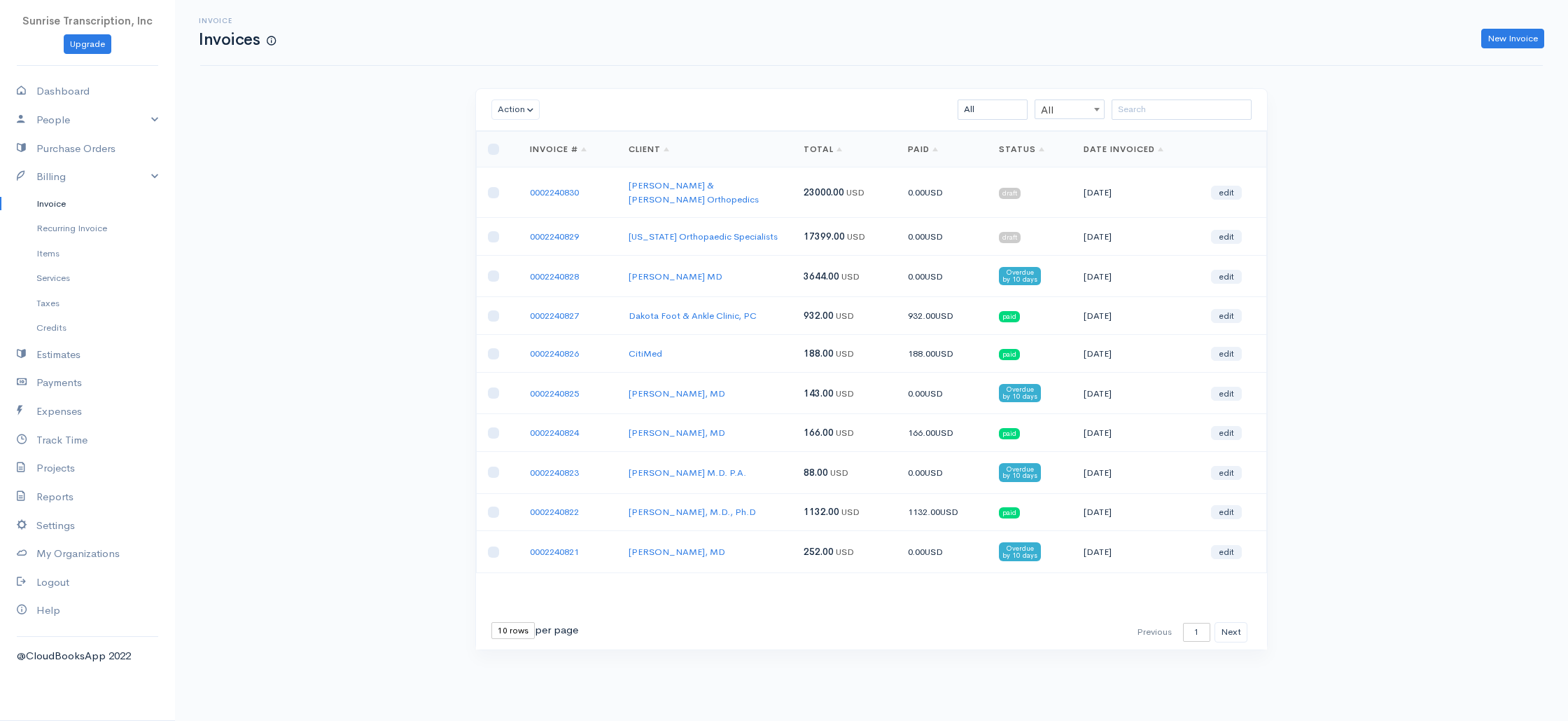
click at [326, 177] on div "Invoice Invoices New Invoice Action Archive Delete Download PDF Send [PERSON_NA…" at bounding box center [871, 351] width 1393 height 702
click at [66, 87] on link "Dashboard" at bounding box center [87, 91] width 175 height 28
select select "365"
